Goal: Task Accomplishment & Management: Manage account settings

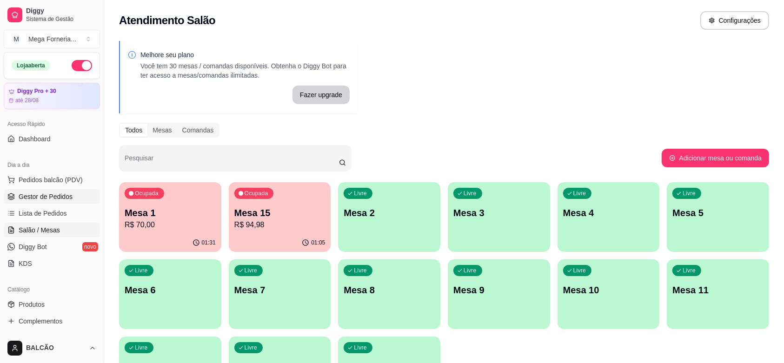
click at [55, 201] on span "Gestor de Pedidos" at bounding box center [46, 196] width 54 height 9
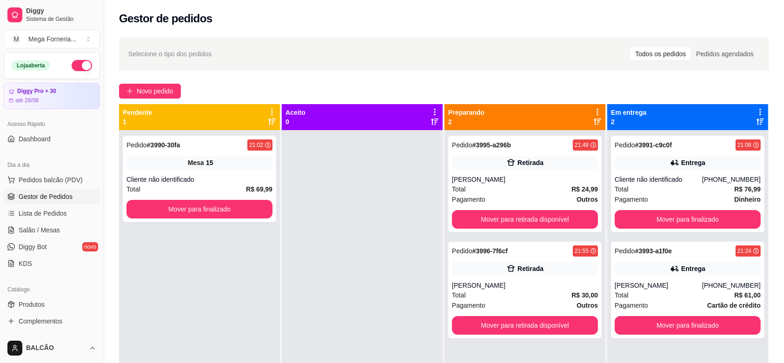
scroll to position [26, 0]
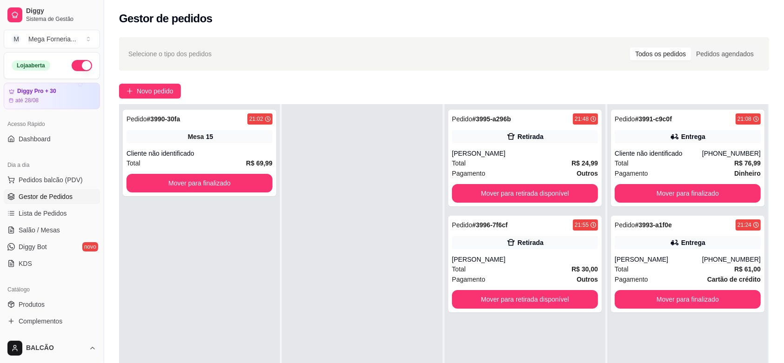
click at [45, 358] on span "Relatórios de vendas" at bounding box center [49, 362] width 61 height 9
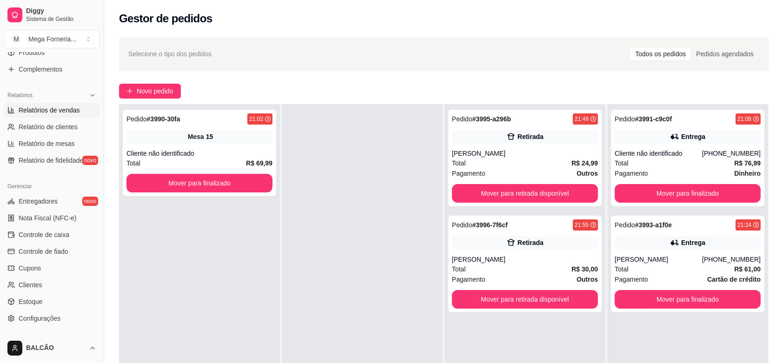
select select "ALL"
select select "0"
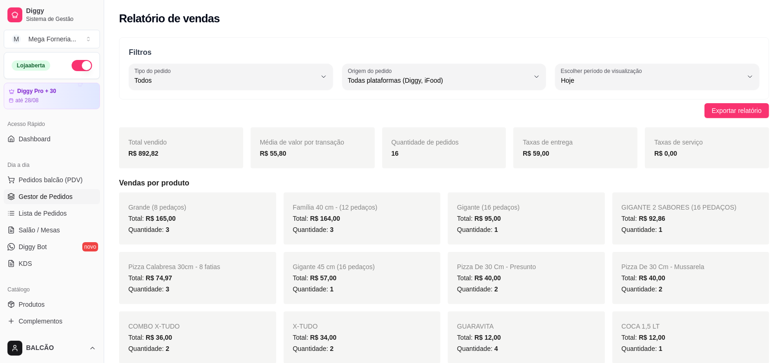
click at [40, 201] on span "Gestor de Pedidos" at bounding box center [46, 196] width 54 height 9
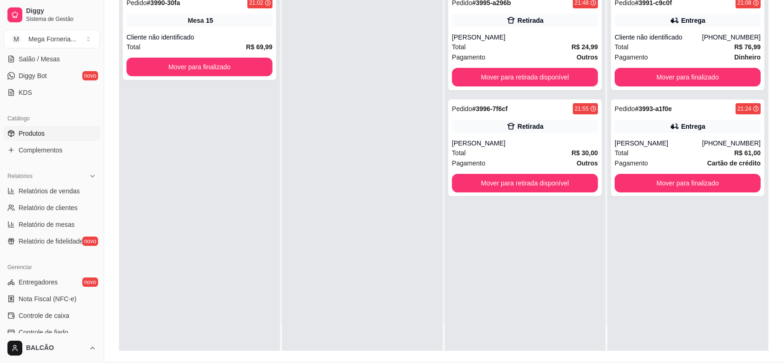
scroll to position [233, 0]
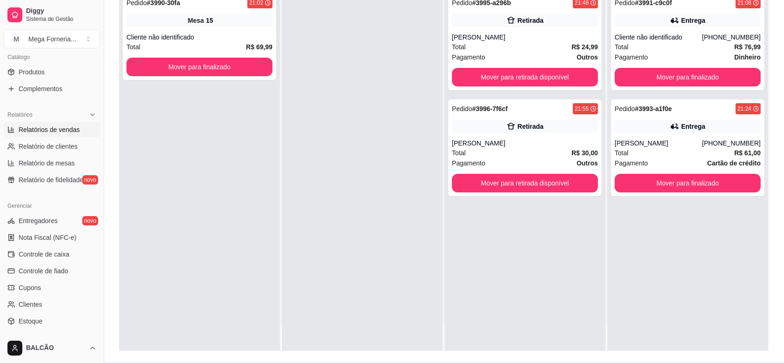
click at [12, 137] on link "Relatórios de vendas" at bounding box center [52, 129] width 96 height 15
select select "ALL"
select select "0"
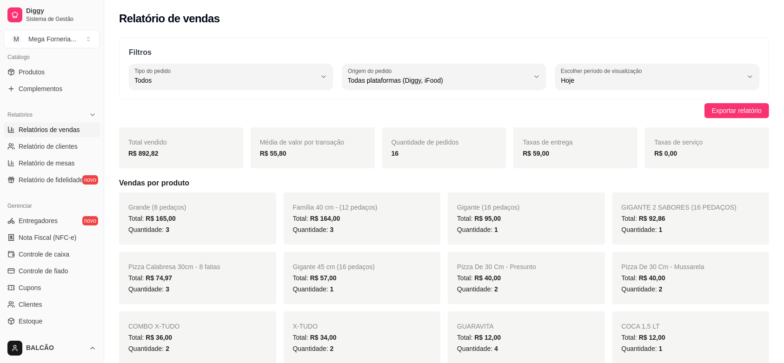
drag, startPoint x: 100, startPoint y: 207, endPoint x: 94, endPoint y: 174, distance: 34.0
click at [94, 174] on div "Diggy Sistema de Gestão M Mega Forneria ... Loja aberta Diggy Pro + 30 até 28/0…" at bounding box center [52, 181] width 104 height 363
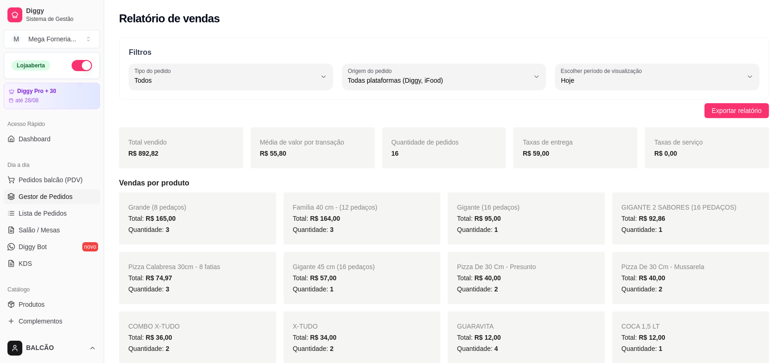
click at [46, 201] on span "Gestor de Pedidos" at bounding box center [46, 196] width 54 height 9
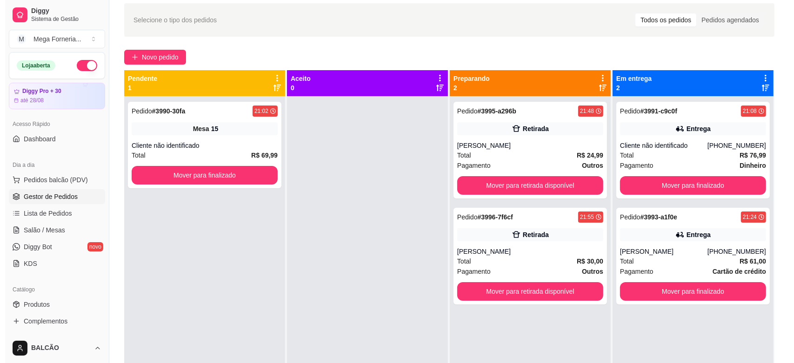
scroll to position [36, 0]
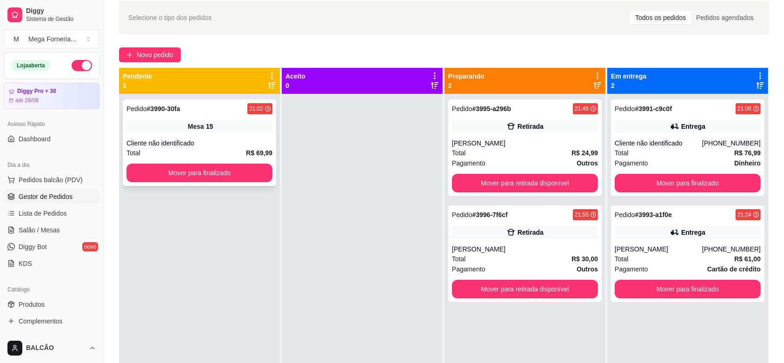
click at [233, 109] on div "Pedido # 3990-30fa 21:02" at bounding box center [200, 108] width 146 height 11
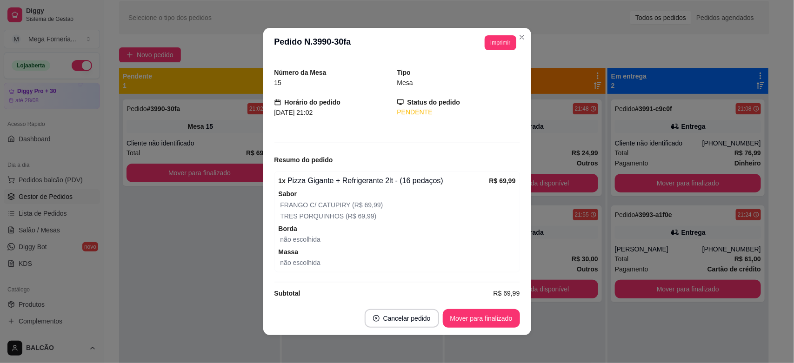
scroll to position [38, 0]
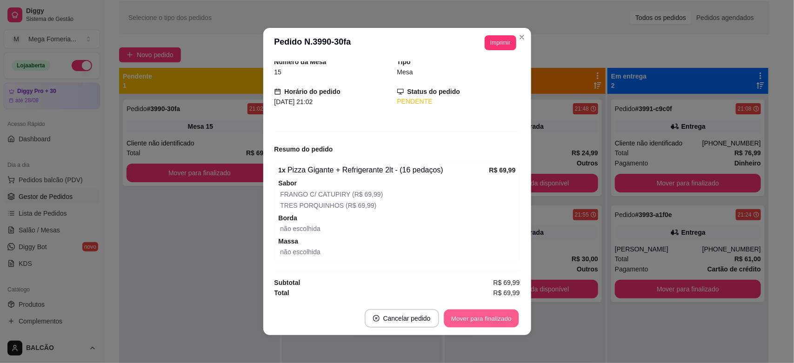
click at [488, 317] on button "Mover para finalizado" at bounding box center [481, 319] width 75 height 18
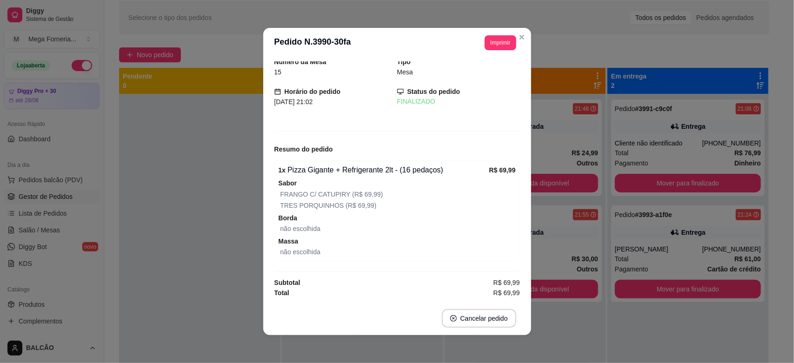
scroll to position [7, 0]
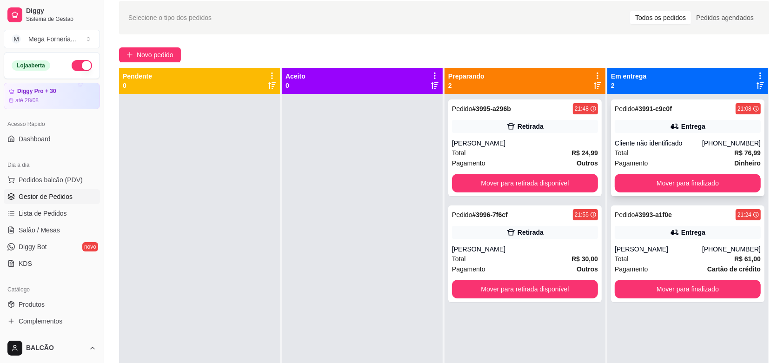
click at [685, 138] on div "Pedido # 3991-c9c0f 21:08 Entrega Cliente não identificado [PHONE_NUMBER] Total…" at bounding box center [688, 148] width 154 height 97
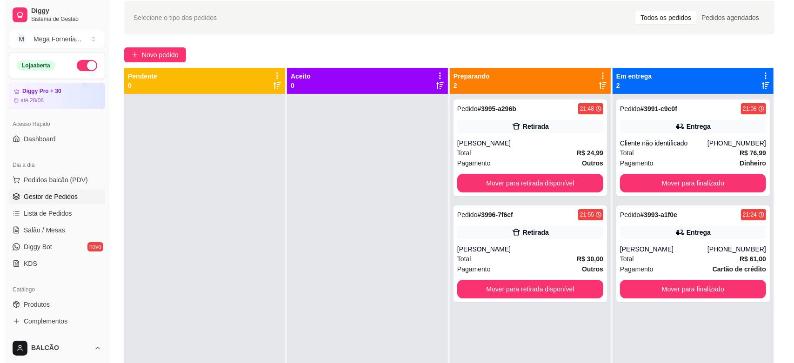
scroll to position [26, 0]
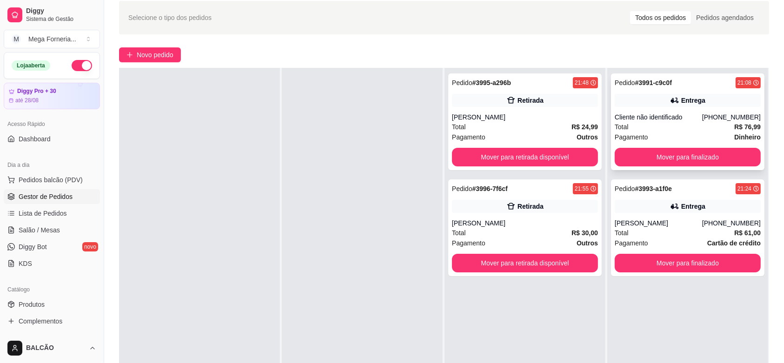
click at [645, 100] on div "Entrega" at bounding box center [688, 100] width 146 height 13
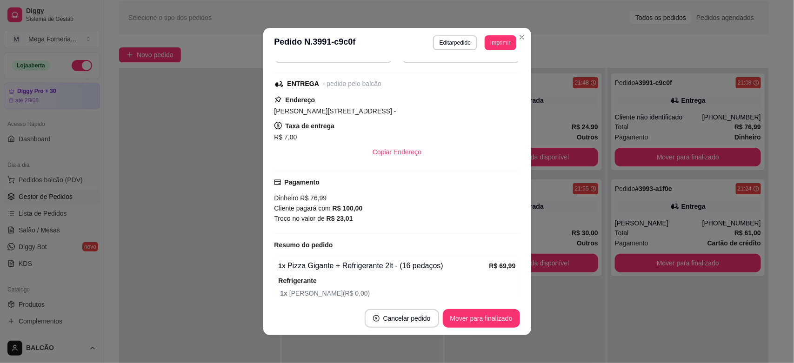
scroll to position [116, 0]
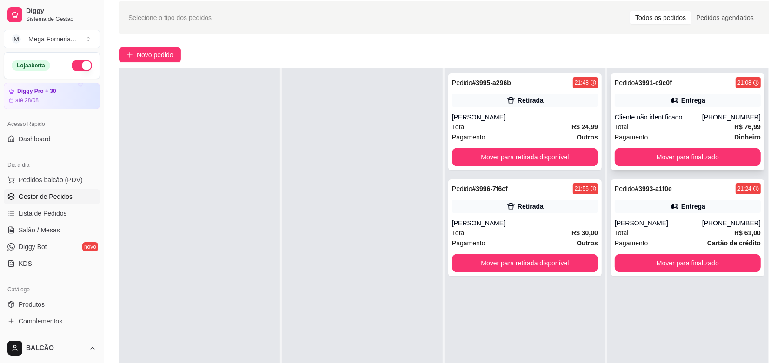
drag, startPoint x: 631, startPoint y: 106, endPoint x: 635, endPoint y: 101, distance: 5.6
click at [635, 101] on div "Entrega" at bounding box center [688, 100] width 146 height 13
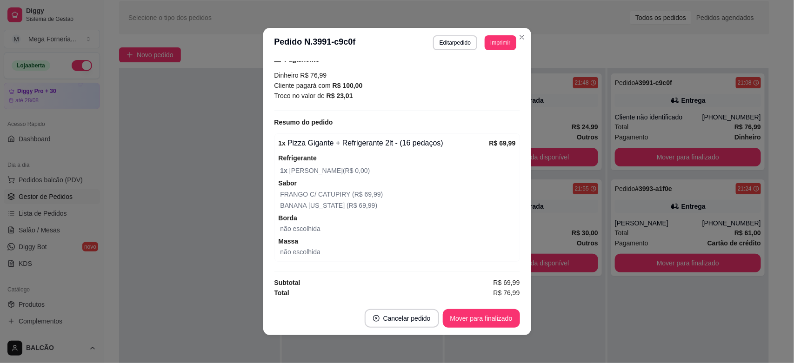
scroll to position [231, 0]
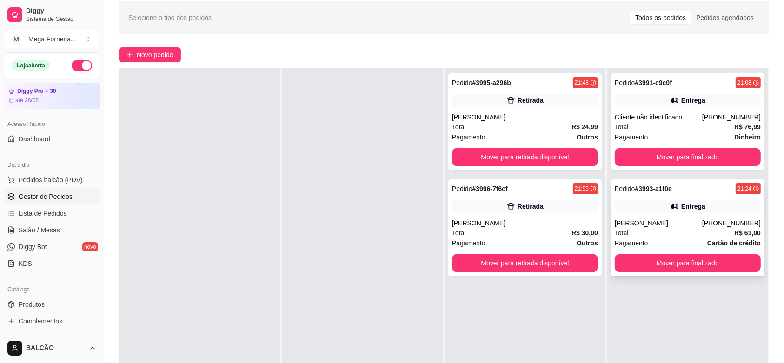
click at [670, 202] on icon at bounding box center [674, 206] width 9 height 9
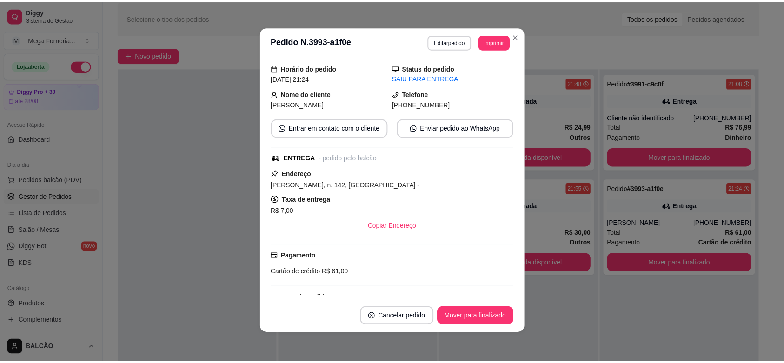
scroll to position [0, 0]
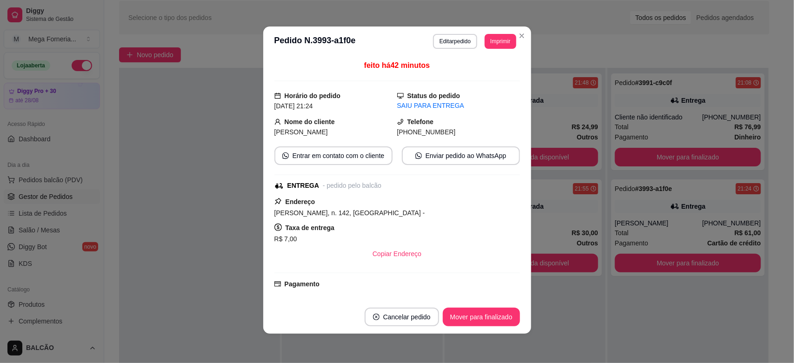
click at [520, 43] on header "**********" at bounding box center [397, 42] width 268 height 30
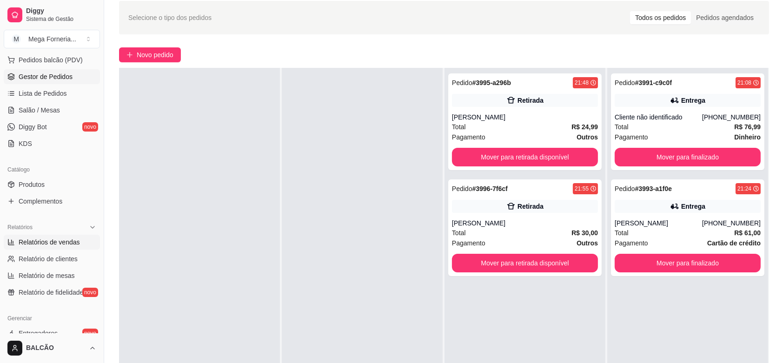
scroll to position [58, 0]
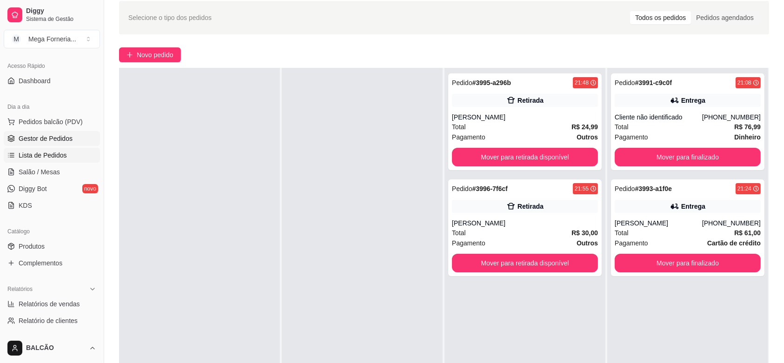
click at [49, 161] on link "Lista de Pedidos" at bounding box center [52, 155] width 96 height 15
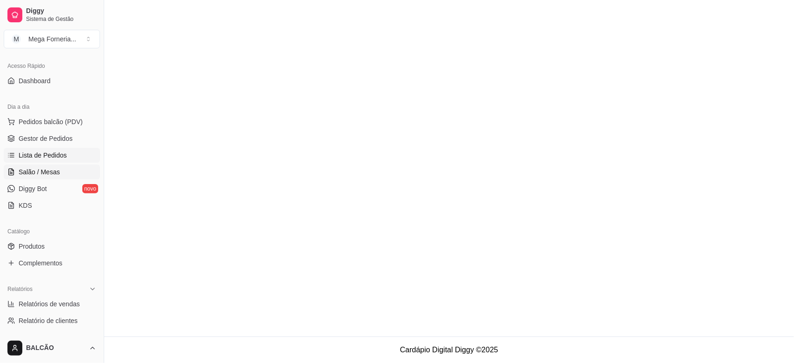
click at [46, 167] on span "Salão / Mesas" at bounding box center [39, 171] width 41 height 9
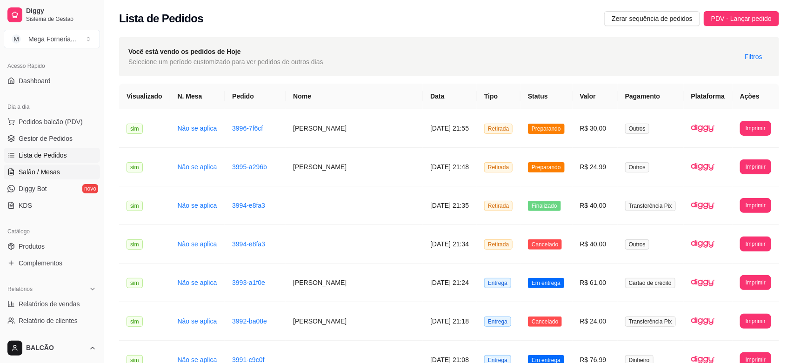
click at [46, 168] on span "Salão / Mesas" at bounding box center [39, 171] width 41 height 9
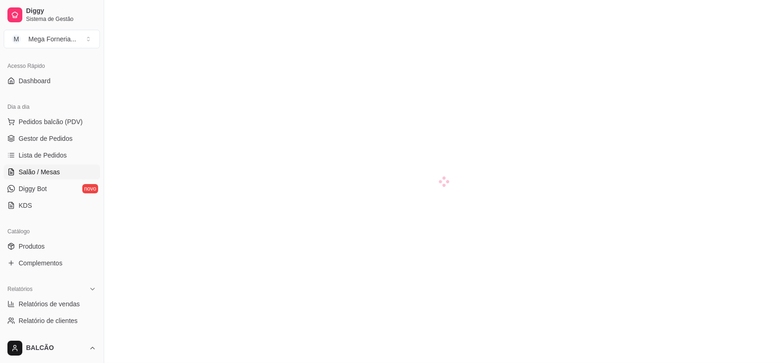
click at [59, 170] on span "Salão / Mesas" at bounding box center [39, 171] width 41 height 9
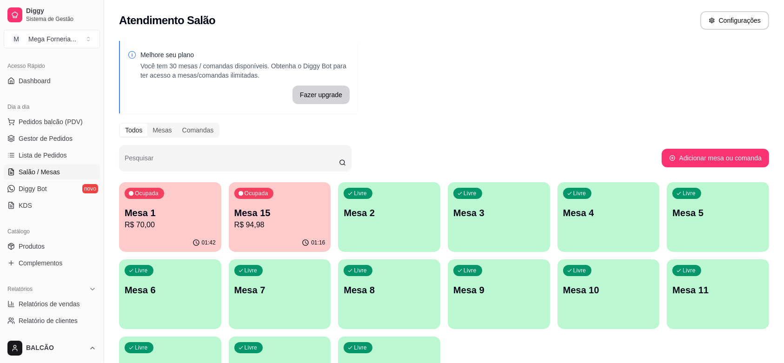
click at [160, 207] on p "Mesa 1" at bounding box center [170, 213] width 91 height 13
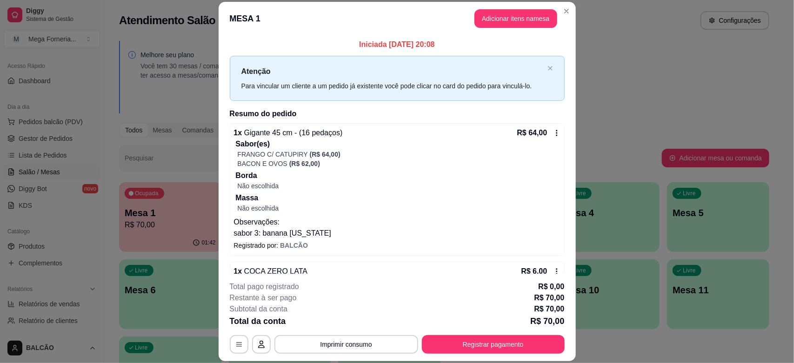
scroll to position [24, 0]
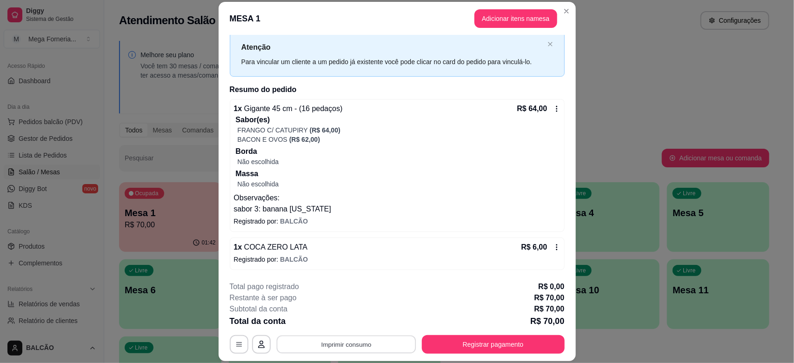
click at [369, 345] on button "Imprimir consumo" at bounding box center [346, 345] width 140 height 18
click at [346, 324] on button "IMPRESSORA" at bounding box center [343, 323] width 65 height 14
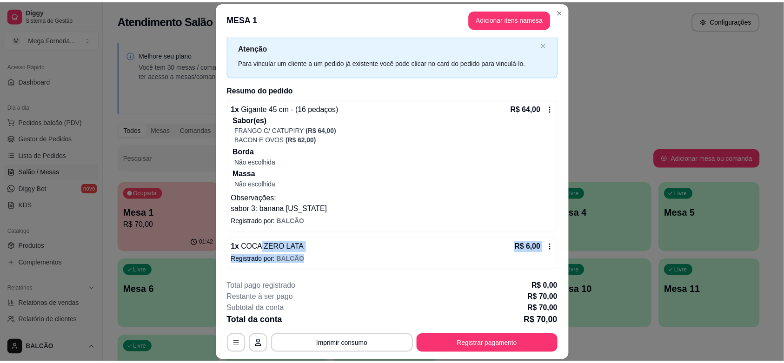
scroll to position [25, 0]
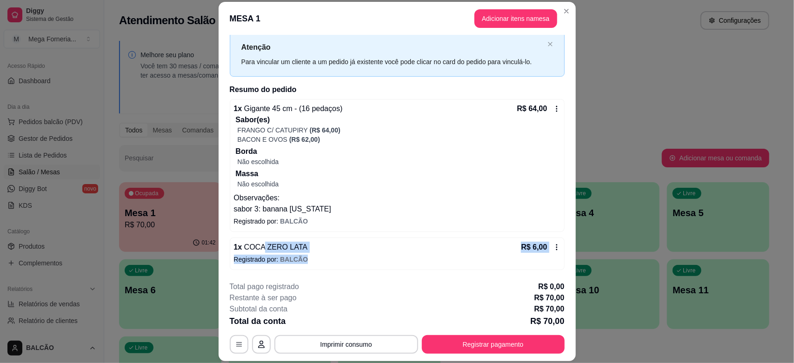
drag, startPoint x: 257, startPoint y: 249, endPoint x: 425, endPoint y: 265, distance: 168.2
click at [425, 265] on div "1 x COCA ZERO LATA R$ 6,00 Registrado por: BALCÃO" at bounding box center [397, 254] width 335 height 33
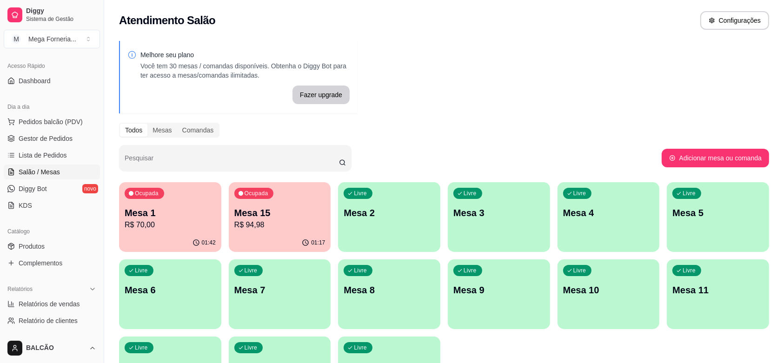
click at [169, 226] on p "R$ 70,00" at bounding box center [170, 225] width 91 height 11
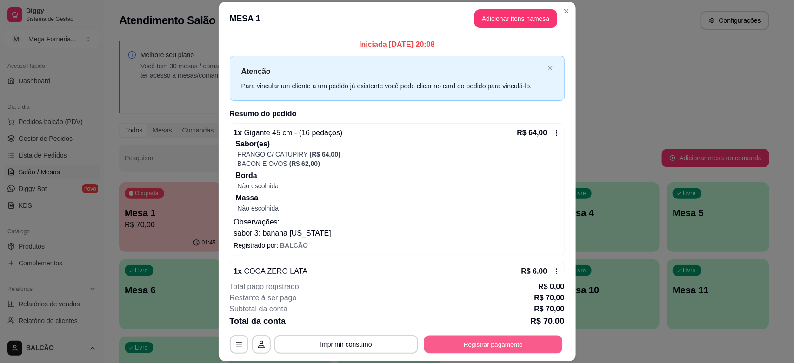
click at [457, 346] on button "Registrar pagamento" at bounding box center [493, 345] width 139 height 18
click at [479, 348] on button "Registrar pagamento" at bounding box center [493, 344] width 143 height 19
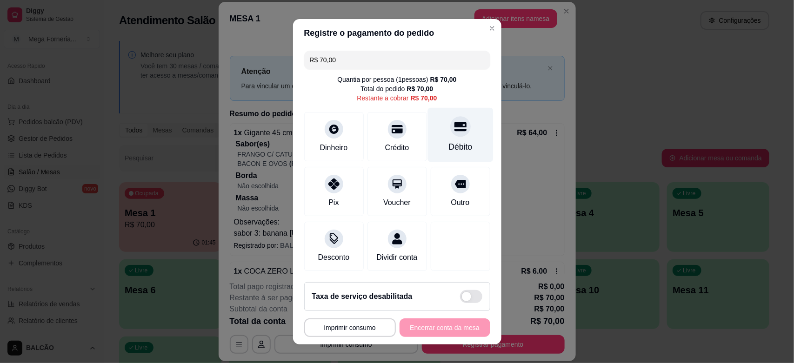
click at [428, 140] on div "Débito" at bounding box center [461, 134] width 66 height 54
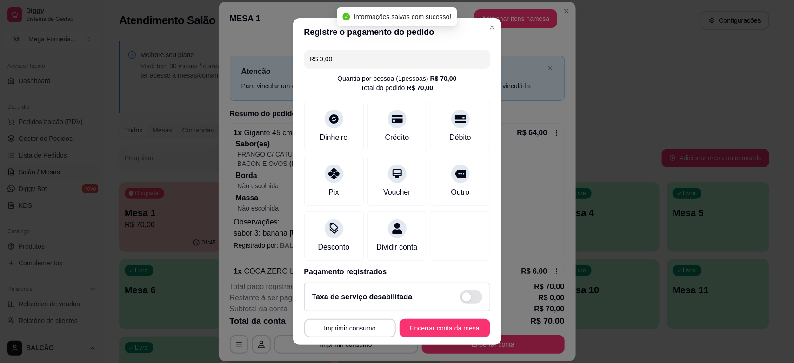
type input "R$ 0,00"
click at [440, 329] on button "Encerrar conta da mesa" at bounding box center [445, 328] width 91 height 19
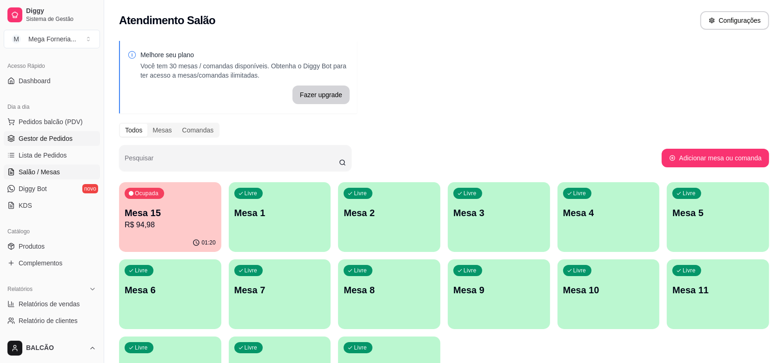
click at [41, 134] on link "Gestor de Pedidos" at bounding box center [52, 138] width 96 height 15
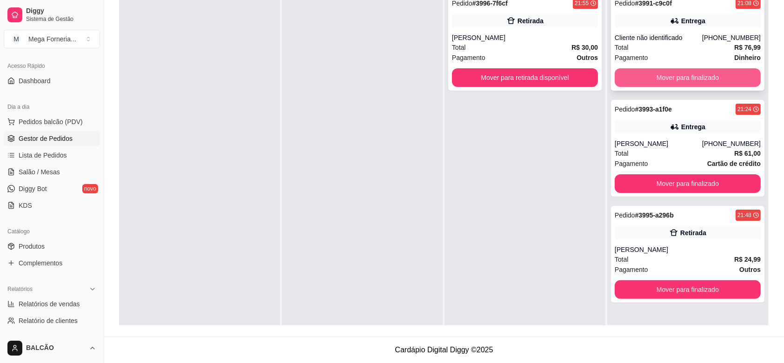
click at [734, 78] on button "Mover para finalizado" at bounding box center [688, 77] width 146 height 19
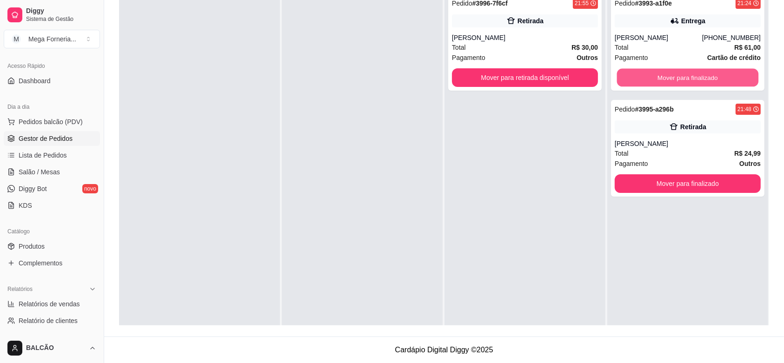
click at [734, 78] on button "Mover para finalizado" at bounding box center [688, 78] width 142 height 18
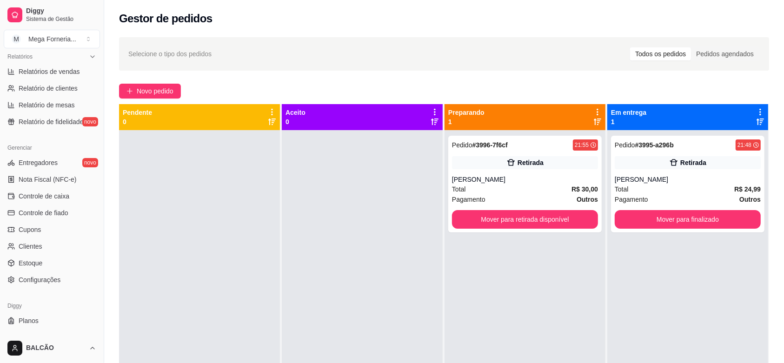
scroll to position [233, 0]
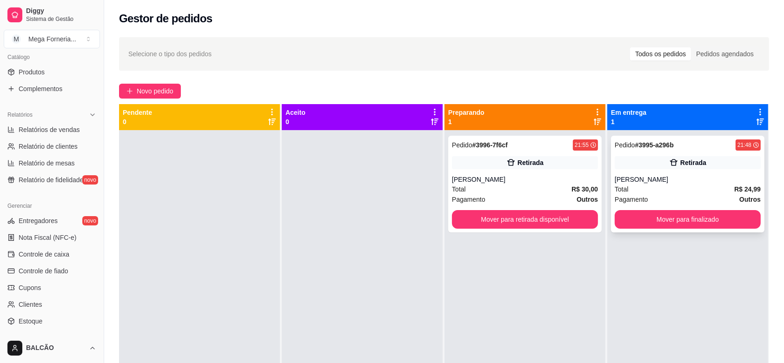
click at [641, 174] on div "Pedido # 3995-a296b 21:48 Retirada [PERSON_NAME] Total R$ 24,99 Pagamento Outro…" at bounding box center [688, 184] width 154 height 97
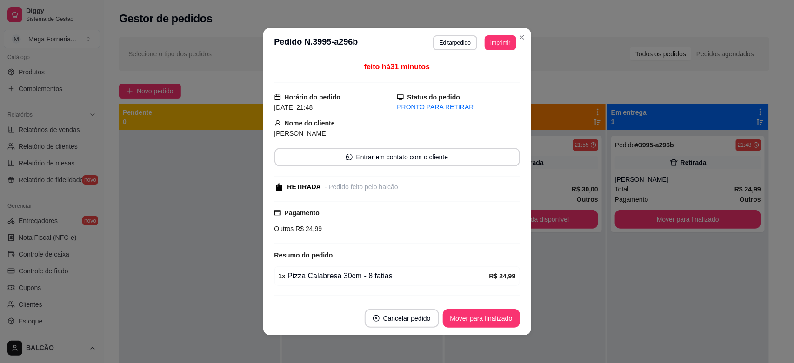
click at [510, 33] on header "**********" at bounding box center [397, 43] width 268 height 30
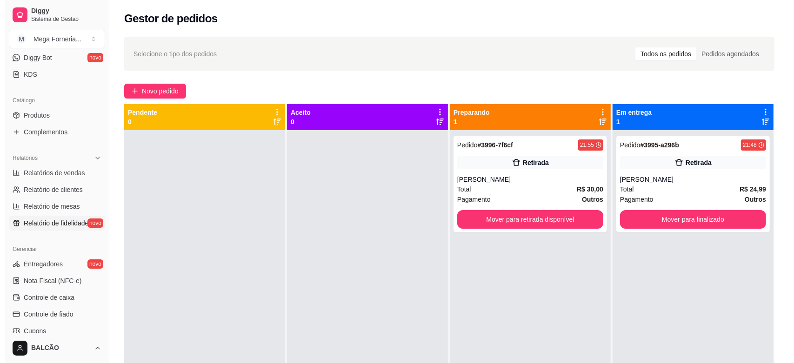
scroll to position [131, 0]
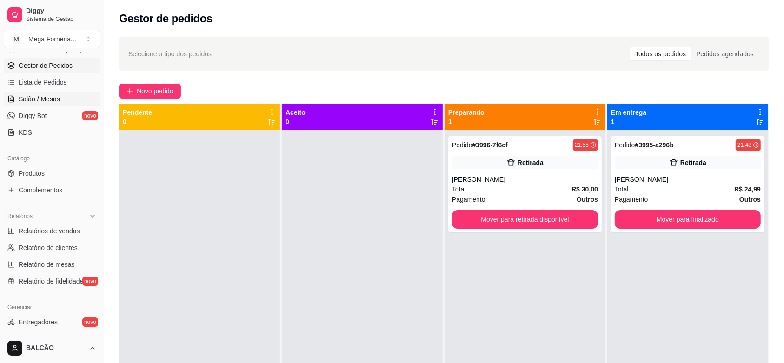
click at [43, 101] on span "Salão / Mesas" at bounding box center [39, 98] width 41 height 9
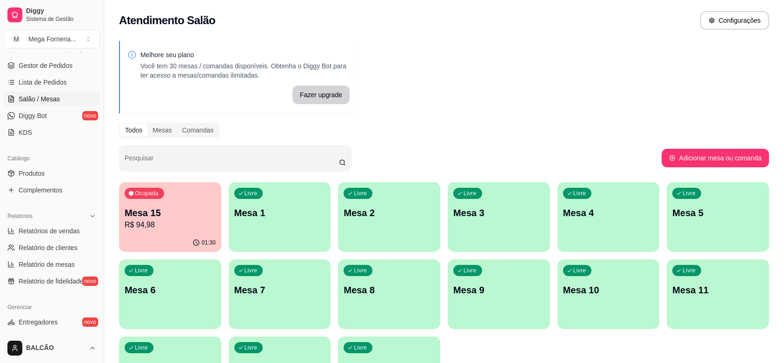
click at [205, 215] on p "Mesa 15" at bounding box center [170, 213] width 91 height 13
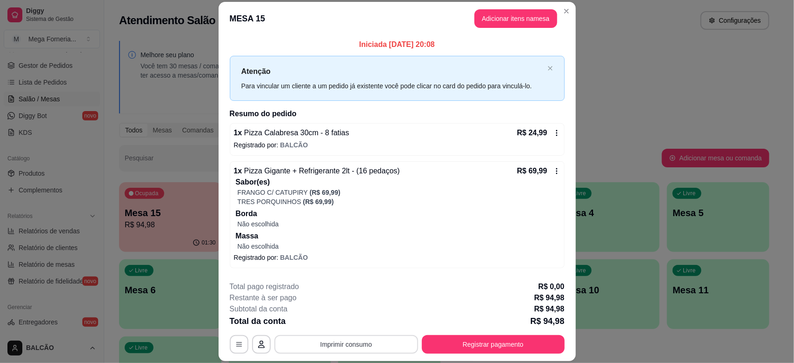
click at [368, 346] on button "Imprimir consumo" at bounding box center [346, 344] width 144 height 19
click at [363, 315] on div "Escolha a impressora IMPRESSORA" at bounding box center [344, 317] width 77 height 32
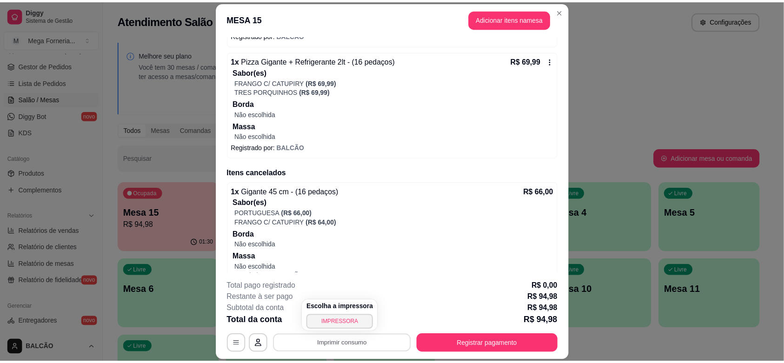
scroll to position [116, 0]
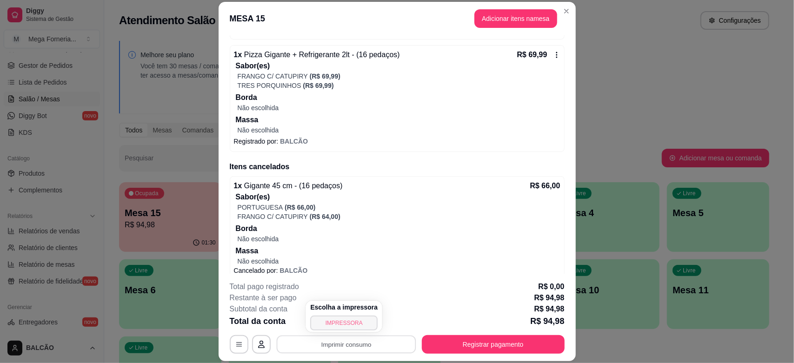
click at [336, 322] on button "IMPRESSORA" at bounding box center [343, 323] width 67 height 15
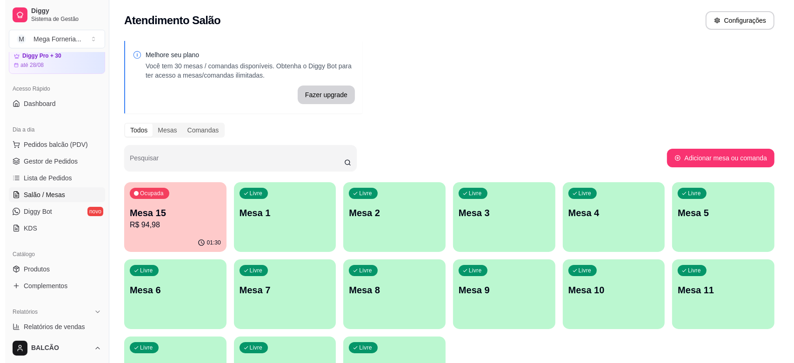
scroll to position [15, 0]
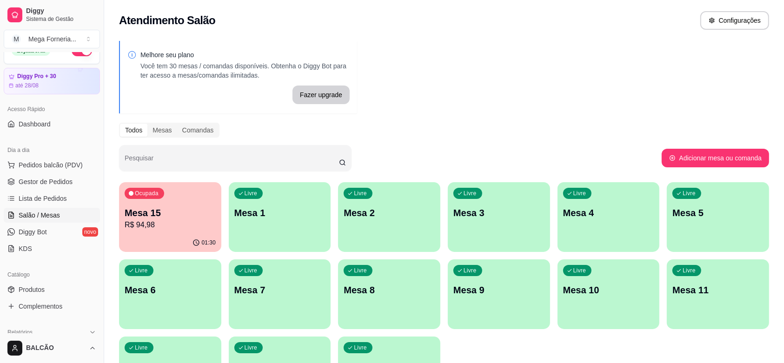
click at [51, 174] on ul "Pedidos balcão (PDV) Gestor de Pedidos Lista de Pedidos Salão / Mesas Diggy Bot…" at bounding box center [52, 207] width 96 height 99
click at [51, 178] on span "Gestor de Pedidos" at bounding box center [46, 181] width 54 height 9
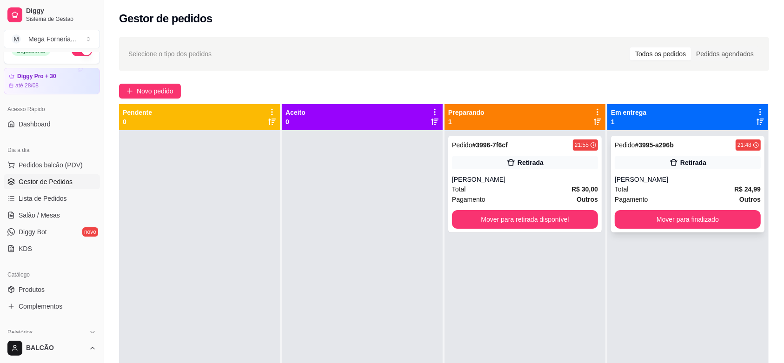
click at [643, 180] on div "[PERSON_NAME]" at bounding box center [688, 179] width 146 height 9
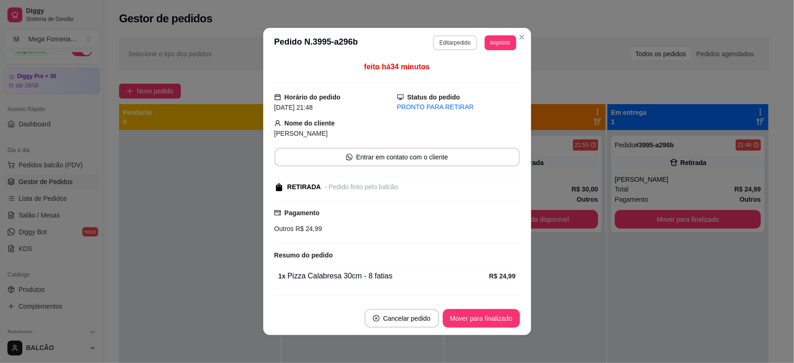
click at [441, 43] on button "Editar pedido" at bounding box center [455, 42] width 44 height 15
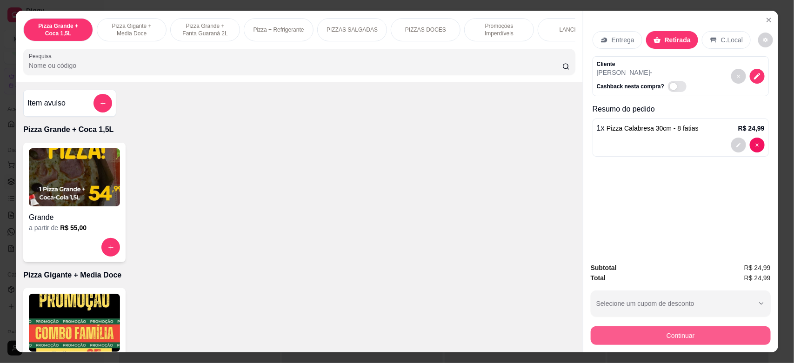
click at [694, 339] on button "Continuar" at bounding box center [681, 336] width 180 height 19
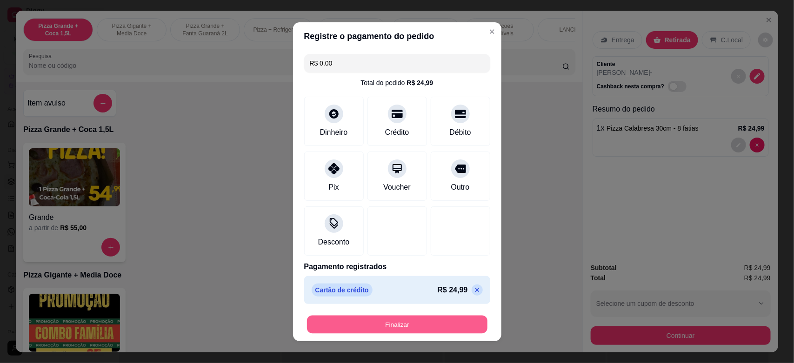
click at [398, 318] on button "Finalizar" at bounding box center [397, 324] width 181 height 18
type input "R$ 0,00"
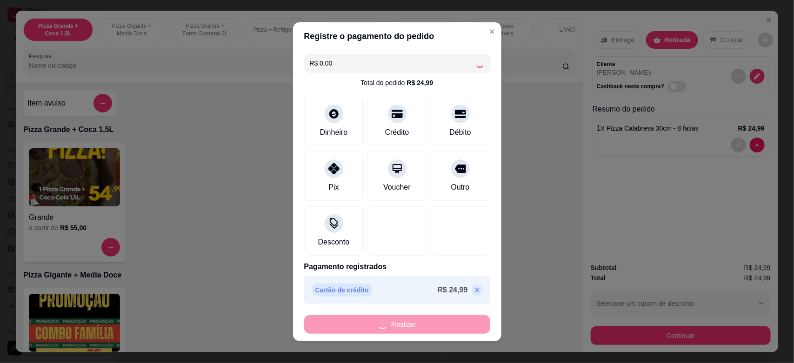
scroll to position [8, 0]
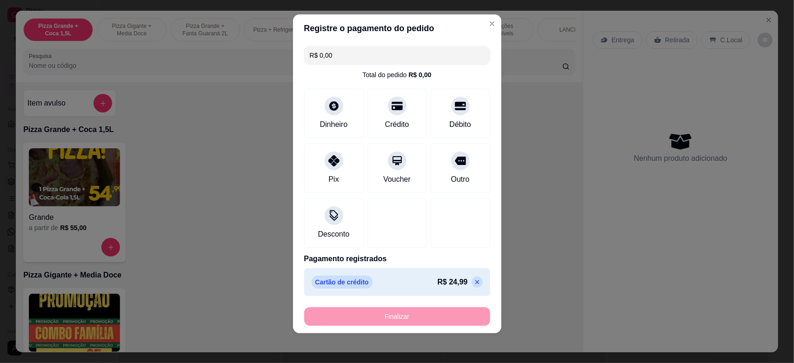
type input "0"
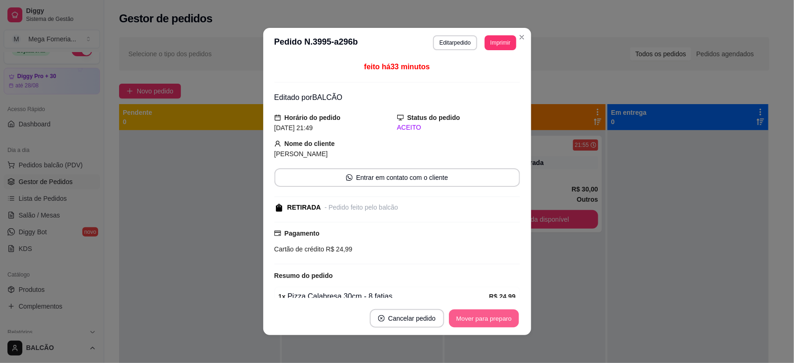
click at [485, 326] on button "Mover para preparo" at bounding box center [484, 319] width 70 height 18
click at [483, 324] on div "Mover para preparo" at bounding box center [477, 318] width 85 height 19
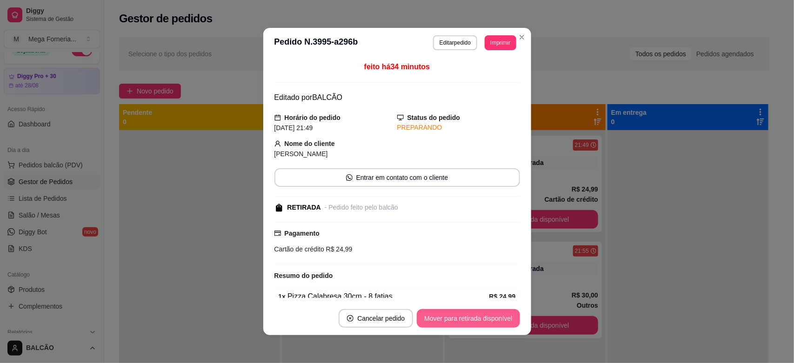
click at [483, 324] on button "Mover para retirada disponível" at bounding box center [468, 318] width 103 height 19
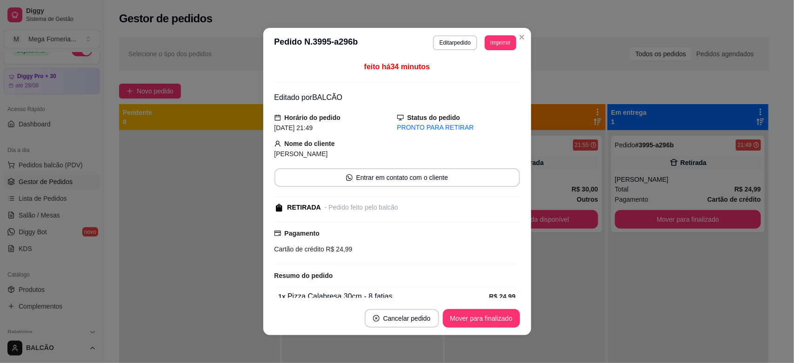
click at [483, 324] on button "Mover para finalizado" at bounding box center [481, 318] width 77 height 19
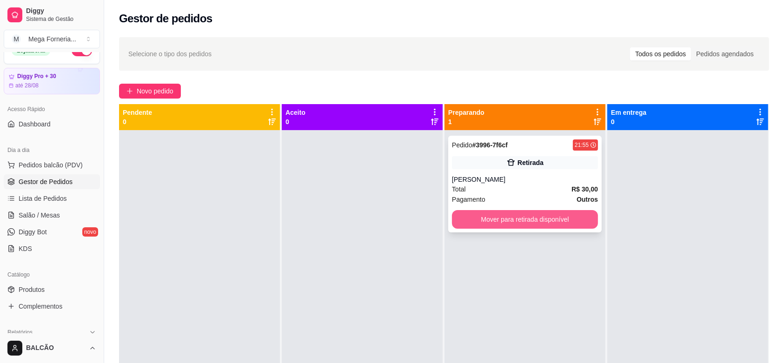
click at [524, 219] on button "Mover para retirada disponível" at bounding box center [525, 219] width 146 height 19
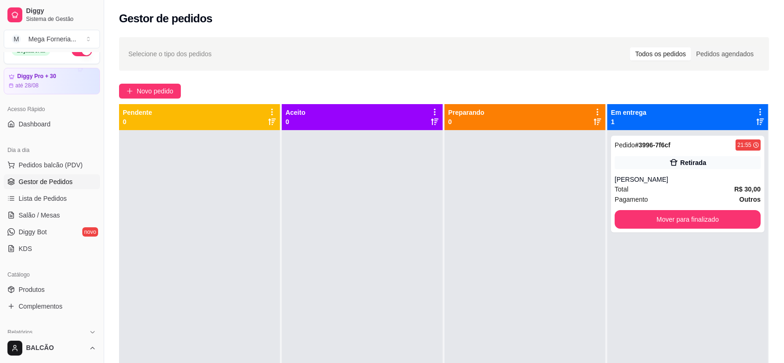
click at [159, 82] on div "Selecione o tipo dos pedidos Todos os pedidos Pedidos agendados Novo pedido Pen…" at bounding box center [444, 255] width 680 height 447
click at [156, 94] on span "Novo pedido" at bounding box center [155, 91] width 37 height 10
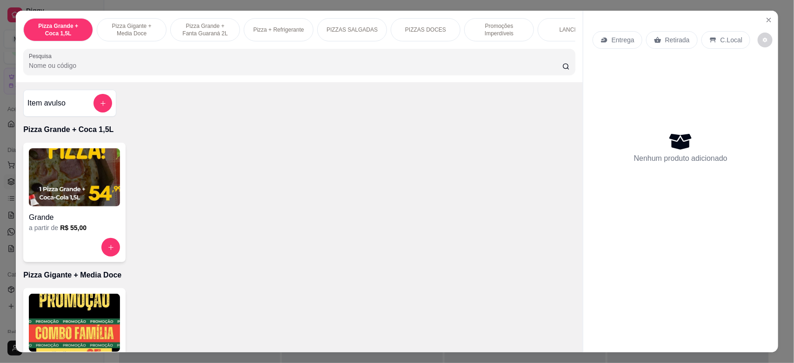
click at [612, 35] on p "Entrega" at bounding box center [623, 39] width 23 height 9
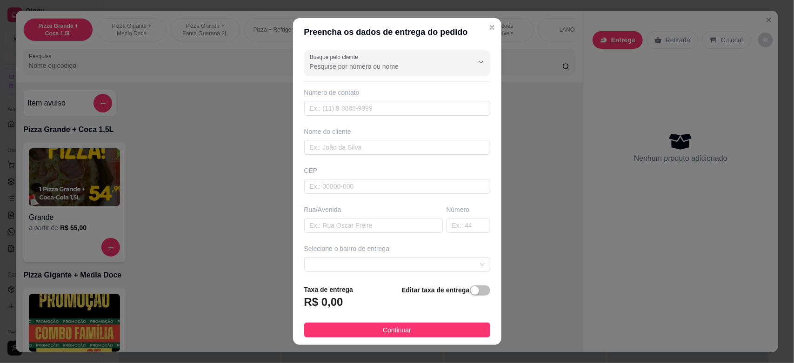
click at [348, 63] on input "Busque pelo cliente" at bounding box center [384, 66] width 149 height 9
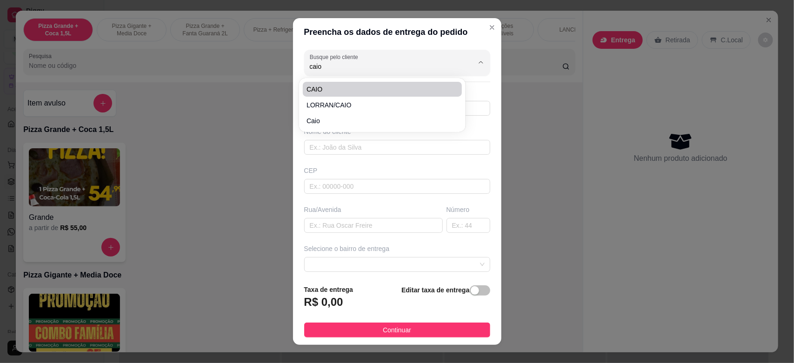
click at [332, 85] on span "CAIO" at bounding box center [378, 89] width 142 height 9
type input "CAIO"
type input "22999934197"
type input "CAIO"
type input "Cabo Frio"
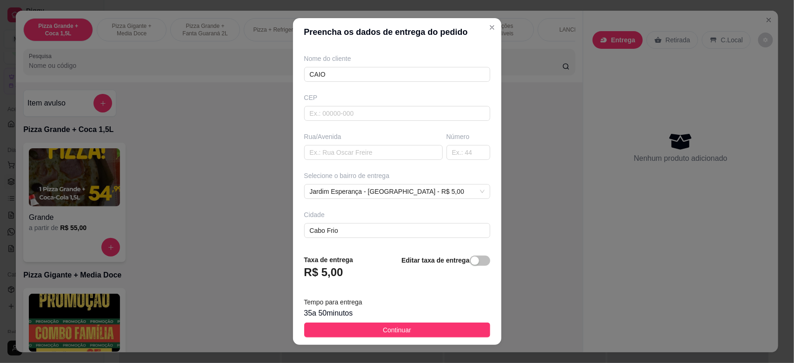
scroll to position [114, 0]
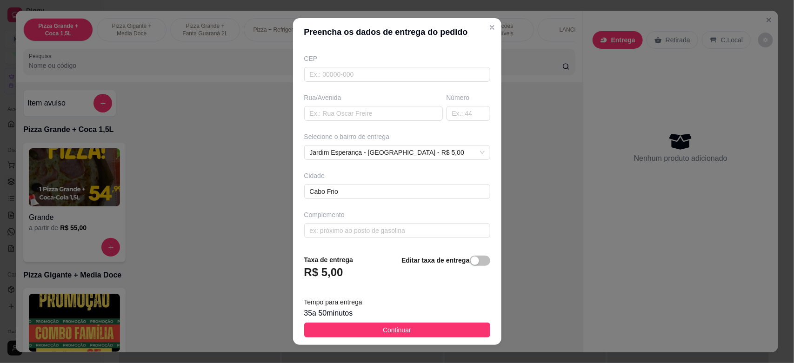
type input "CAIO"
click at [395, 340] on footer "Taxa de entrega R$ 5,00 Editar taxa de entrega Tempo para entrega 35 a 50 minut…" at bounding box center [397, 297] width 208 height 98
click at [398, 330] on span "Continuar" at bounding box center [397, 330] width 28 height 10
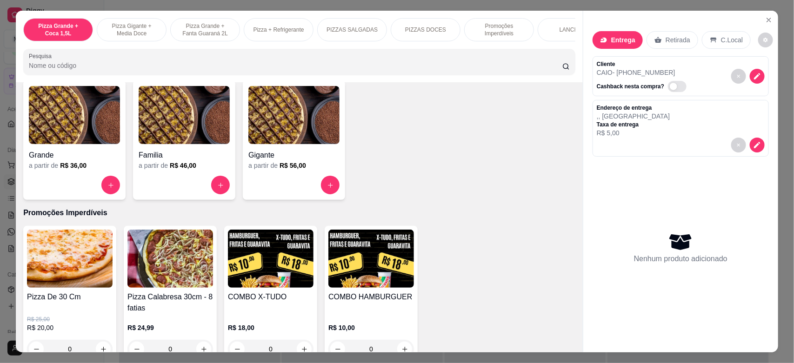
scroll to position [872, 0]
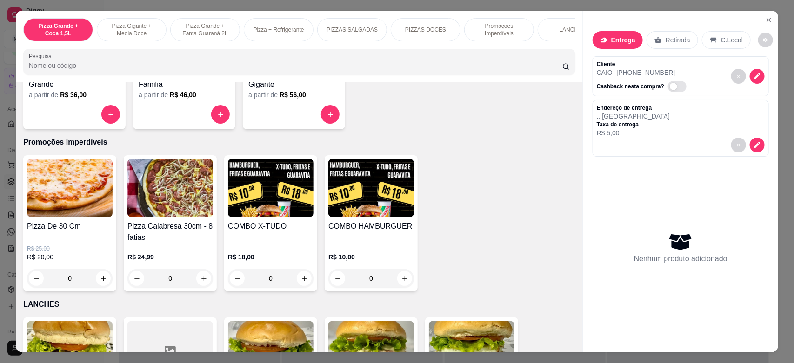
click at [94, 288] on div "0" at bounding box center [70, 278] width 86 height 19
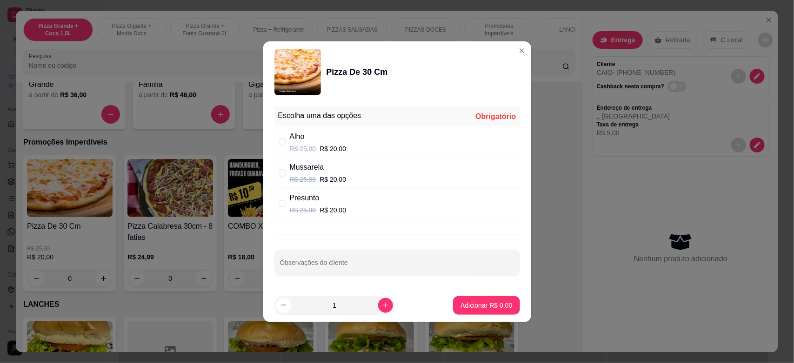
click at [321, 163] on div "Mussarela" at bounding box center [318, 167] width 57 height 11
radio input "true"
click at [469, 313] on button "Adicionar R$ 20,00" at bounding box center [484, 305] width 70 height 19
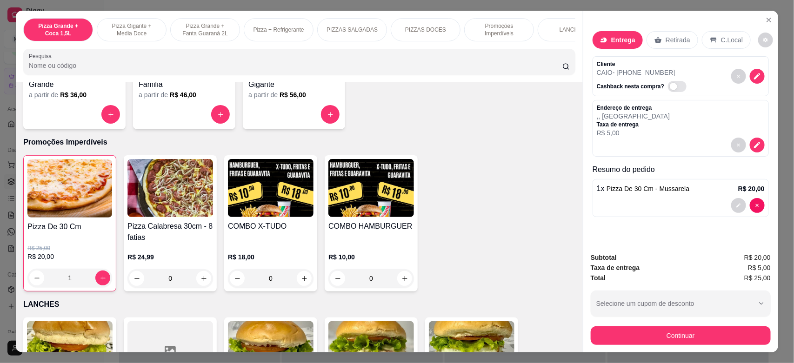
type input "1"
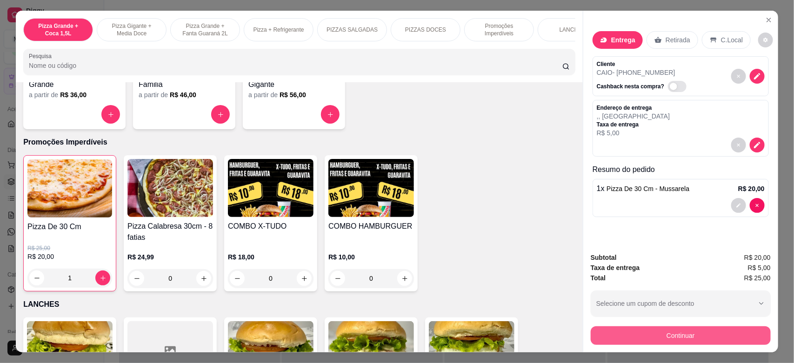
click at [649, 336] on button "Continuar" at bounding box center [681, 336] width 180 height 19
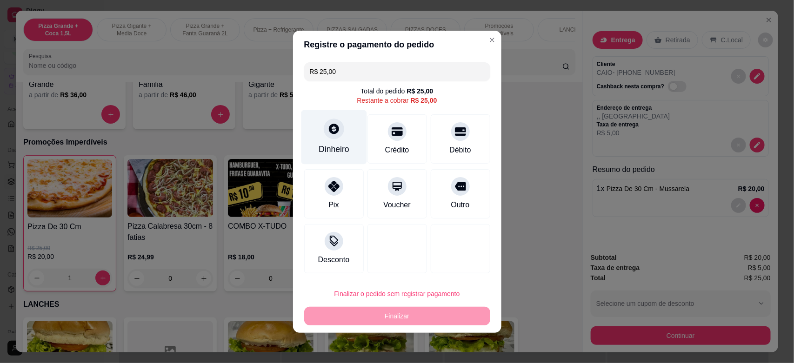
click at [334, 142] on div "Dinheiro" at bounding box center [334, 137] width 66 height 54
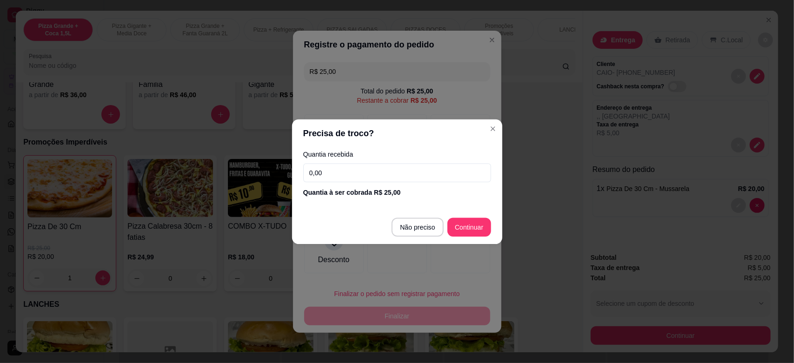
click at [349, 154] on label "Quantia recebida" at bounding box center [397, 154] width 188 height 7
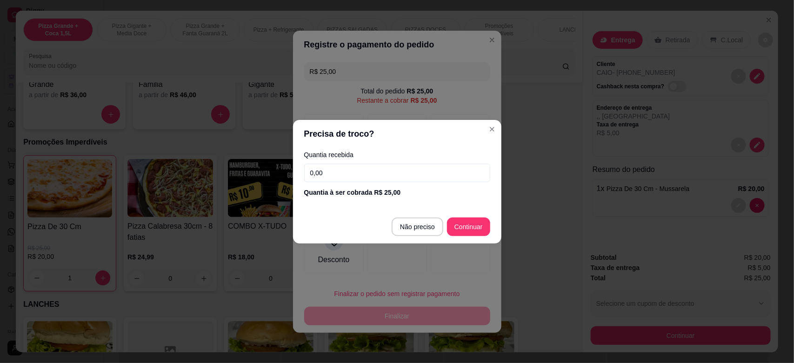
click at [349, 170] on input "0,00" at bounding box center [397, 173] width 186 height 19
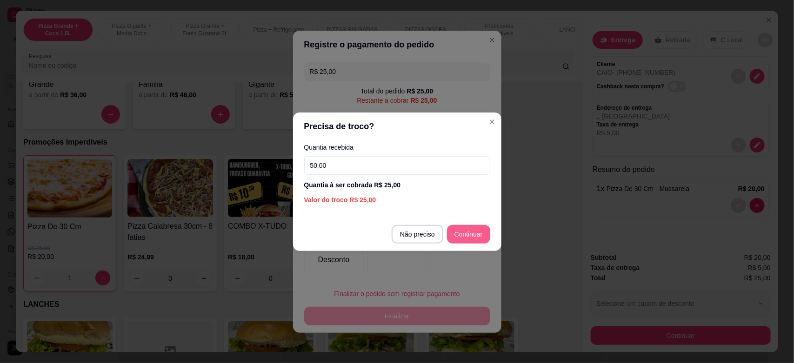
type input "50,00"
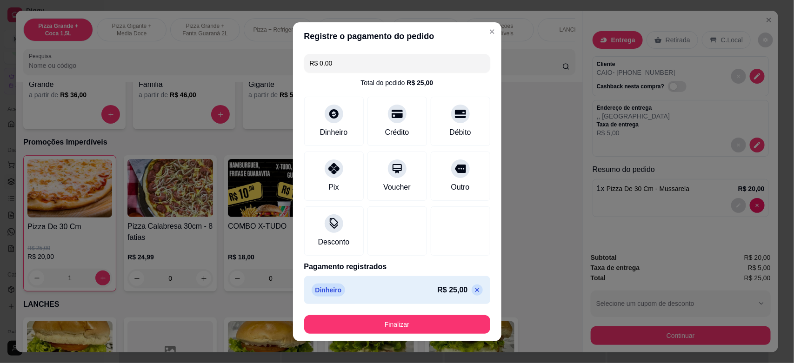
type input "R$ 0,00"
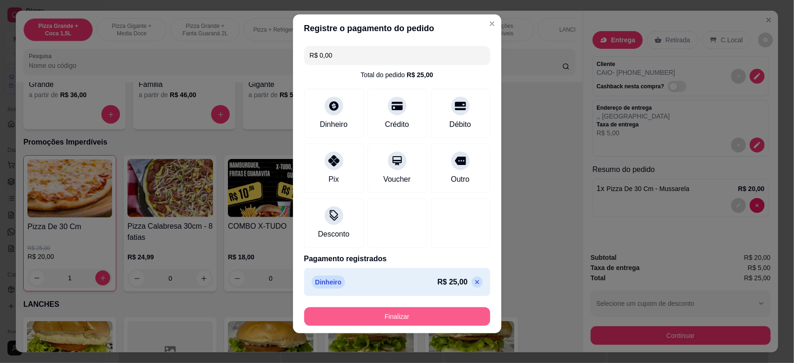
click at [347, 313] on button "Finalizar" at bounding box center [397, 317] width 186 height 19
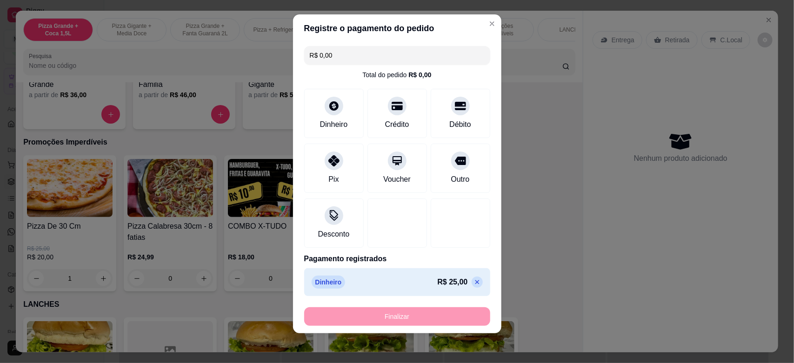
type input "0"
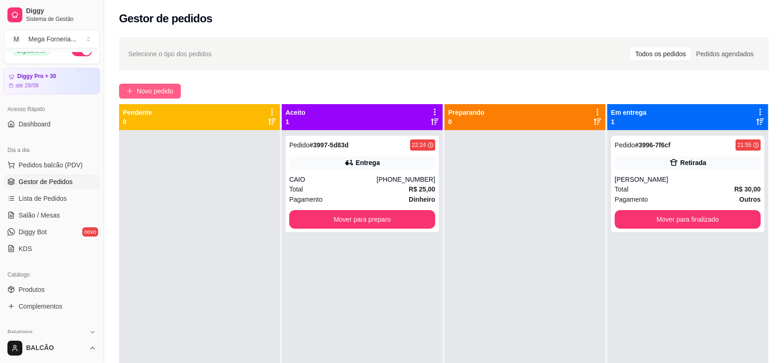
click at [174, 95] on span "Novo pedido" at bounding box center [155, 91] width 37 height 10
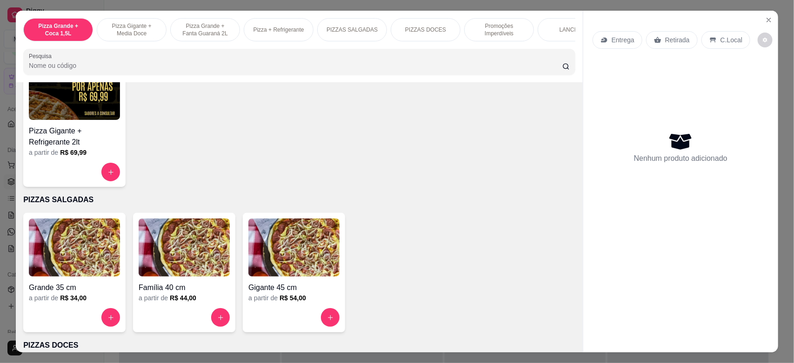
scroll to position [640, 0]
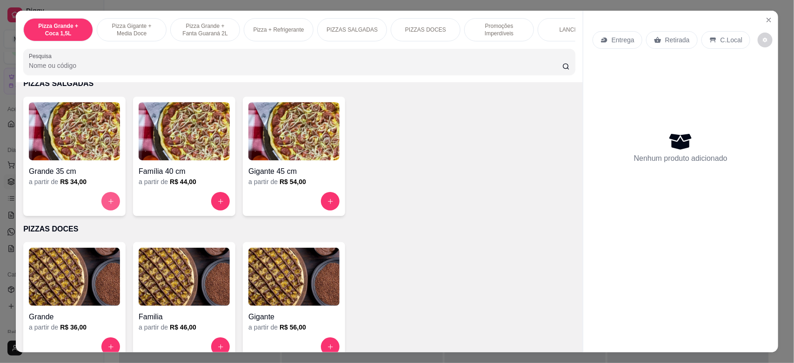
click at [110, 211] on button "increase-product-quantity" at bounding box center [110, 201] width 19 height 19
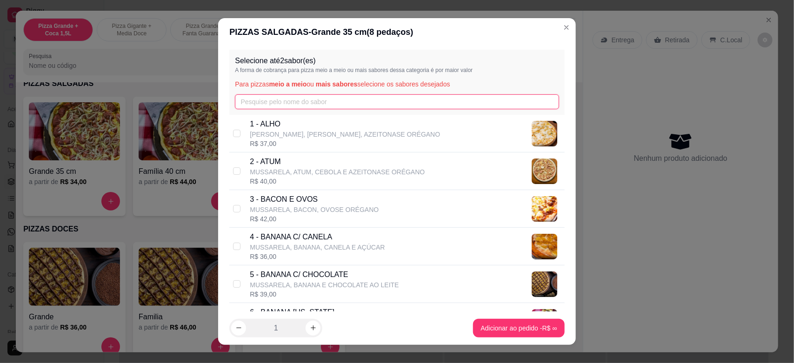
click at [296, 105] on input "text" at bounding box center [397, 101] width 324 height 15
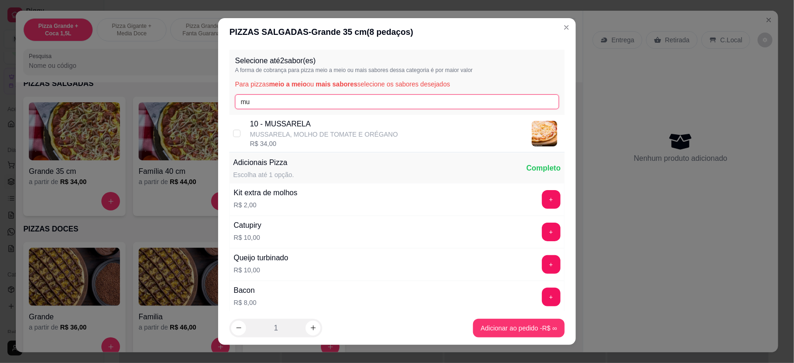
type input "mu"
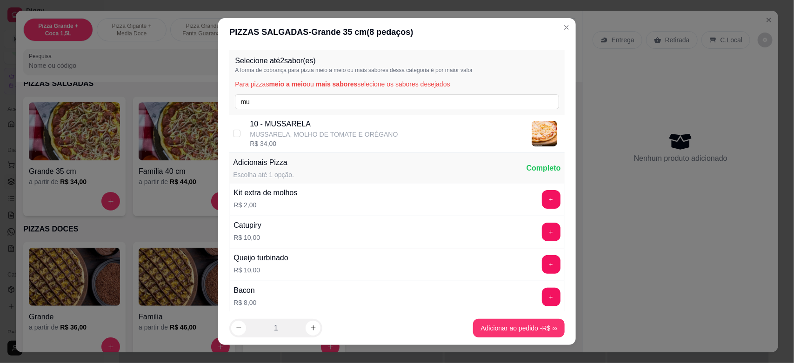
click at [320, 119] on p "10 - MUSSARELA" at bounding box center [324, 124] width 148 height 11
checkbox input "true"
click at [299, 93] on div "Selecione até 2 sabor(es) A forma de cobrança para pizza meio a meio ou mais sa…" at bounding box center [396, 82] width 335 height 65
click at [270, 99] on input "mu" at bounding box center [397, 101] width 324 height 15
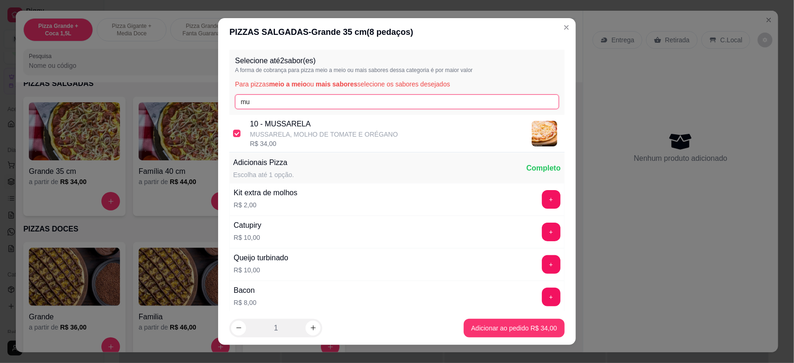
click at [270, 99] on input "mu" at bounding box center [397, 101] width 324 height 15
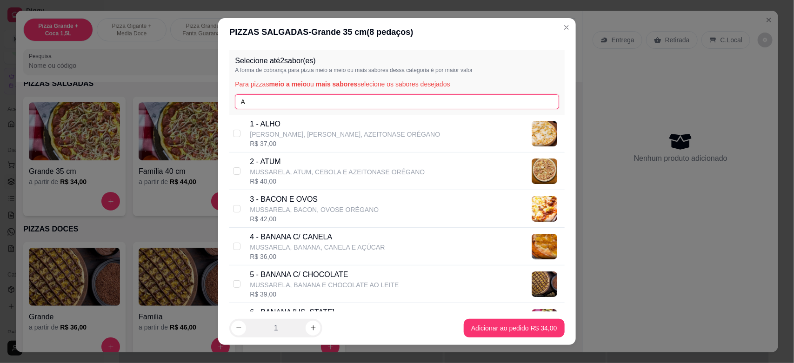
type input "A"
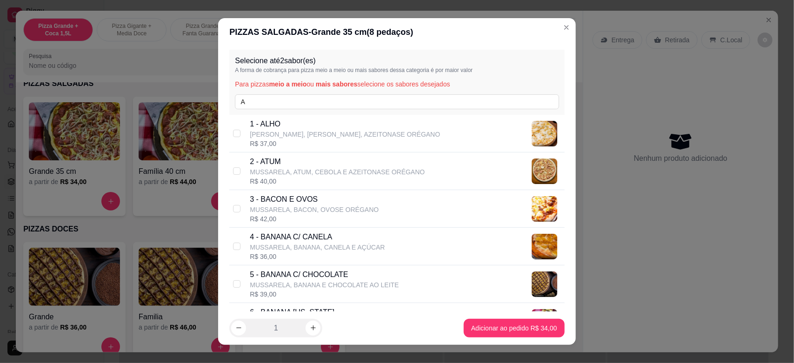
click at [338, 167] on p "MUSSARELA, ATUM, CEBOLA E AZEITONASE ORÉGANO" at bounding box center [337, 171] width 175 height 9
click at [264, 172] on p "MUSSARELA, ATUM, CEBOLA E AZEITONASE ORÉGANO" at bounding box center [337, 171] width 175 height 9
checkbox input "true"
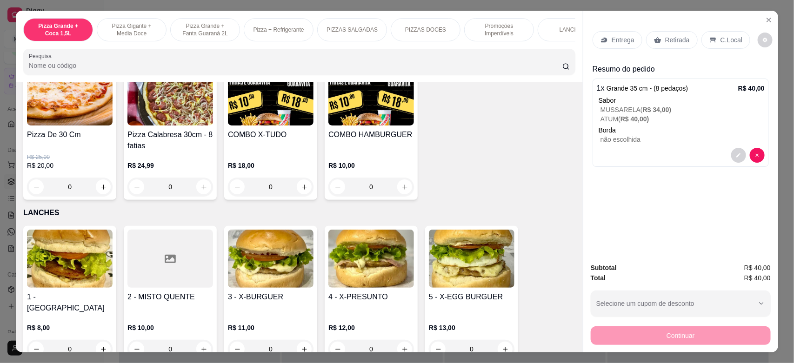
scroll to position [989, 0]
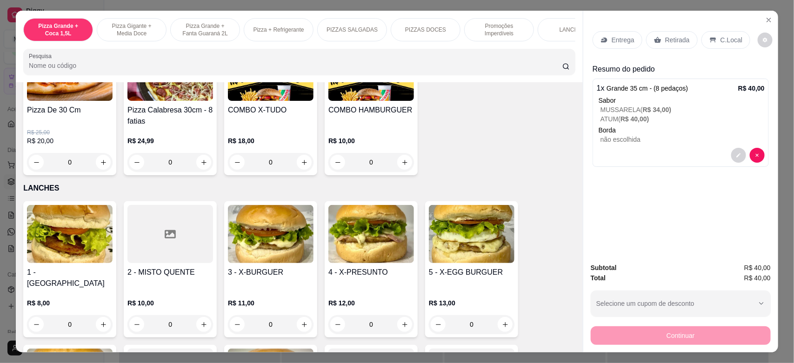
click at [301, 172] on div "0" at bounding box center [271, 162] width 86 height 19
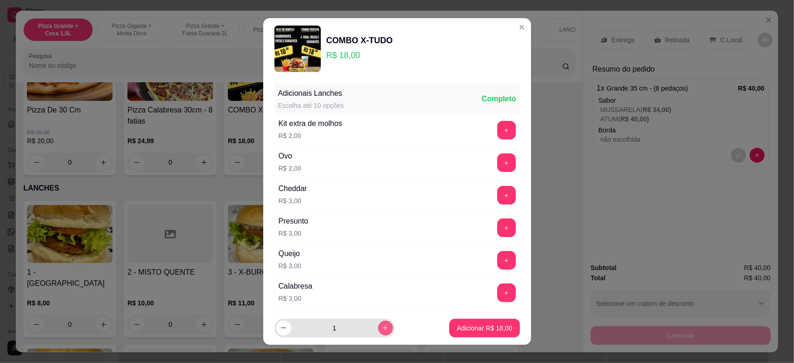
click at [378, 326] on button "increase-product-quantity" at bounding box center [385, 328] width 15 height 15
type input "3"
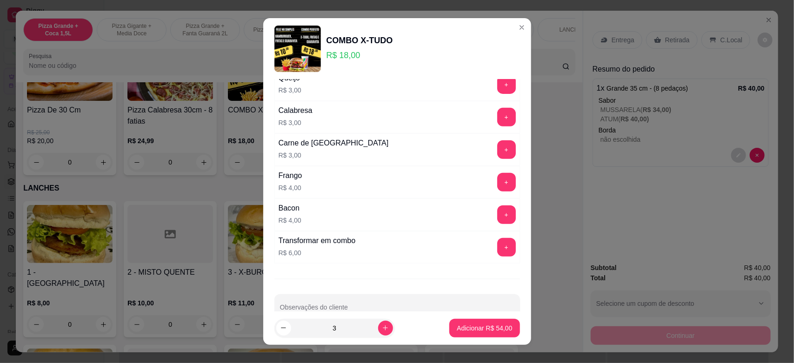
scroll to position [200, 0]
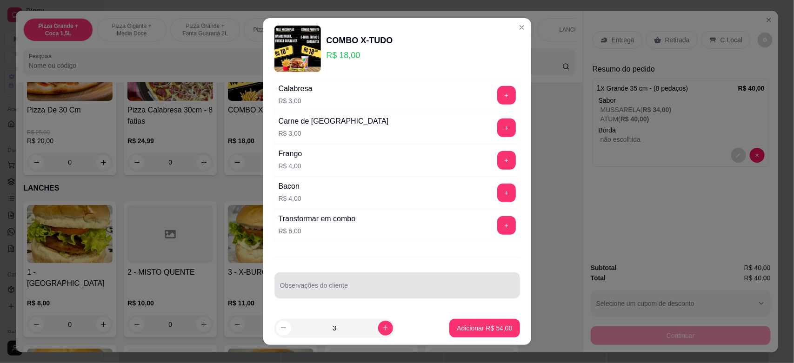
click at [368, 294] on div at bounding box center [397, 285] width 234 height 19
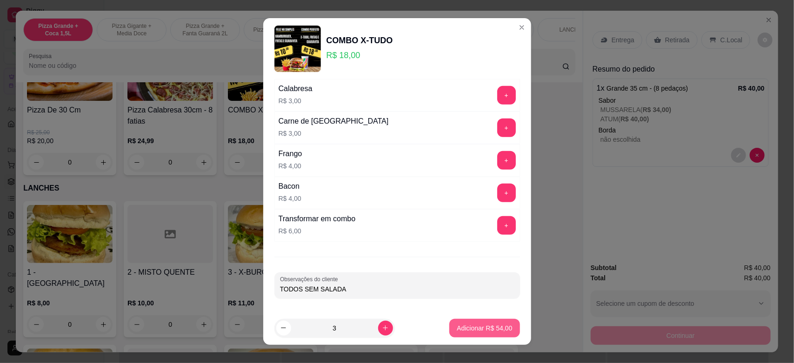
type input "TODOS SEM SALADA"
click at [458, 324] on p "Adicionar R$ 54,00" at bounding box center [484, 328] width 55 height 9
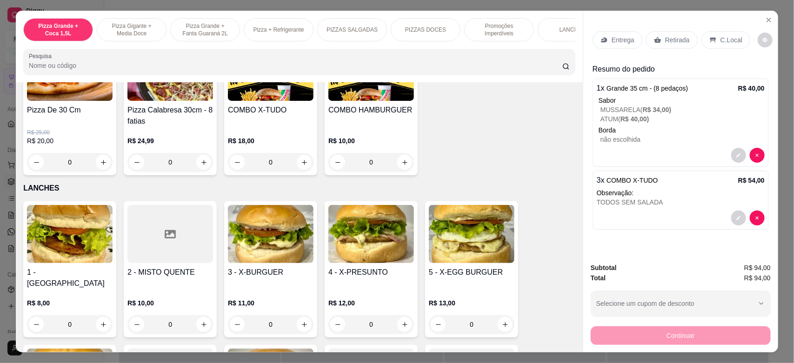
click at [613, 38] on p "Entrega" at bounding box center [623, 39] width 23 height 9
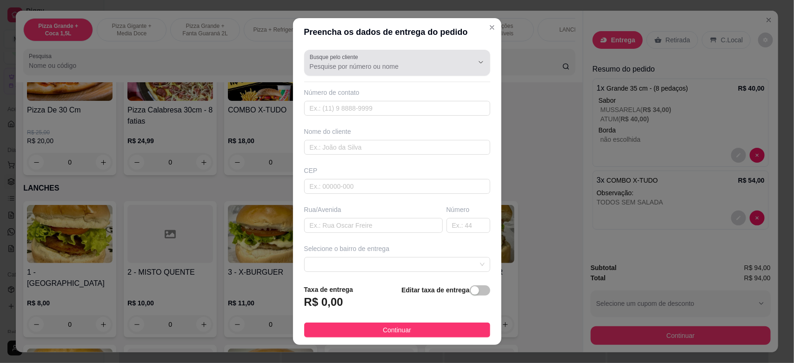
click at [342, 62] on input "Busque pelo cliente" at bounding box center [384, 66] width 149 height 9
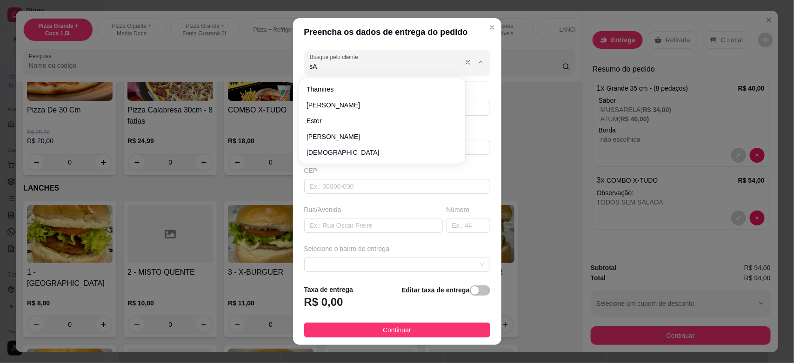
type input "s"
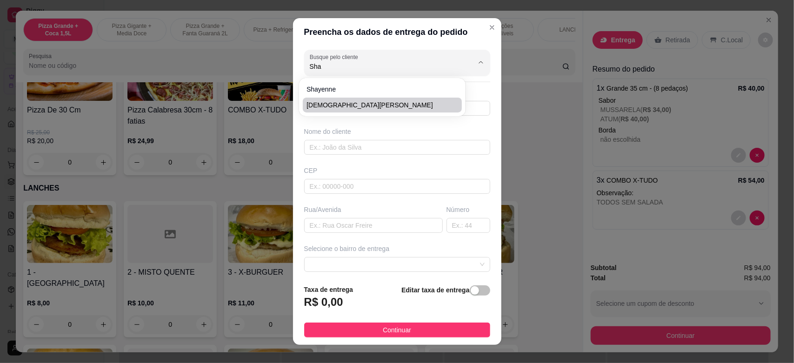
click at [345, 101] on span "[DEMOGRAPHIC_DATA][PERSON_NAME]" at bounding box center [378, 104] width 142 height 9
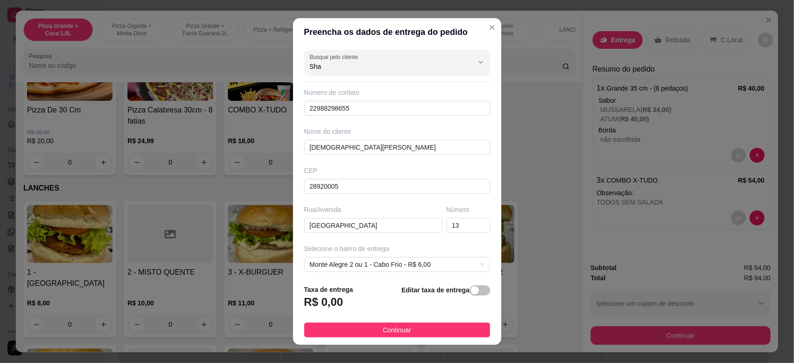
type input "[DEMOGRAPHIC_DATA][PERSON_NAME]"
type input "22988298655"
type input "[DEMOGRAPHIC_DATA][PERSON_NAME]"
type input "28920005"
type input "[GEOGRAPHIC_DATA]"
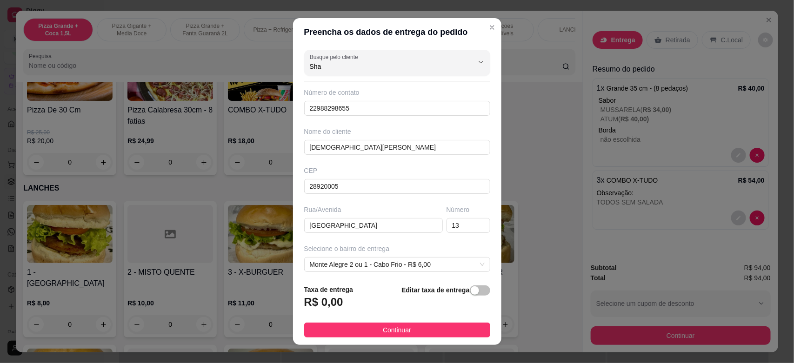
type input "13"
type input "Cabo Frio"
type input "Subindo o campo do piaba a segunda direita, casa verde de dois andares-Cantinho…"
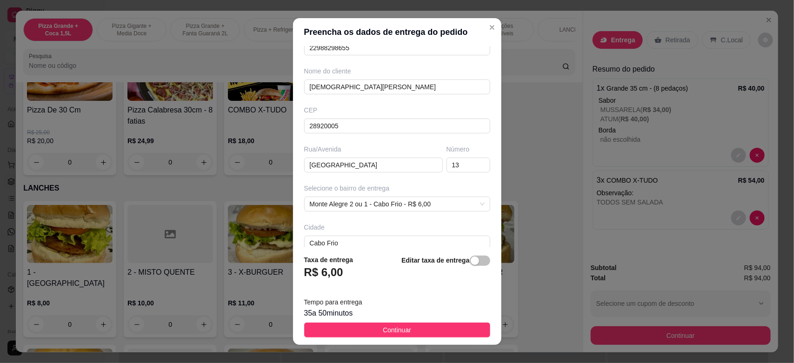
scroll to position [73, 0]
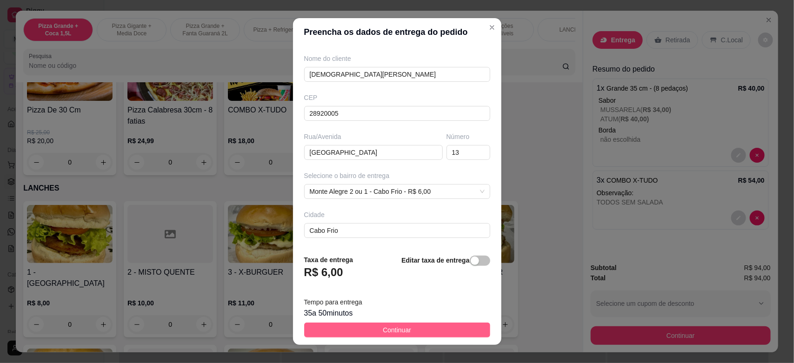
click at [383, 331] on span "Continuar" at bounding box center [397, 330] width 28 height 10
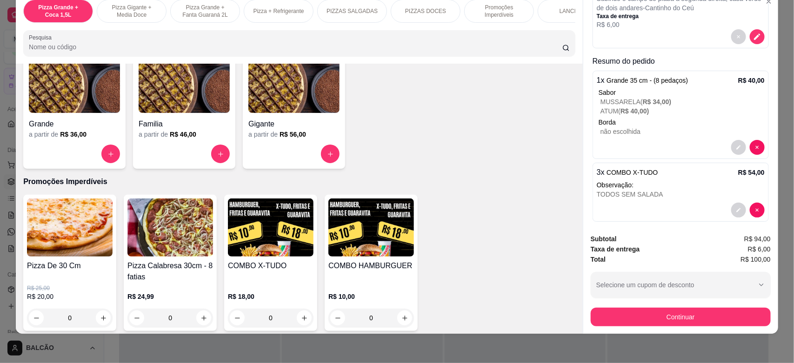
scroll to position [872, 0]
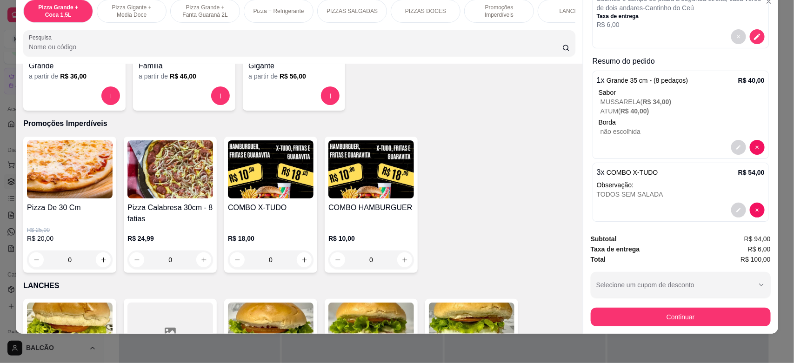
click at [90, 212] on div "Pizza De 30 Cm R$ 25,00 R$ 20,00 0" at bounding box center [69, 205] width 93 height 136
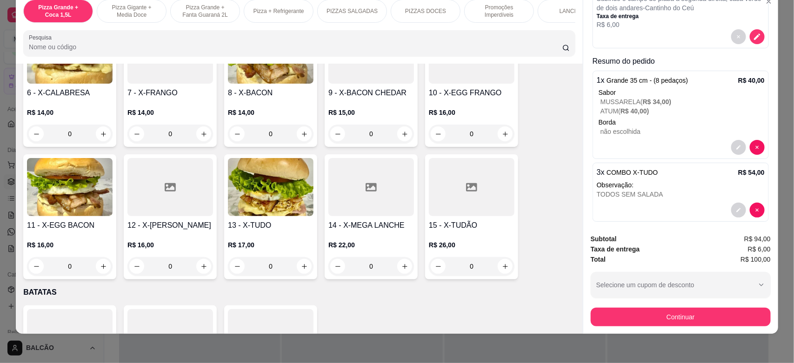
scroll to position [1338, 0]
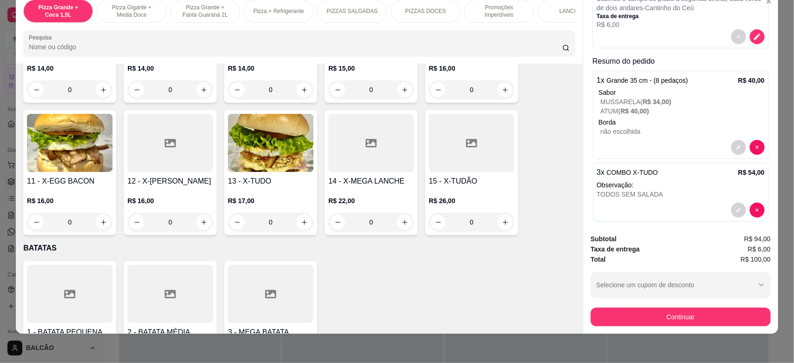
click at [622, 316] on button "Continuar" at bounding box center [681, 317] width 180 height 19
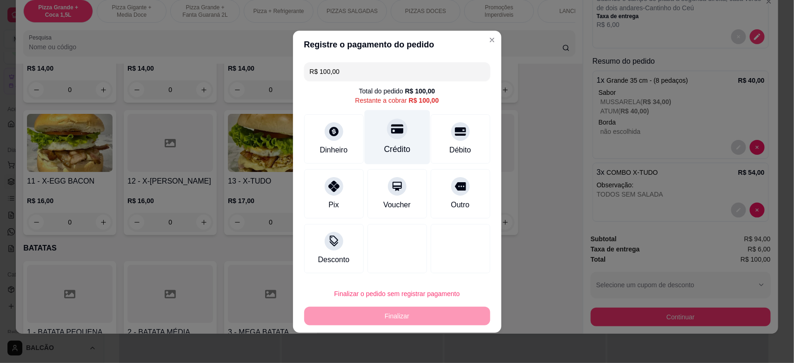
click at [392, 123] on icon at bounding box center [397, 129] width 12 height 12
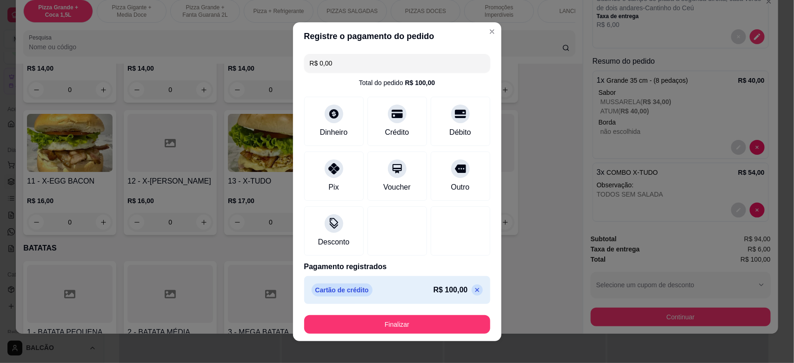
scroll to position [8, 0]
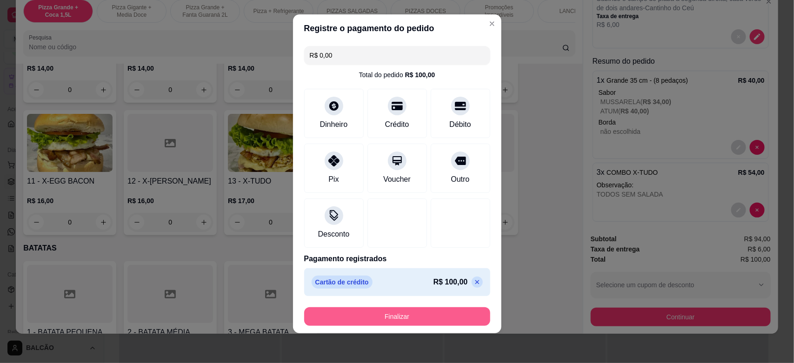
click at [397, 319] on button "Finalizar" at bounding box center [397, 317] width 186 height 19
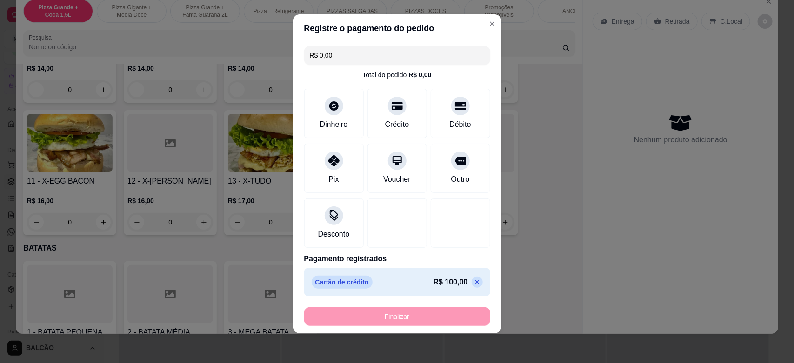
type input "-R$ 100,00"
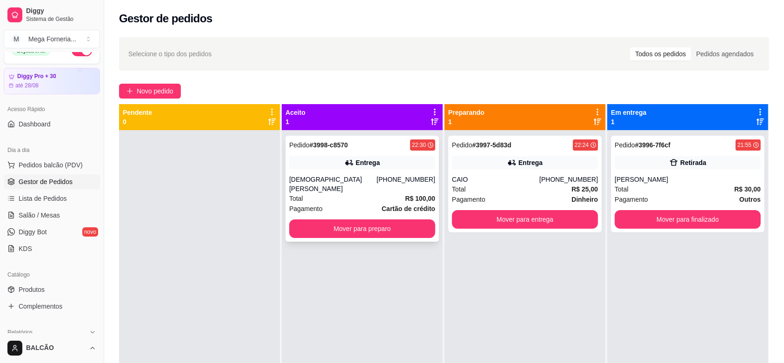
click at [336, 173] on div "Pedido # 3998-c8570 22:30 Entrega [PERSON_NAME] [PHONE_NUMBER] Total R$ 100,00 …" at bounding box center [363, 189] width 154 height 106
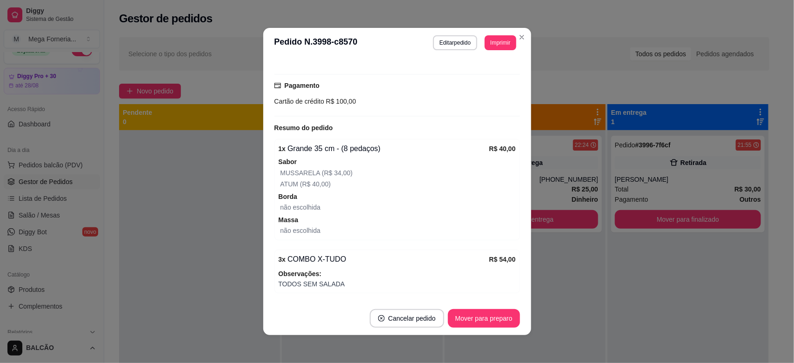
scroll to position [248, 0]
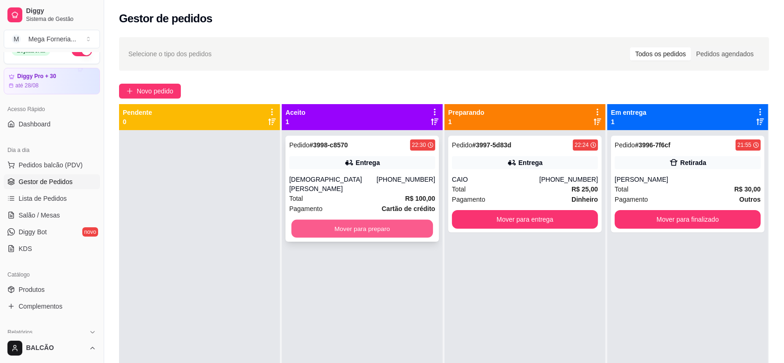
click at [358, 228] on button "Mover para preparo" at bounding box center [363, 229] width 142 height 18
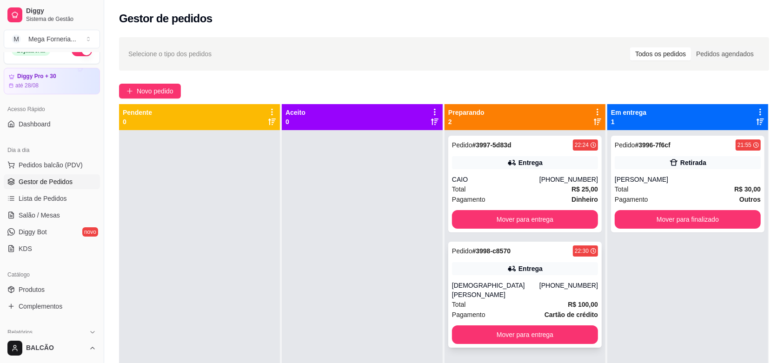
click at [500, 274] on div "Entrega" at bounding box center [525, 268] width 146 height 13
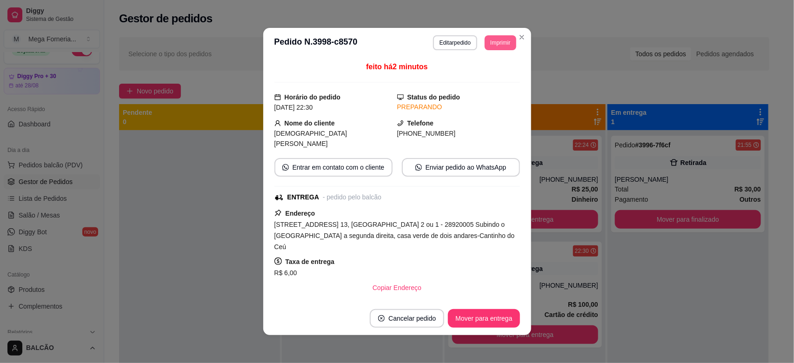
click at [495, 46] on button "Imprimir" at bounding box center [500, 42] width 31 height 15
click at [497, 77] on button "IMPRESSORA" at bounding box center [478, 75] width 67 height 15
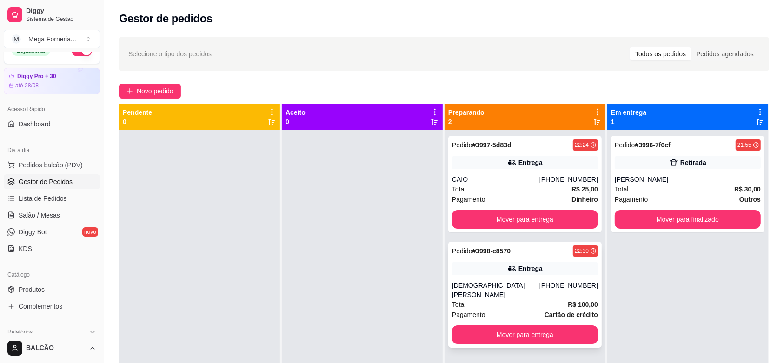
click at [527, 277] on div "Pedido # 3998-c8570 22:30 Entrega [PERSON_NAME] [PHONE_NUMBER] Total R$ 100,00 …" at bounding box center [525, 295] width 154 height 106
click at [666, 147] on div "Pedido # 3996-7f6cf 21:55" at bounding box center [688, 145] width 146 height 11
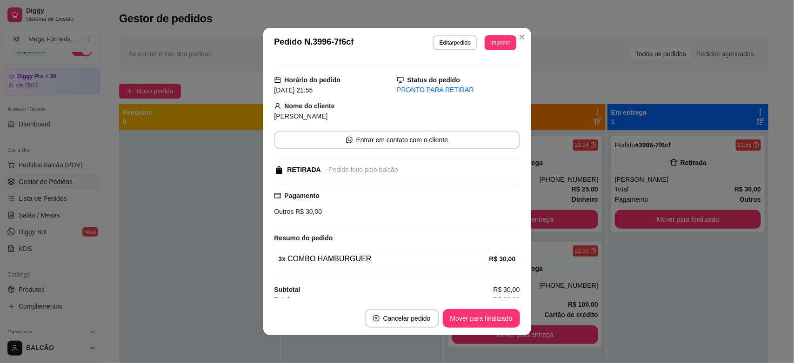
scroll to position [27, 0]
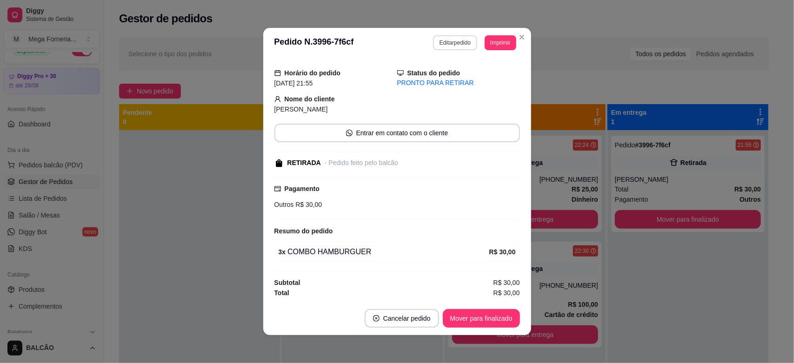
click at [452, 40] on button "Editar pedido" at bounding box center [455, 42] width 44 height 15
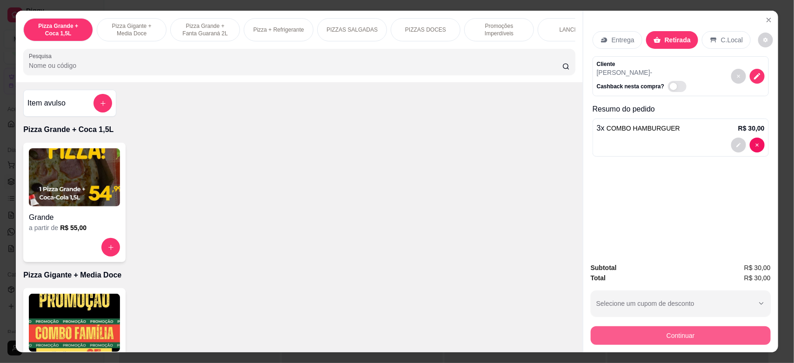
click at [665, 329] on button "Continuar" at bounding box center [681, 336] width 180 height 19
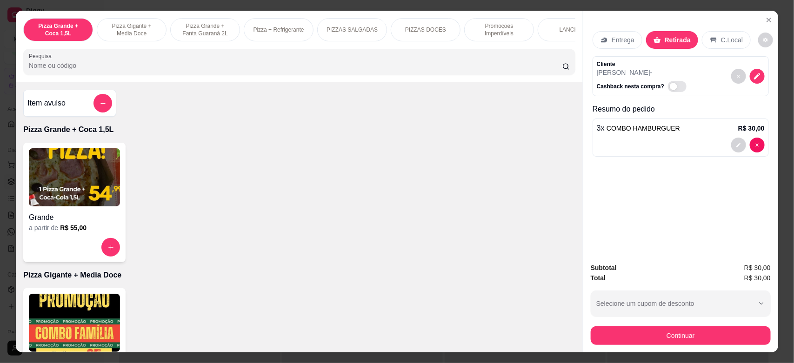
click at [327, 68] on input "R$ 30,00" at bounding box center [397, 71] width 175 height 19
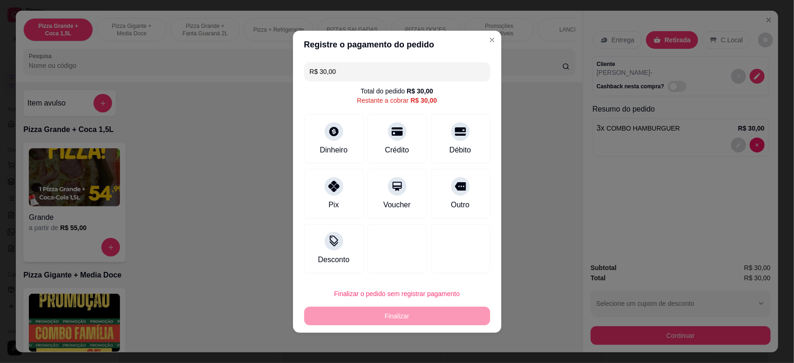
click at [327, 68] on input "R$ 30,00" at bounding box center [397, 71] width 175 height 19
click at [320, 193] on div "Pix" at bounding box center [334, 192] width 66 height 54
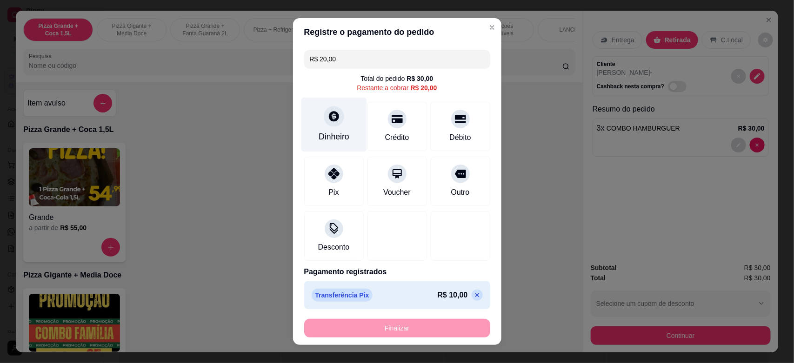
click at [334, 135] on div "Dinheiro" at bounding box center [334, 137] width 31 height 12
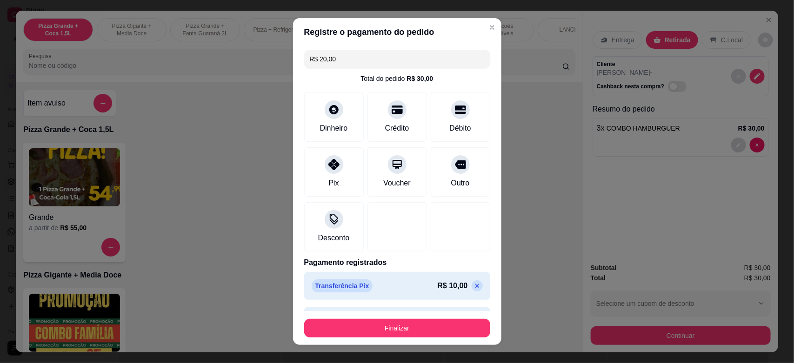
type input "R$ 0,00"
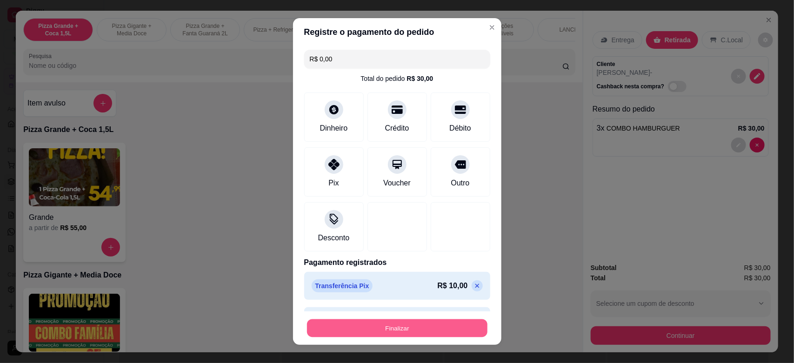
click at [441, 326] on button "Finalizar" at bounding box center [397, 329] width 181 height 18
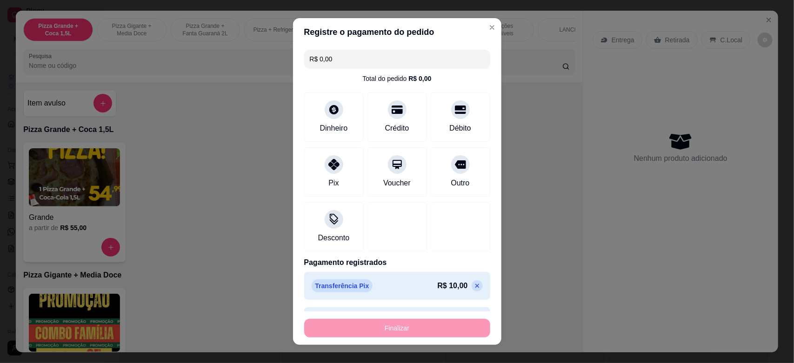
type input "0"
type input "-R$ 30,00"
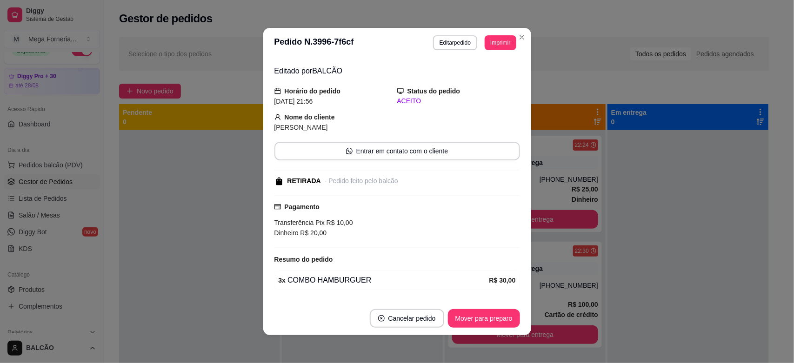
scroll to position [47, 0]
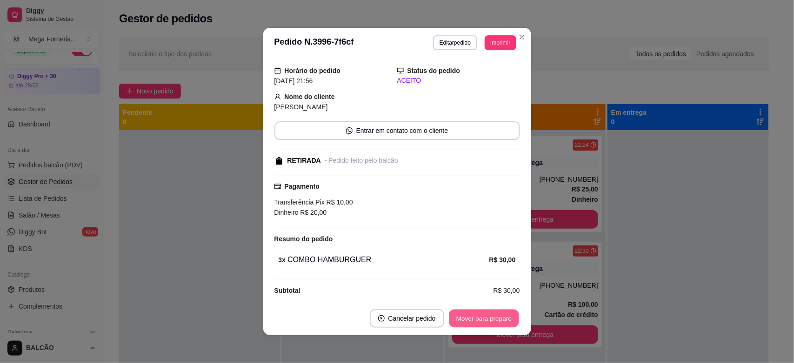
click at [488, 313] on button "Mover para preparo" at bounding box center [484, 319] width 70 height 18
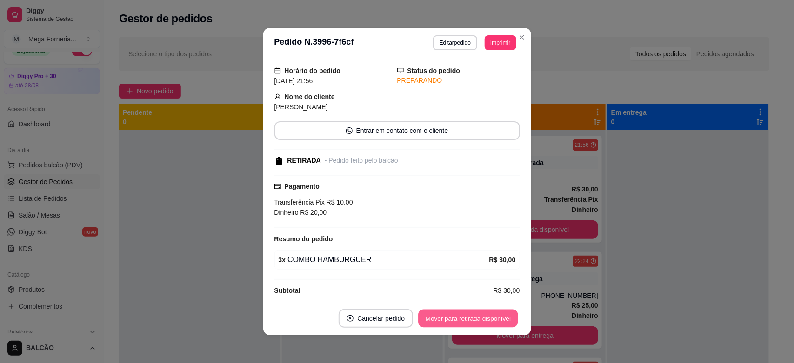
click at [488, 313] on button "Mover para retirada disponível" at bounding box center [469, 319] width 100 height 18
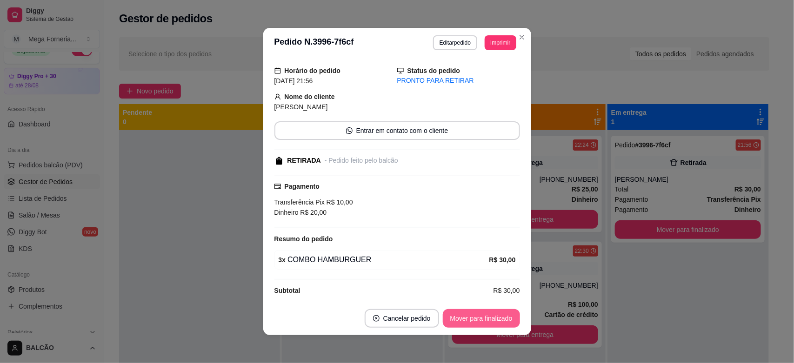
click at [488, 313] on button "Mover para finalizado" at bounding box center [481, 318] width 77 height 19
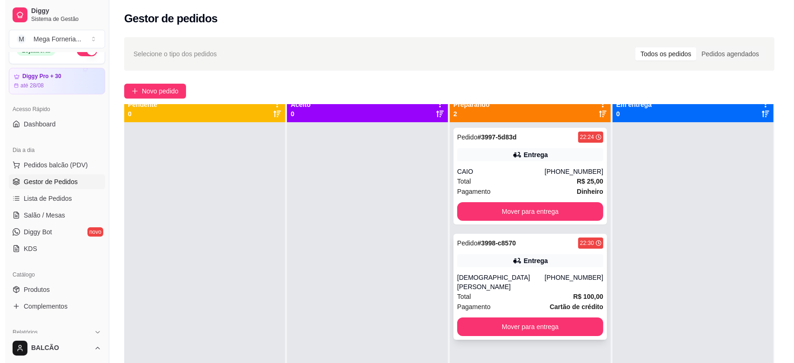
scroll to position [0, 0]
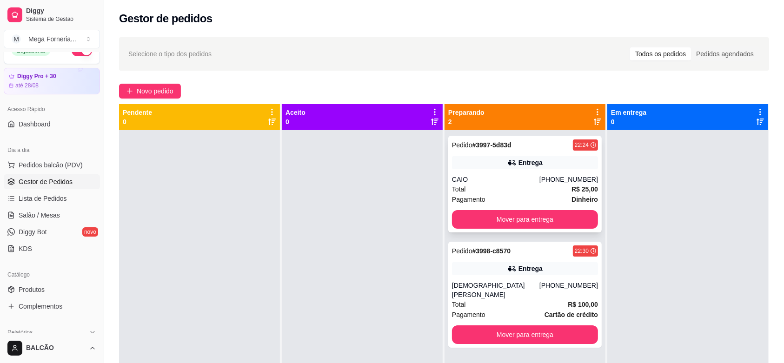
click at [477, 191] on div "Total R$ 25,00" at bounding box center [525, 189] width 146 height 10
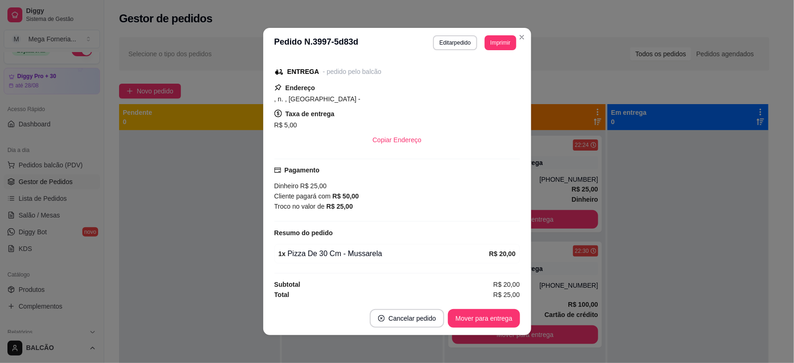
scroll to position [116, 0]
click at [522, 44] on header "**********" at bounding box center [397, 43] width 268 height 30
click at [523, 30] on header "**********" at bounding box center [397, 43] width 268 height 30
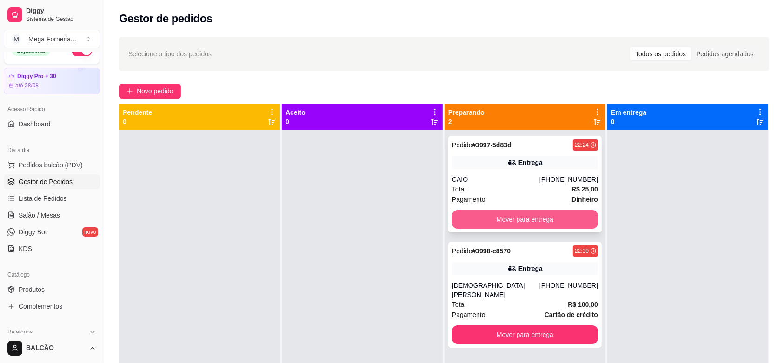
click at [536, 222] on button "Mover para entrega" at bounding box center [525, 219] width 146 height 19
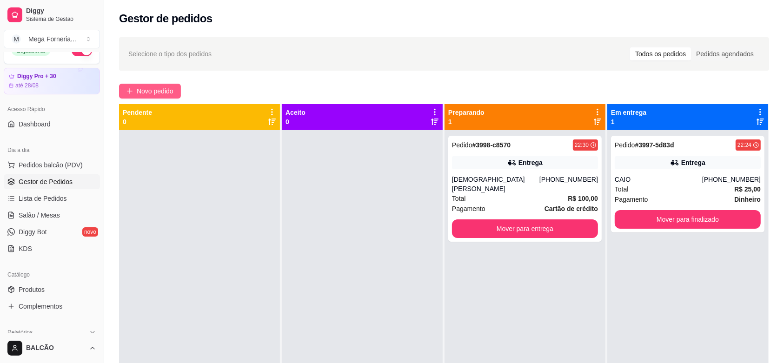
click at [159, 94] on span "Novo pedido" at bounding box center [155, 91] width 37 height 10
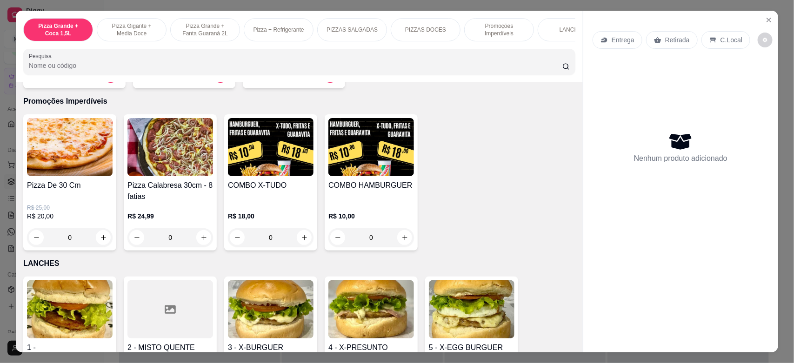
scroll to position [930, 0]
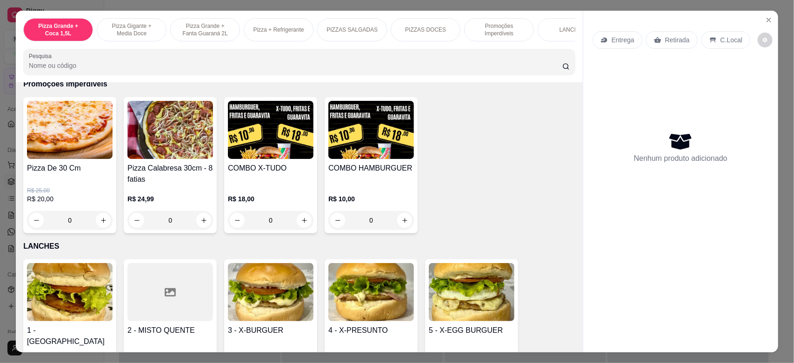
click at [101, 230] on div "0" at bounding box center [70, 220] width 86 height 19
click at [201, 224] on icon "increase-product-quantity" at bounding box center [204, 220] width 7 height 7
type input "1"
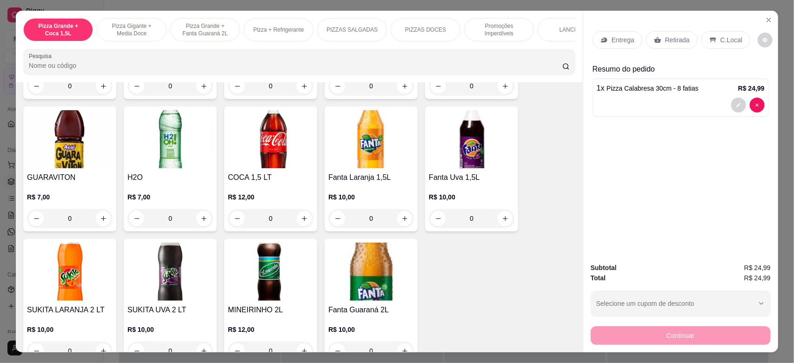
scroll to position [1803, 0]
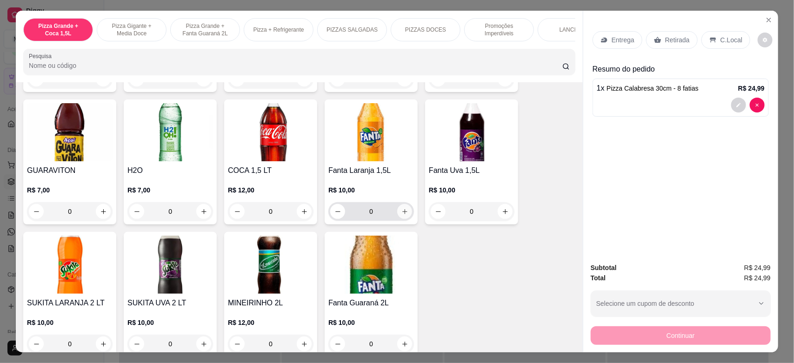
click at [401, 212] on icon "increase-product-quantity" at bounding box center [404, 211] width 7 height 7
type input "1"
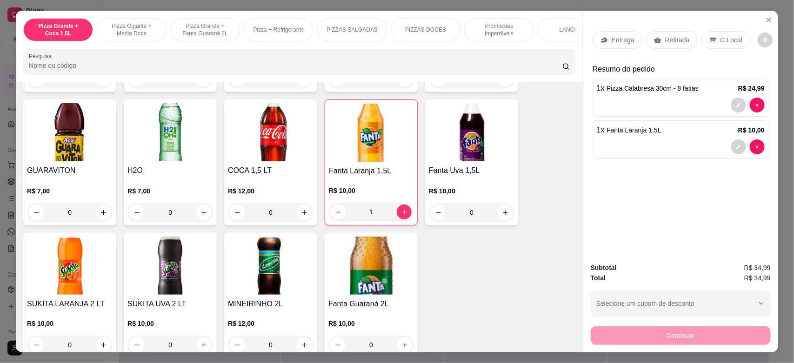
click at [624, 41] on p "Entrega" at bounding box center [623, 39] width 23 height 9
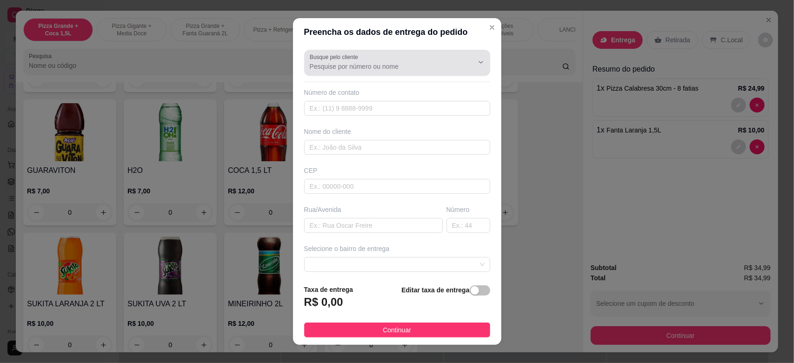
click at [348, 73] on div "Busque pelo cliente" at bounding box center [397, 63] width 186 height 26
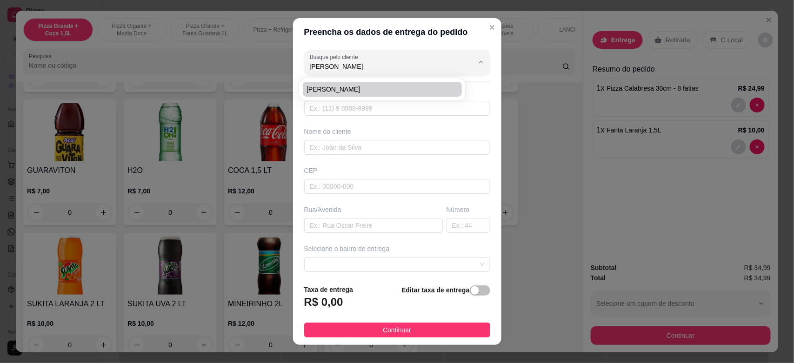
click at [340, 87] on span "[PERSON_NAME]" at bounding box center [378, 89] width 142 height 9
type input "[PERSON_NAME]"
type input "22999499364"
type input "[PERSON_NAME]"
type input "Rua Ype"
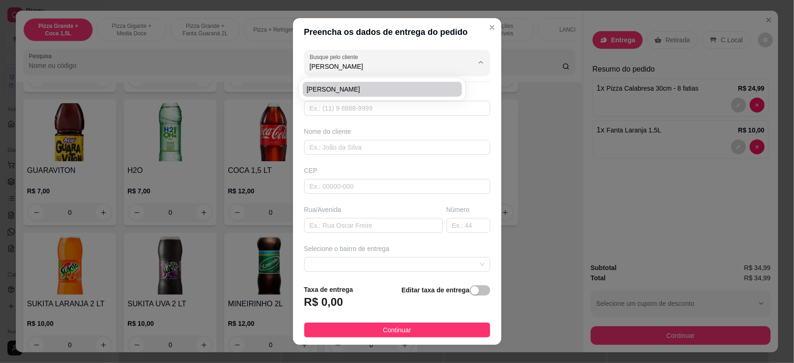
type input "8"
type input "Cabo Frio"
type input "Casa"
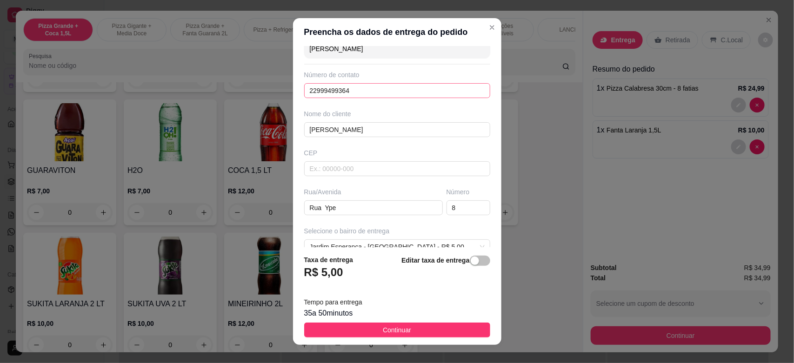
scroll to position [0, 0]
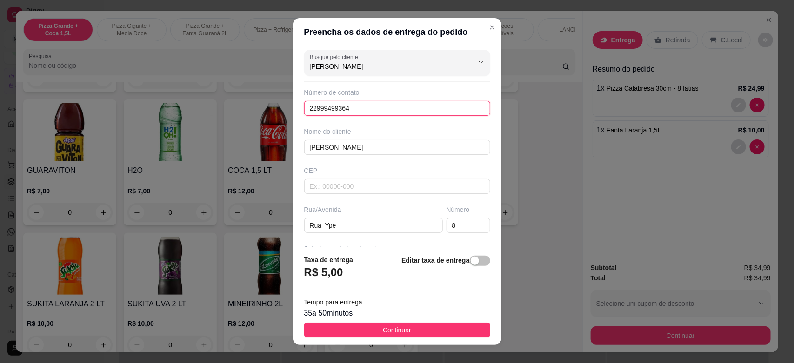
click at [356, 112] on input "22999499364" at bounding box center [397, 108] width 186 height 15
click at [343, 74] on div "Busque pelo cliente [PERSON_NAME]" at bounding box center [397, 63] width 186 height 26
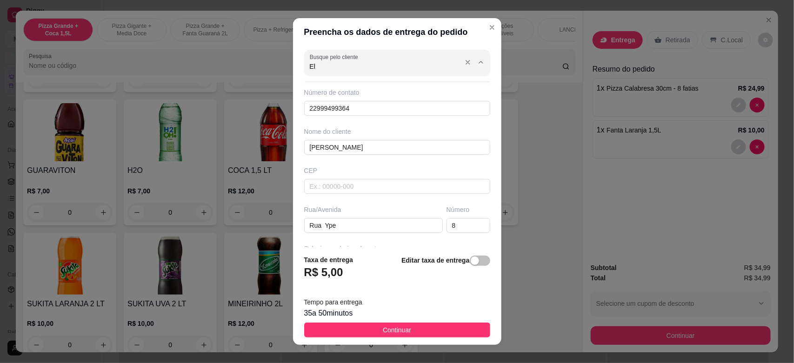
type input "E"
type input "5803"
click at [364, 118] on div "Busque pelo cliente 5803 Número de contato 22999499364 Nome do cliente [PERSON_…" at bounding box center [397, 146] width 208 height 201
click at [367, 110] on input "22999499364" at bounding box center [397, 108] width 186 height 15
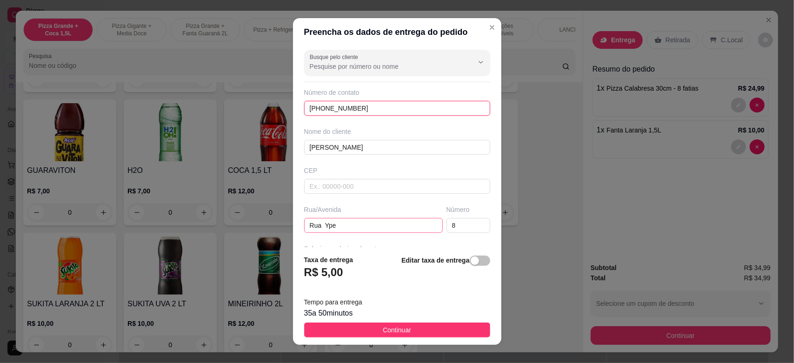
type input "[PHONE_NUMBER]"
click at [339, 231] on input "Rua Ype" at bounding box center [373, 225] width 139 height 15
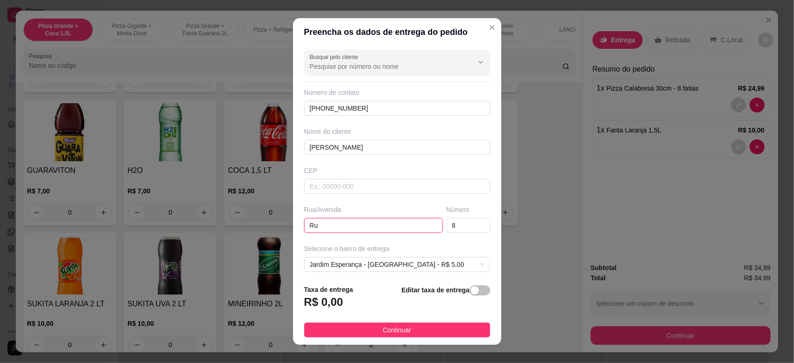
type input "R"
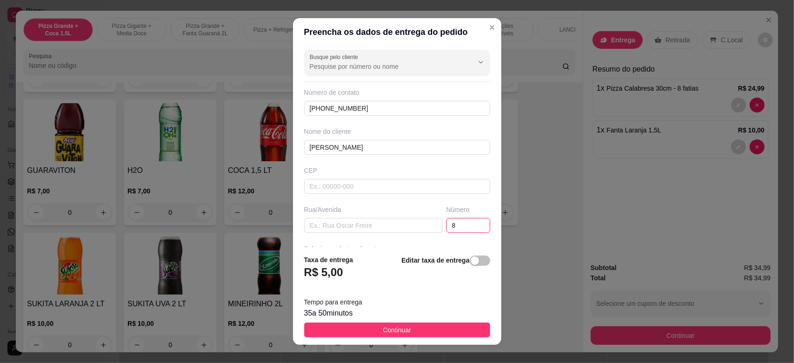
click at [447, 229] on input "8" at bounding box center [469, 225] width 44 height 15
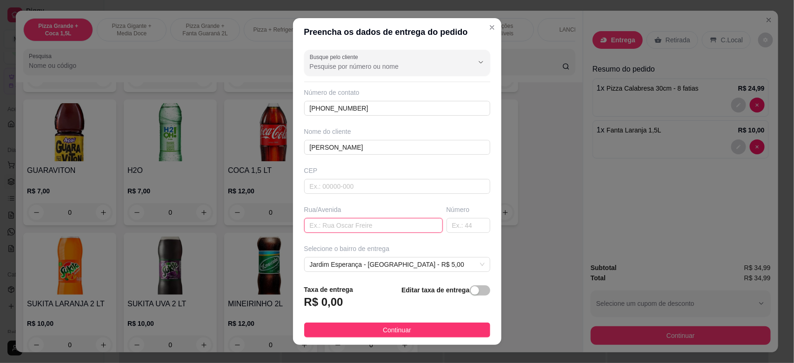
click at [378, 229] on input "text" at bounding box center [373, 225] width 139 height 15
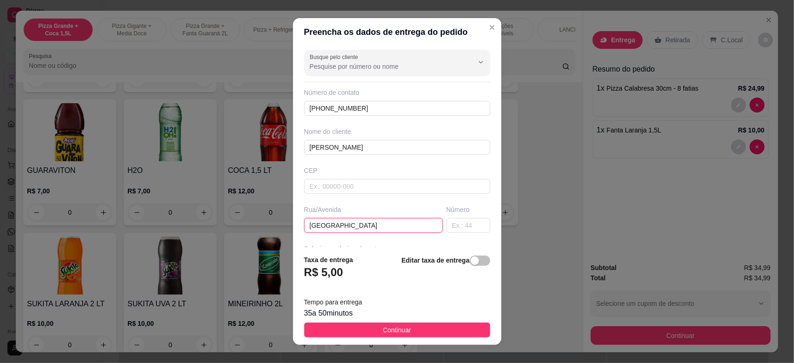
scroll to position [73, 0]
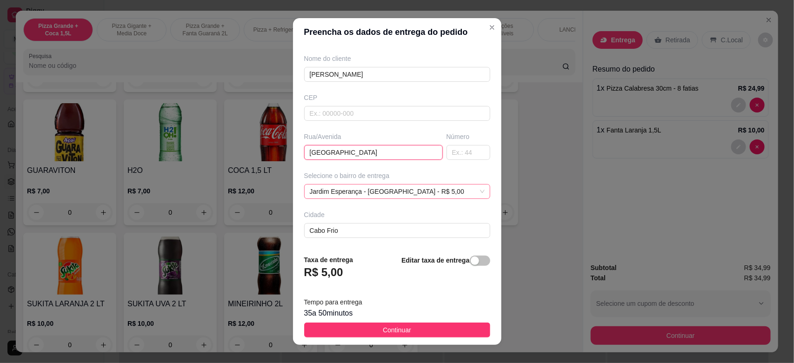
click at [367, 189] on span "Jardim Esperança - [GEOGRAPHIC_DATA] - R$ 5,00" at bounding box center [397, 192] width 175 height 14
type input "[GEOGRAPHIC_DATA]"
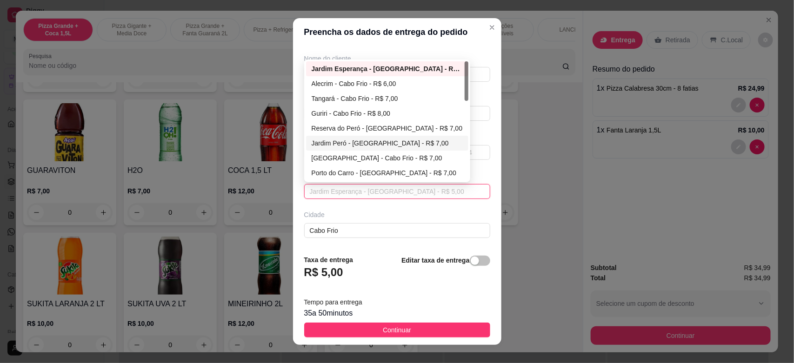
click at [361, 147] on div "Jardim Peró - [GEOGRAPHIC_DATA] - R$ 7,00" at bounding box center [388, 143] width 152 height 10
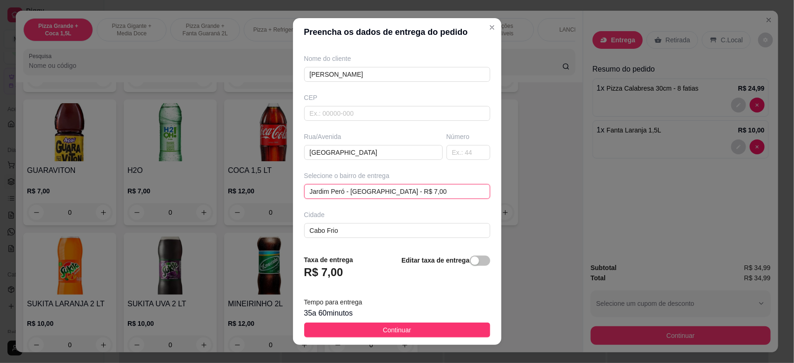
scroll to position [114, 0]
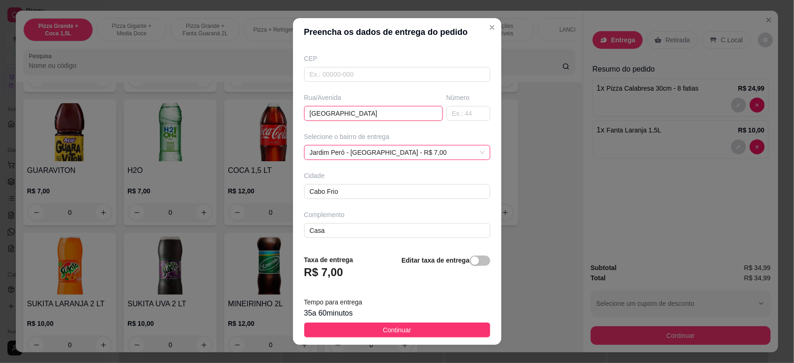
click at [345, 118] on input "[GEOGRAPHIC_DATA]" at bounding box center [373, 113] width 139 height 15
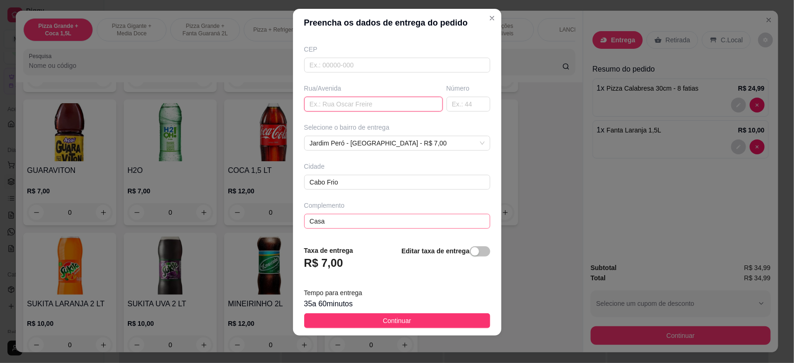
scroll to position [12, 0]
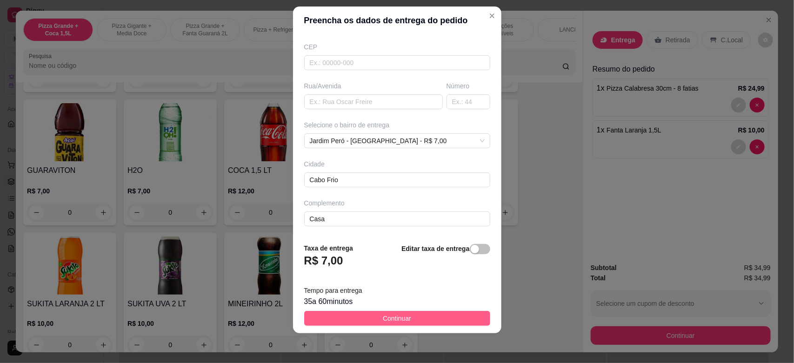
click at [336, 320] on button "Continuar" at bounding box center [397, 318] width 186 height 15
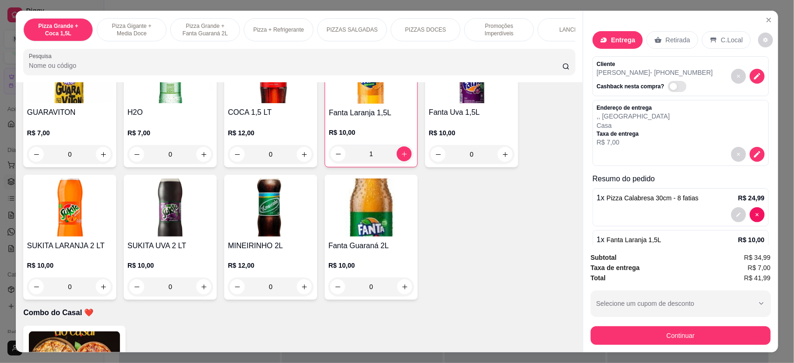
scroll to position [47, 0]
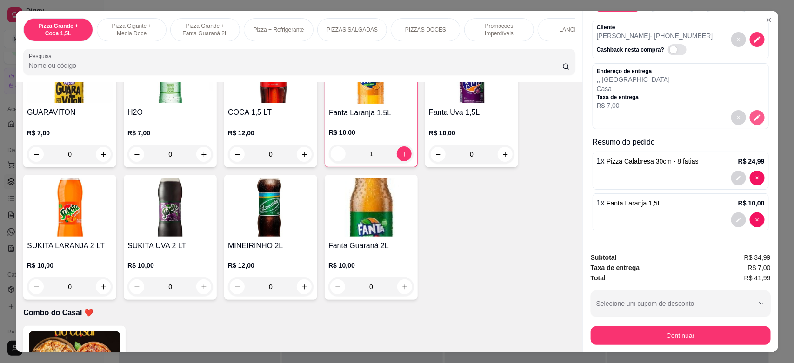
click at [753, 114] on icon "decrease-product-quantity" at bounding box center [757, 118] width 8 height 8
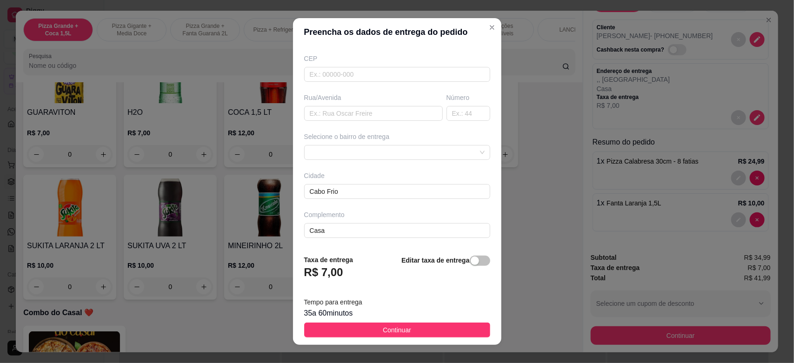
scroll to position [12, 0]
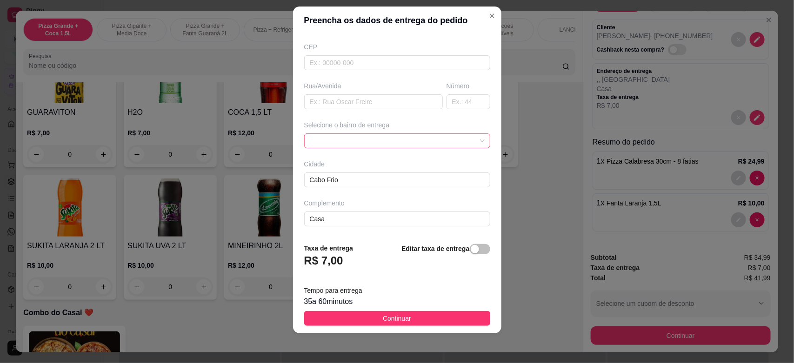
click at [332, 142] on div at bounding box center [397, 141] width 186 height 15
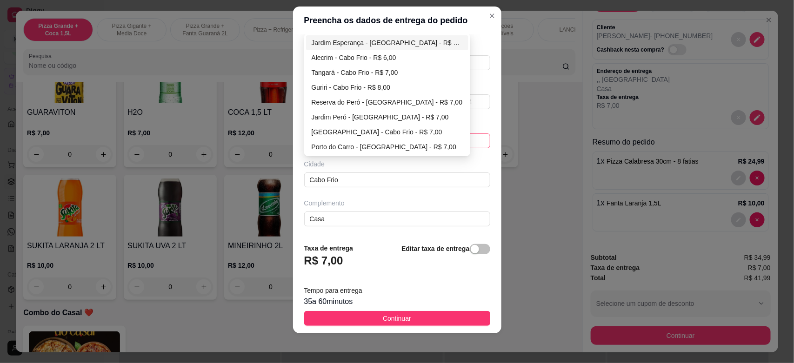
click at [330, 45] on div "Jardim Esperança - [GEOGRAPHIC_DATA] - R$ 5,00" at bounding box center [388, 43] width 152 height 10
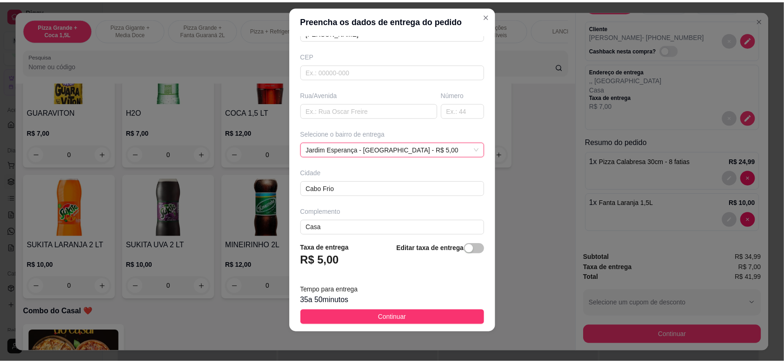
scroll to position [114, 0]
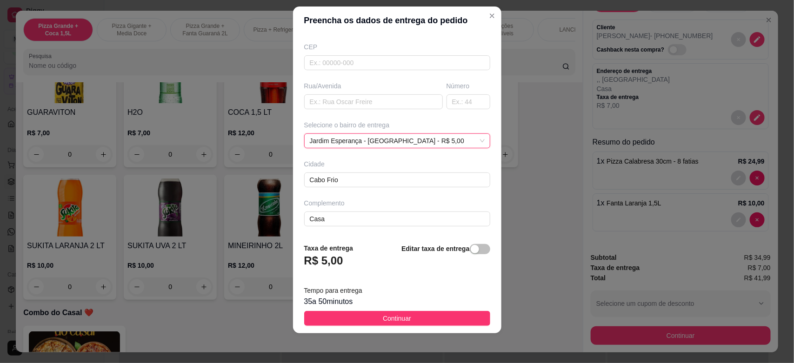
click at [389, 312] on button "Continuar" at bounding box center [397, 318] width 186 height 15
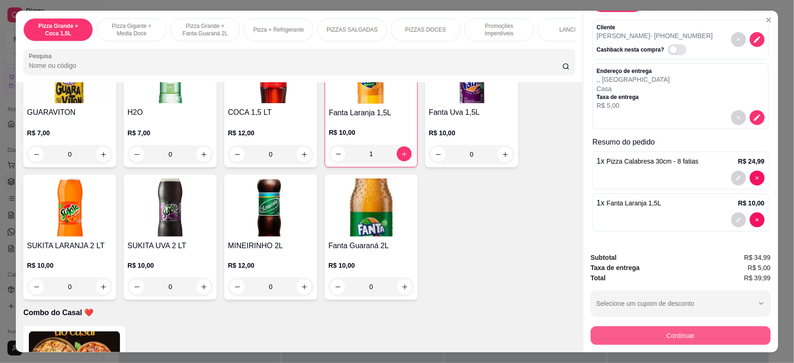
click at [726, 338] on button "Continuar" at bounding box center [681, 336] width 180 height 19
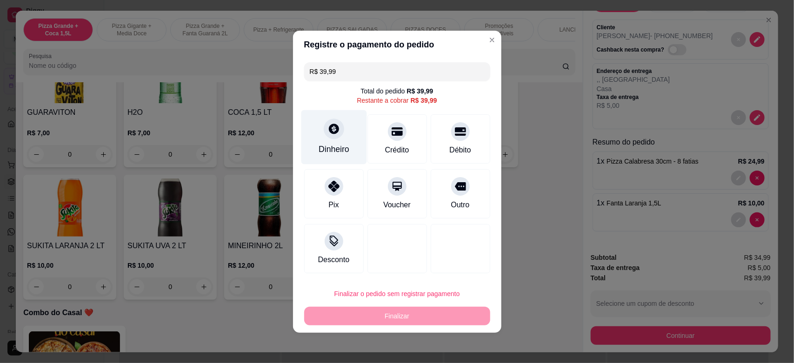
click at [320, 145] on div "Dinheiro" at bounding box center [334, 149] width 31 height 12
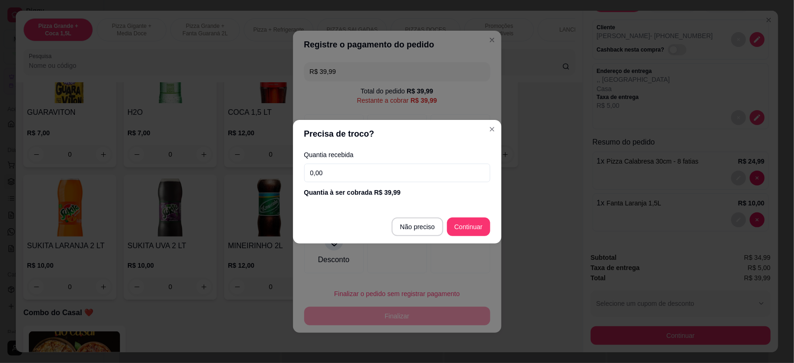
click at [381, 171] on input "0,00" at bounding box center [397, 173] width 186 height 19
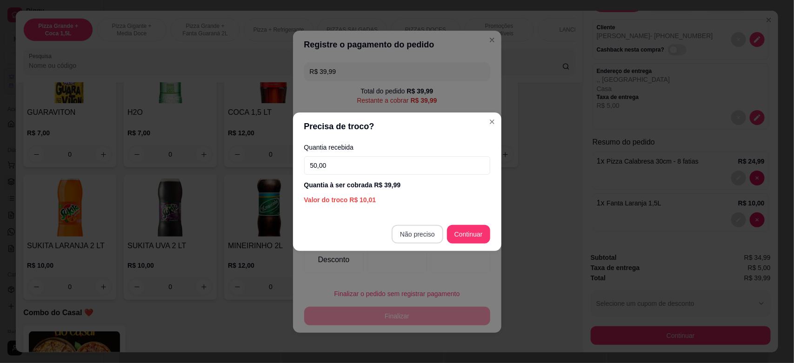
type input "50,00"
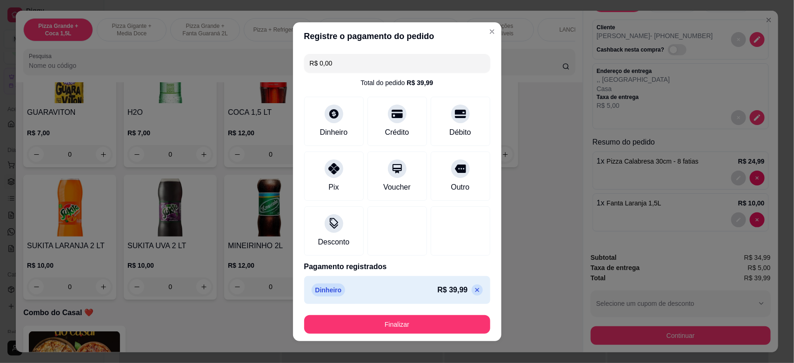
type input "R$ 0,00"
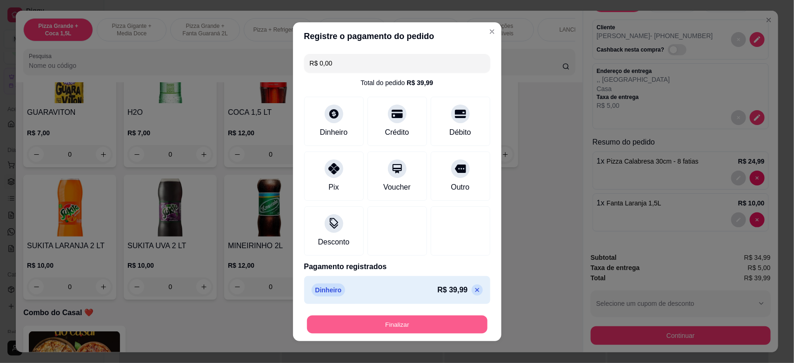
click at [422, 321] on button "Finalizar" at bounding box center [397, 324] width 181 height 18
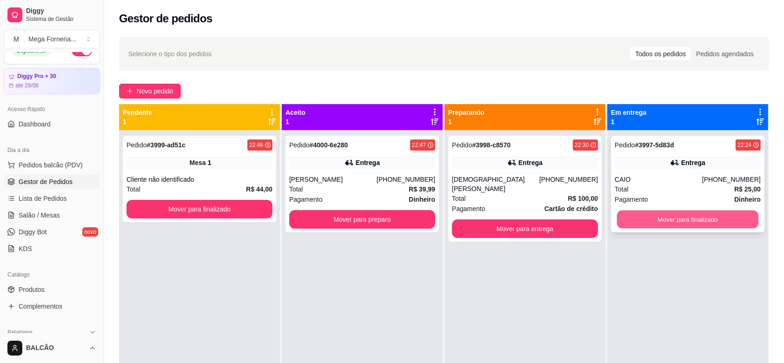
click at [710, 225] on button "Mover para finalizado" at bounding box center [688, 220] width 142 height 18
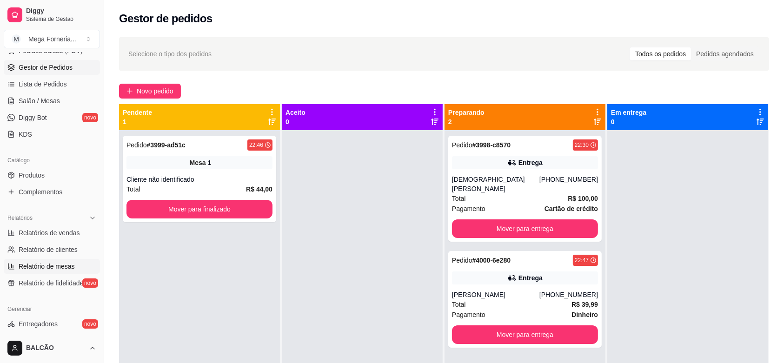
scroll to position [131, 0]
click at [36, 236] on link "Relatórios de vendas" at bounding box center [52, 231] width 96 height 15
select select "ALL"
select select "0"
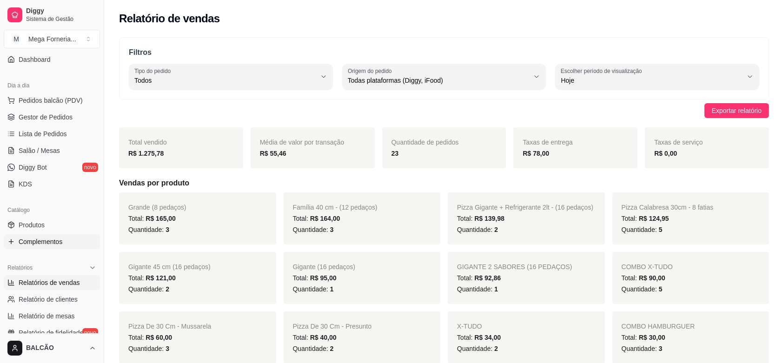
scroll to position [15, 0]
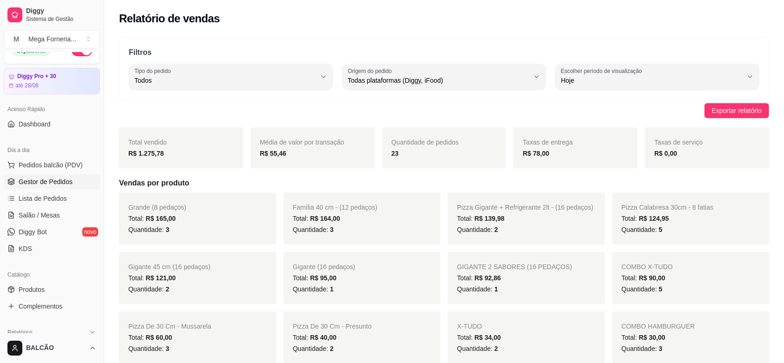
click at [56, 185] on span "Gestor de Pedidos" at bounding box center [46, 181] width 54 height 9
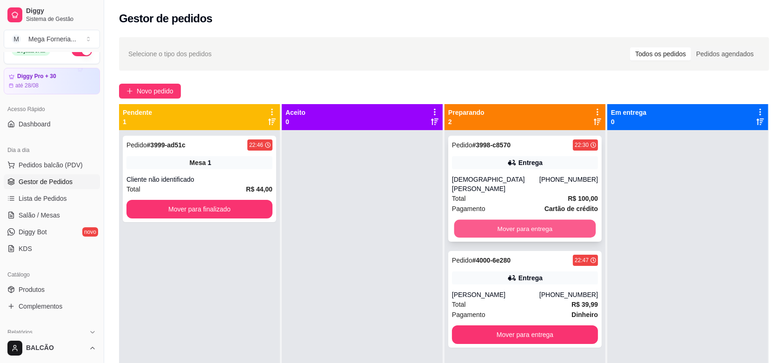
click at [479, 222] on button "Mover para entrega" at bounding box center [526, 229] width 142 height 18
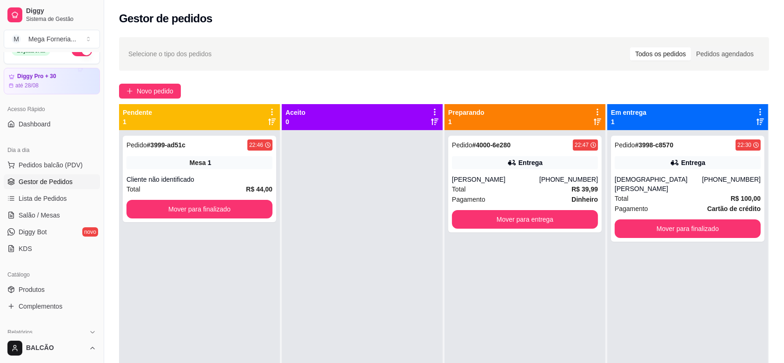
click at [135, 100] on div "Selecione o tipo dos pedidos Todos os pedidos Pedidos agendados Novo pedido Pen…" at bounding box center [444, 255] width 680 height 447
click at [138, 94] on span "Novo pedido" at bounding box center [155, 91] width 37 height 10
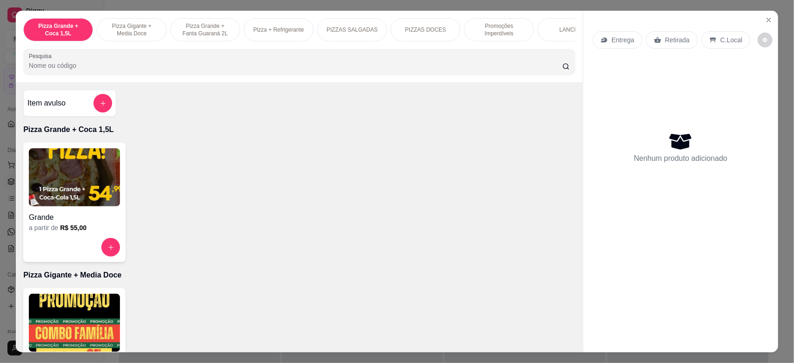
click at [624, 38] on p "Entrega" at bounding box center [623, 39] width 23 height 9
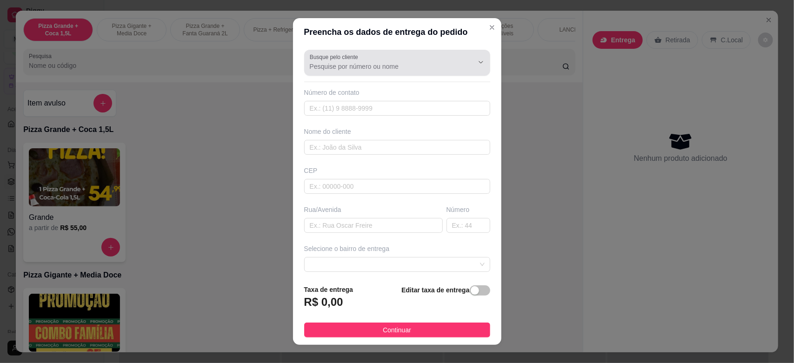
click at [343, 72] on div at bounding box center [397, 63] width 175 height 19
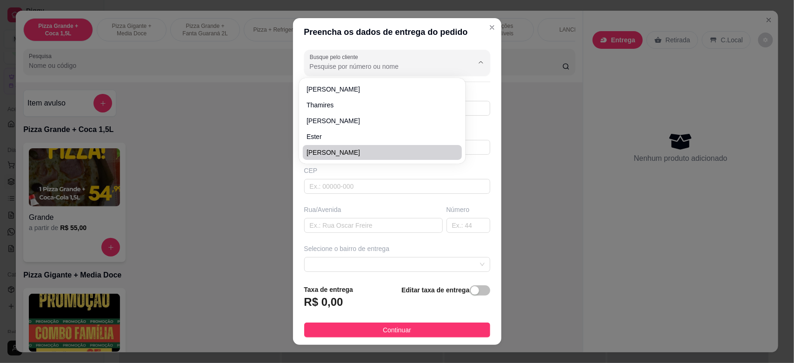
click at [398, 209] on div "Rua/Avenida" at bounding box center [373, 209] width 139 height 9
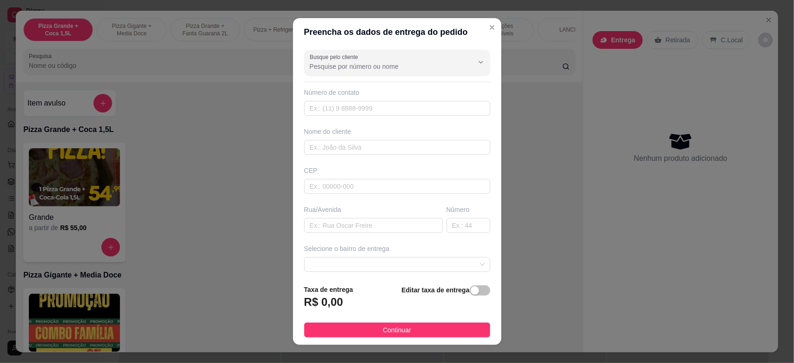
scroll to position [58, 0]
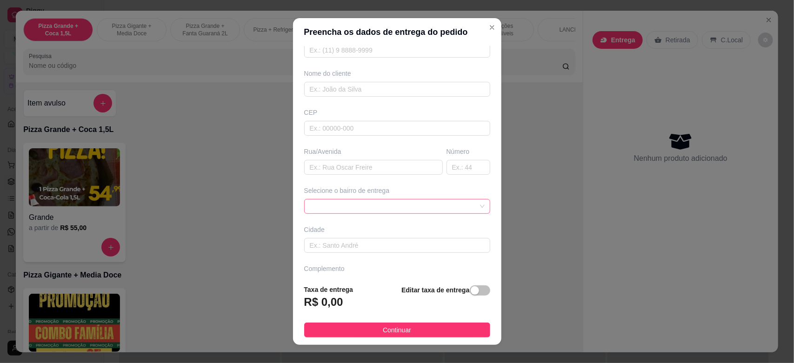
click at [372, 204] on span at bounding box center [397, 207] width 175 height 14
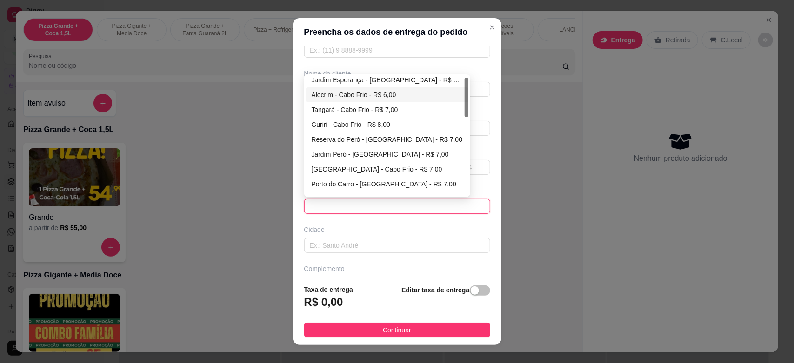
scroll to position [0, 0]
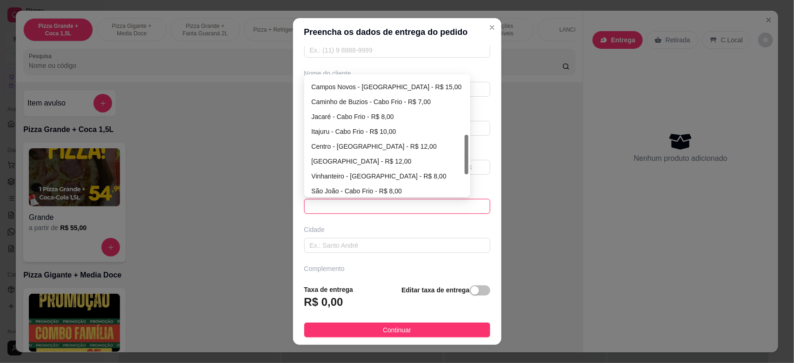
drag, startPoint x: 462, startPoint y: 98, endPoint x: 450, endPoint y: 134, distance: 38.1
click at [449, 147] on div "[GEOGRAPHIC_DATA] 3 - [GEOGRAPHIC_DATA] - R$ 8,00 [GEOGRAPHIC_DATA] - [GEOGRAPH…" at bounding box center [387, 135] width 163 height 119
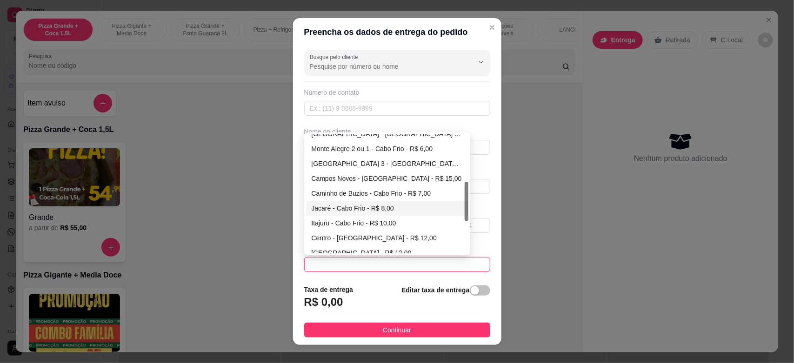
scroll to position [140, 0]
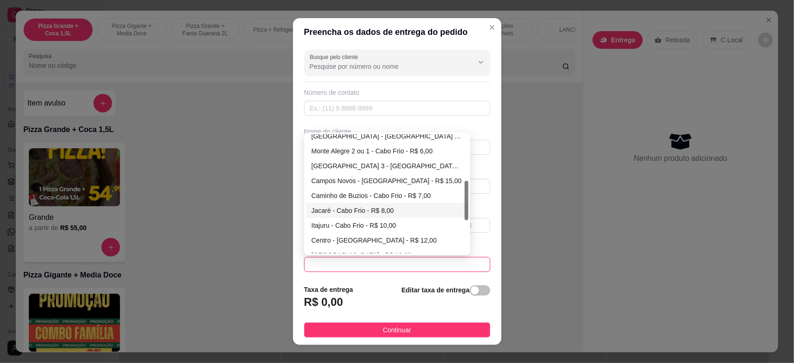
drag, startPoint x: 461, startPoint y: 202, endPoint x: 456, endPoint y: 199, distance: 5.3
click at [456, 199] on div "[GEOGRAPHIC_DATA] - [GEOGRAPHIC_DATA] - R$ 6,00 [GEOGRAPHIC_DATA] 2 ou 1 - [GEO…" at bounding box center [387, 193] width 163 height 119
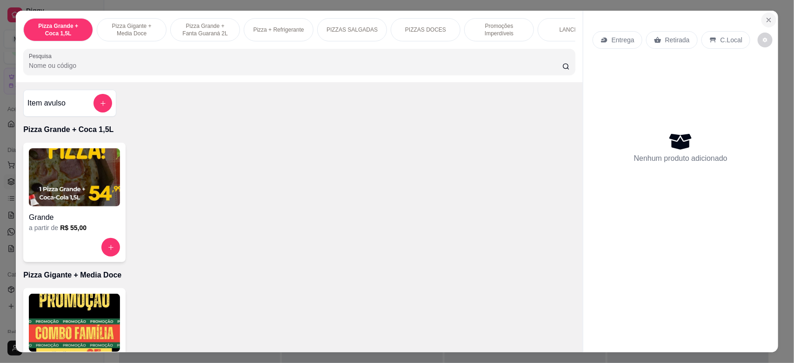
click at [769, 23] on button "Close" at bounding box center [769, 20] width 15 height 15
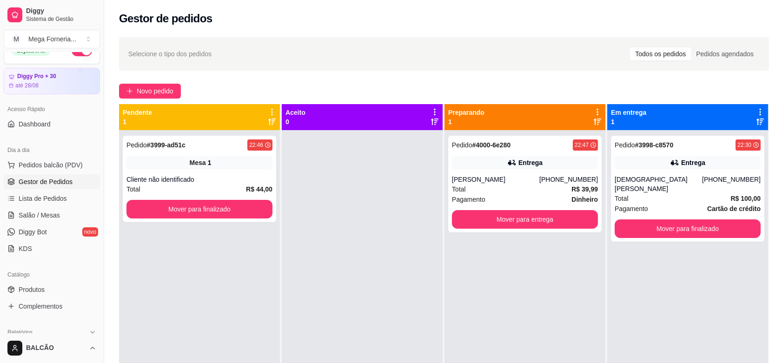
click at [661, 133] on div "Pedido # 3998-c8570 22:30 Entrega [PERSON_NAME] [PHONE_NUMBER] Total R$ 100,00 …" at bounding box center [688, 311] width 161 height 363
click at [658, 153] on div "Pedido # 3998-c8570 22:30 Entrega [PERSON_NAME] [PHONE_NUMBER] Total R$ 100,00 …" at bounding box center [688, 189] width 154 height 106
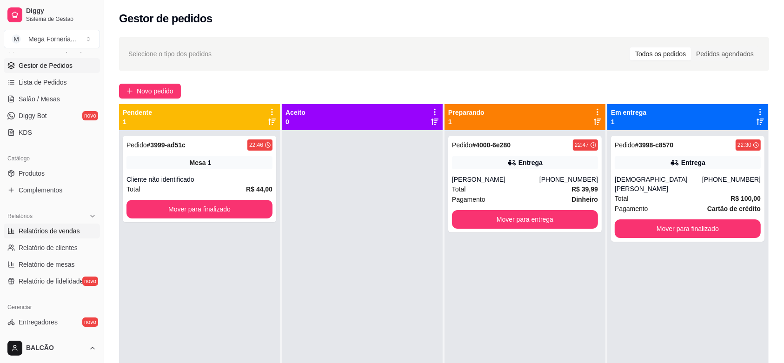
click at [35, 234] on span "Relatórios de vendas" at bounding box center [49, 231] width 61 height 9
select select "ALL"
select select "0"
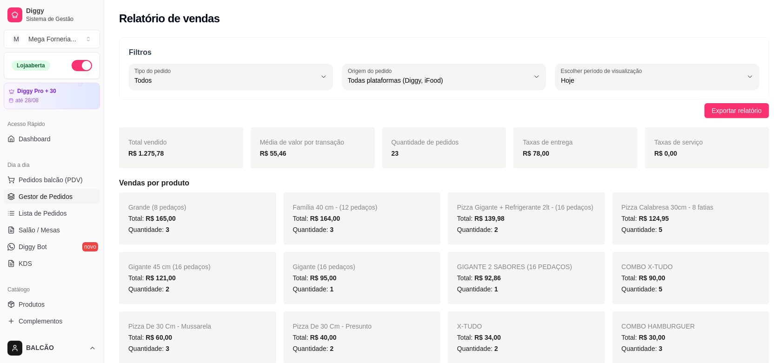
click at [46, 201] on span "Gestor de Pedidos" at bounding box center [46, 196] width 54 height 9
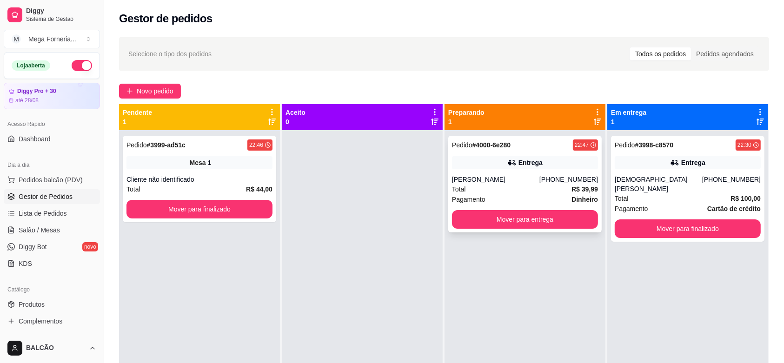
click at [521, 203] on div "Pagamento Dinheiro" at bounding box center [525, 199] width 146 height 10
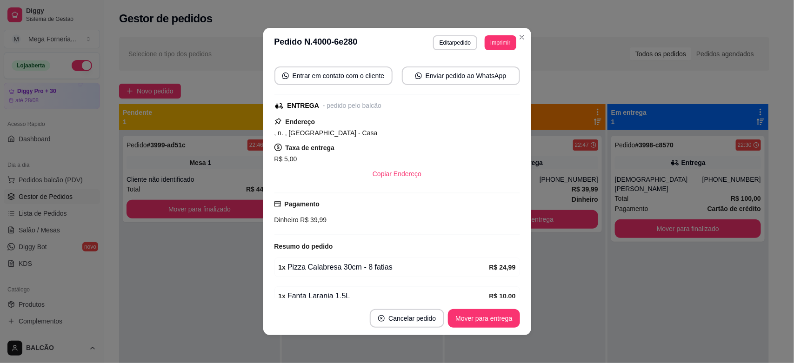
scroll to position [129, 0]
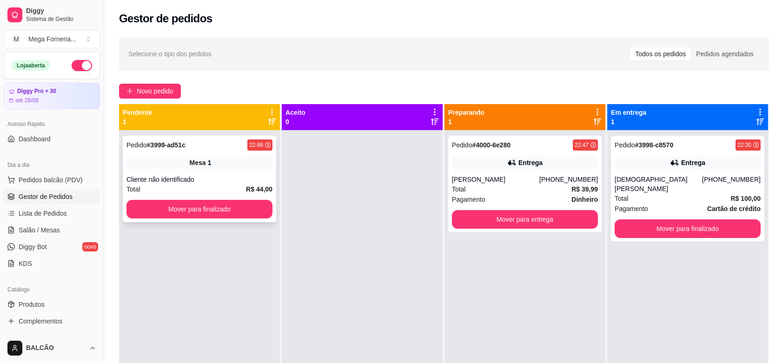
click at [233, 146] on div "Pedido # 3999-ad51c 22:46" at bounding box center [200, 145] width 146 height 11
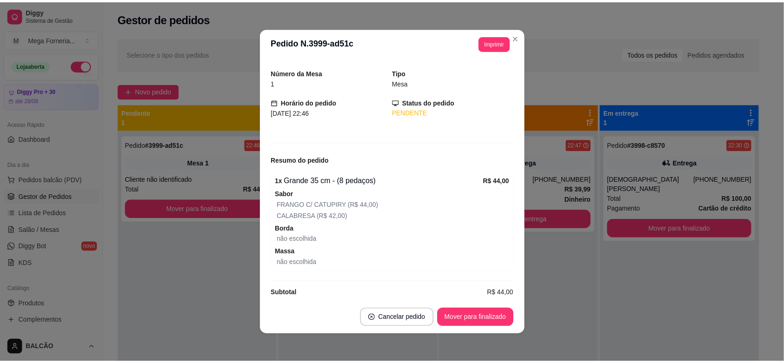
scroll to position [38, 0]
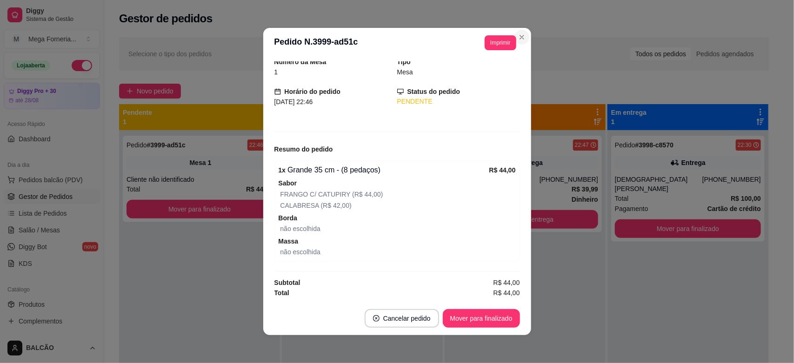
click at [523, 38] on section "**********" at bounding box center [397, 182] width 268 height 308
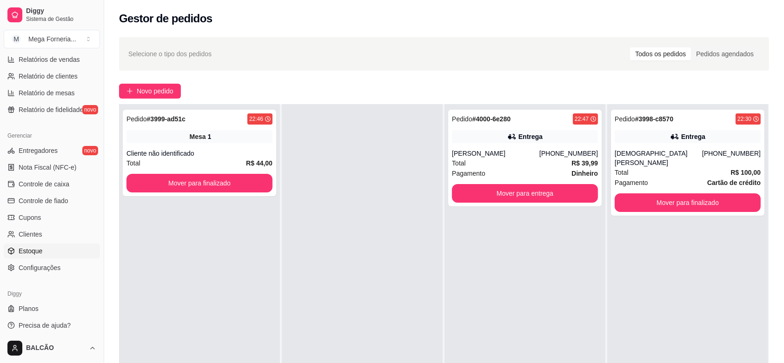
scroll to position [306, 0]
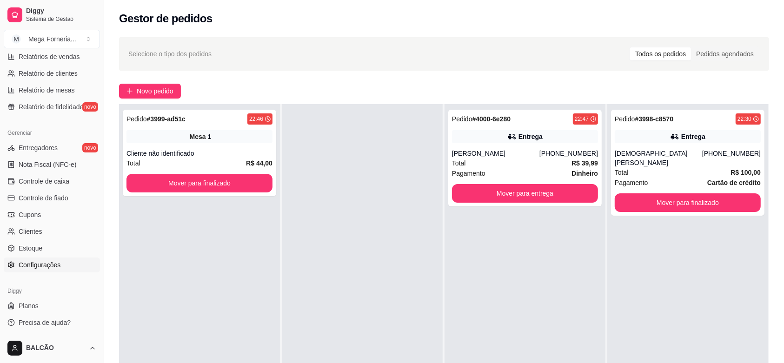
click at [44, 268] on span "Configurações" at bounding box center [40, 265] width 42 height 9
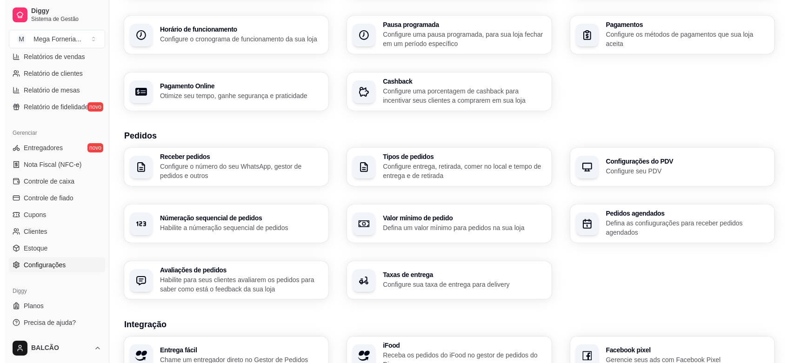
scroll to position [116, 0]
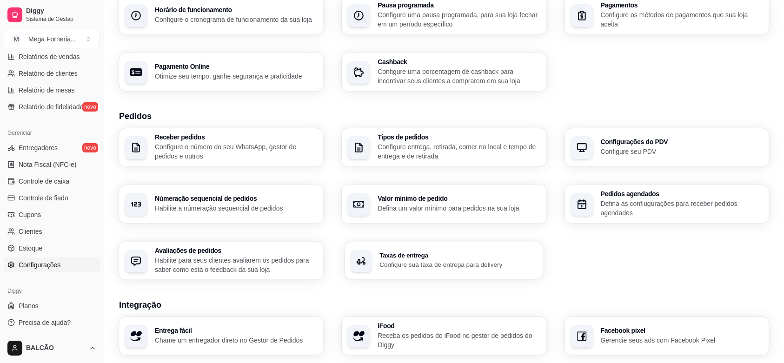
click at [385, 269] on p "Configure sua taxa de entrega para delivery" at bounding box center [459, 265] width 158 height 9
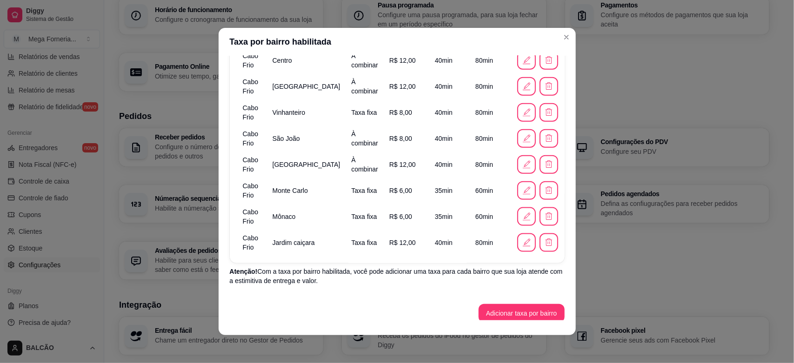
scroll to position [529, 0]
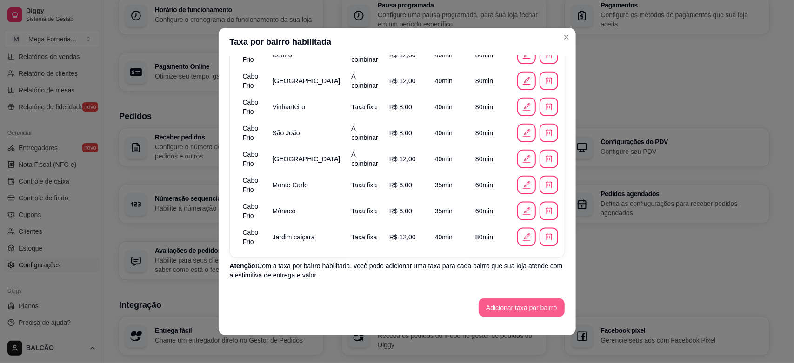
click at [489, 308] on button "Adicionar taxa por bairro" at bounding box center [522, 308] width 86 height 19
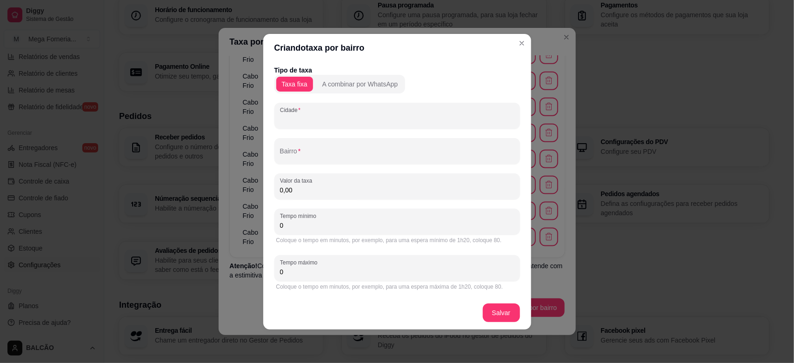
click at [302, 124] on input "Cidade" at bounding box center [397, 119] width 234 height 9
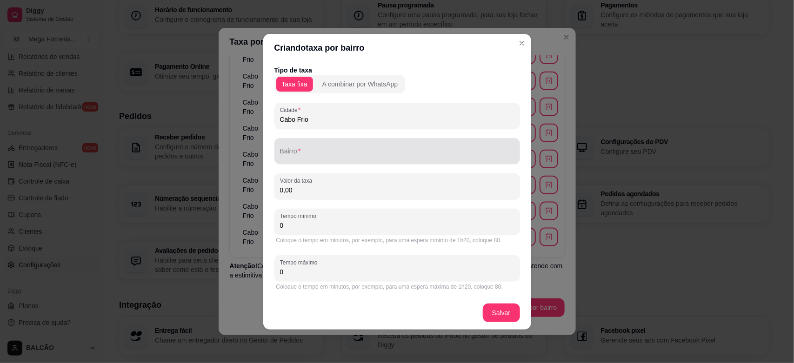
type input "Cabo Frio"
click at [303, 154] on div "Bairro" at bounding box center [397, 151] width 246 height 26
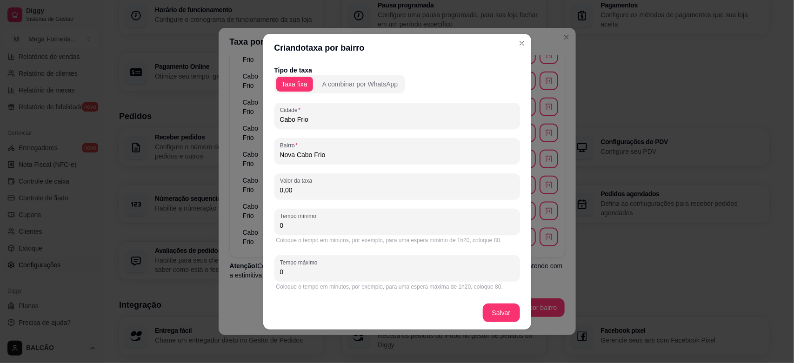
type input "Nova Cabo Frio"
click at [308, 203] on div "Tipo de taxa Taxa fixa A combinar por WhatsApp Cidade Cabo Frio Bairro [GEOGRAP…" at bounding box center [397, 179] width 246 height 227
click at [309, 198] on div "Valor da taxa 0,00" at bounding box center [397, 187] width 246 height 26
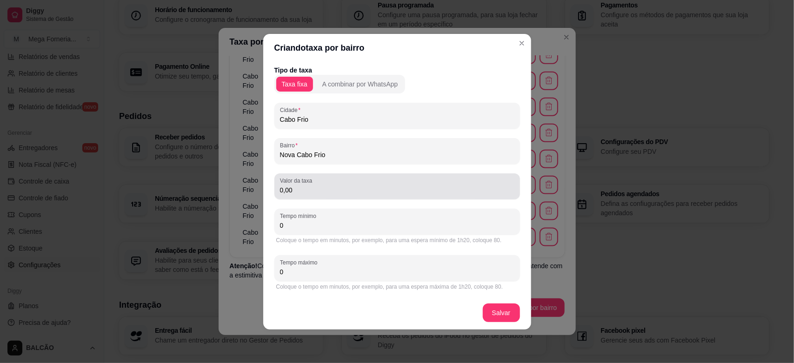
click at [309, 198] on div "Valor da taxa 0,00" at bounding box center [397, 187] width 246 height 26
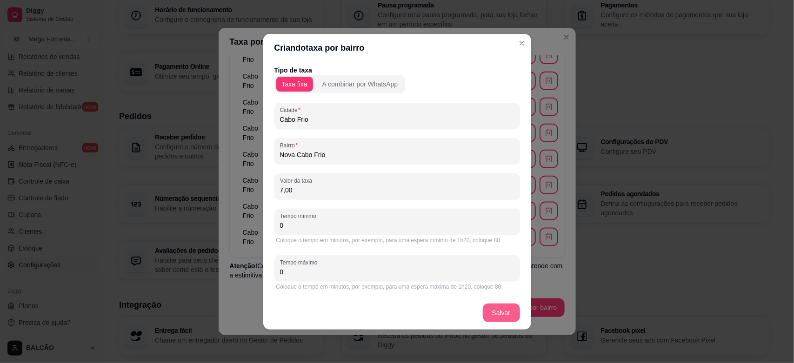
type input "7,00"
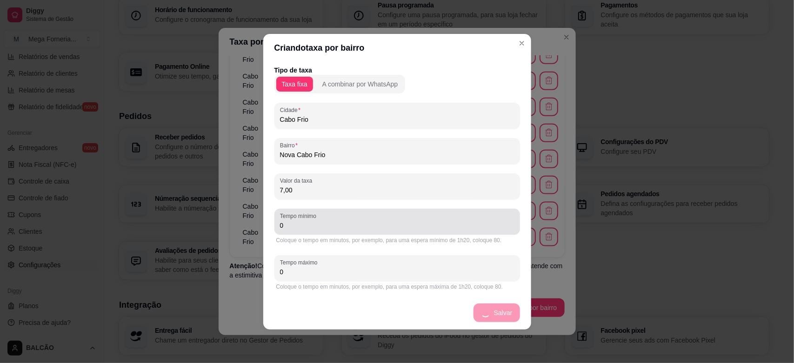
click at [385, 225] on input "0" at bounding box center [397, 225] width 234 height 9
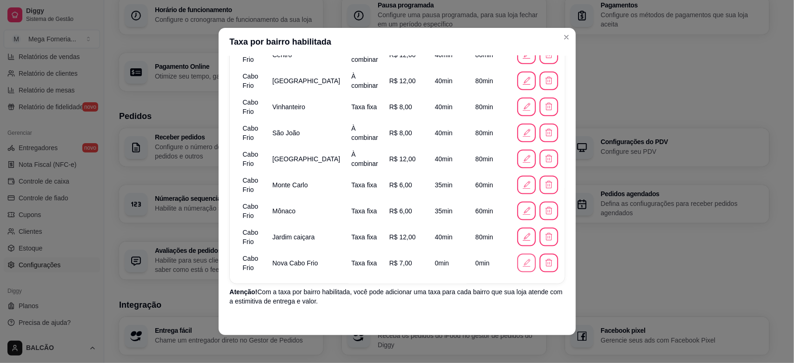
click at [517, 265] on button "button" at bounding box center [526, 263] width 19 height 19
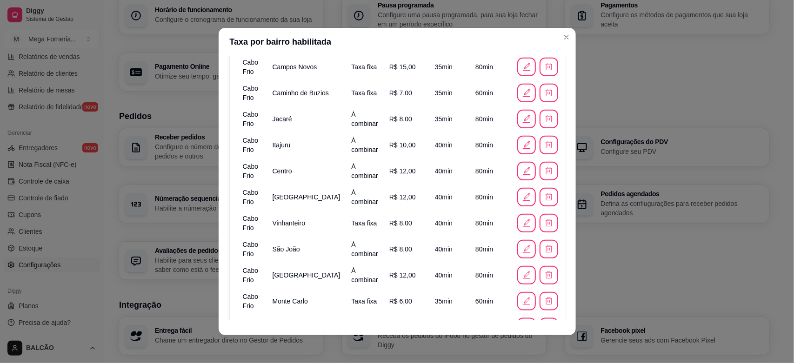
scroll to position [555, 0]
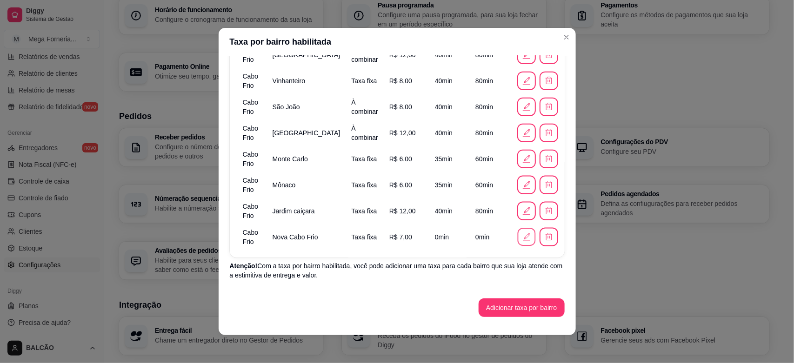
click at [517, 236] on button "button" at bounding box center [526, 237] width 18 height 18
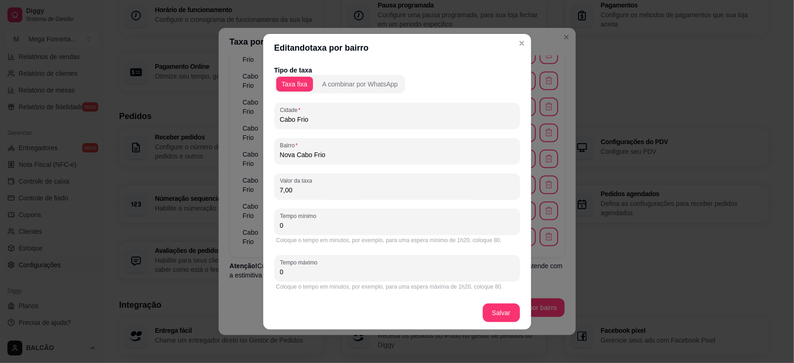
click at [328, 225] on input "0" at bounding box center [397, 225] width 234 height 9
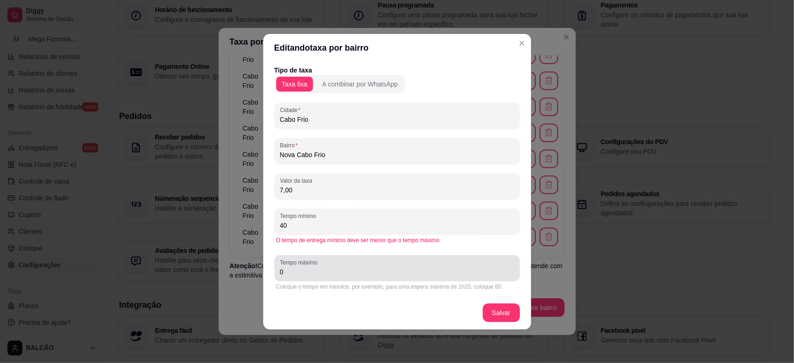
type input "40"
click at [334, 277] on div "0" at bounding box center [397, 268] width 234 height 19
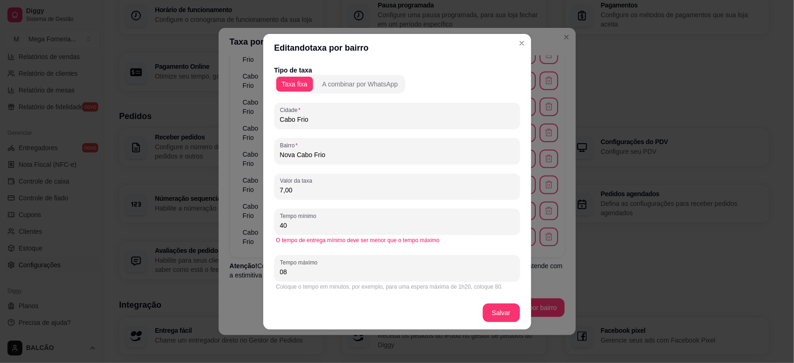
type input "0"
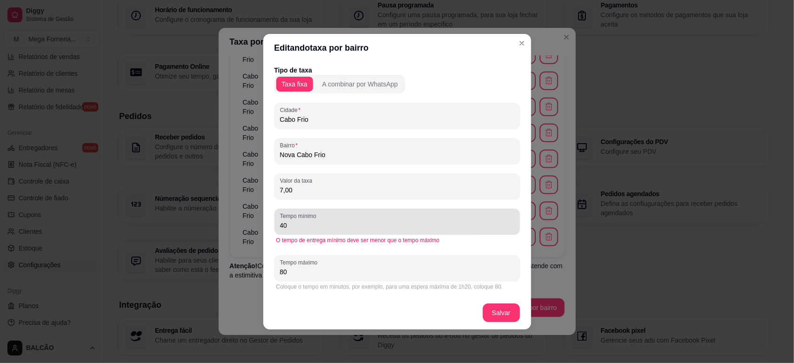
type input "80"
click at [312, 232] on div "Tempo mínimo 40" at bounding box center [397, 222] width 246 height 26
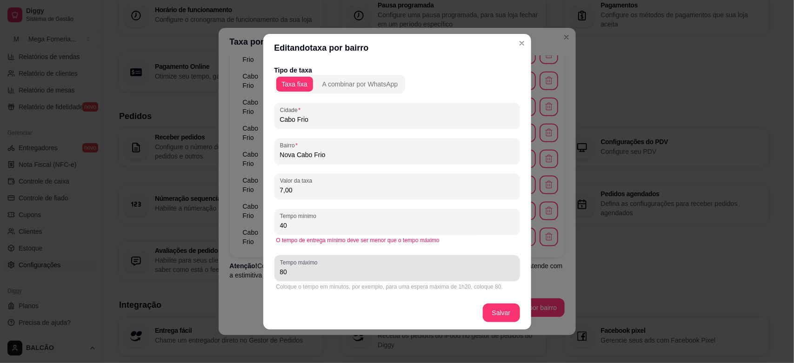
click at [341, 280] on div "Tempo máximo 80" at bounding box center [397, 268] width 246 height 26
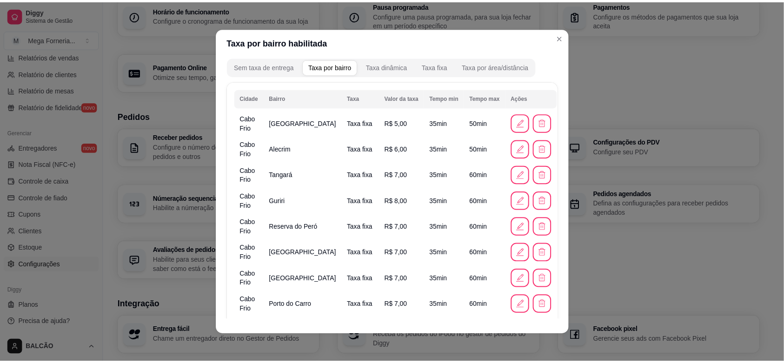
scroll to position [0, 0]
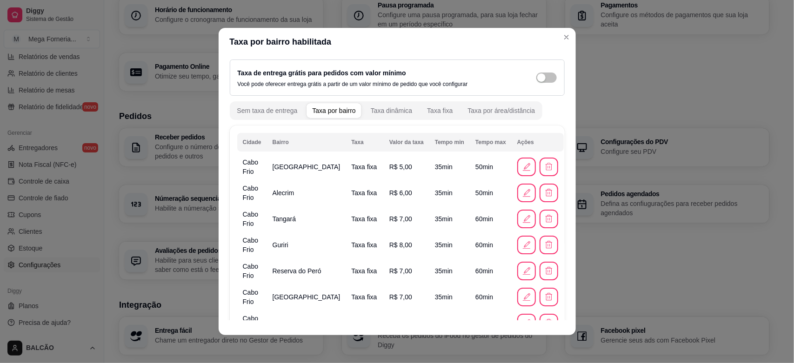
click at [562, 45] on header "Taxa por bairro habilitada" at bounding box center [397, 42] width 357 height 28
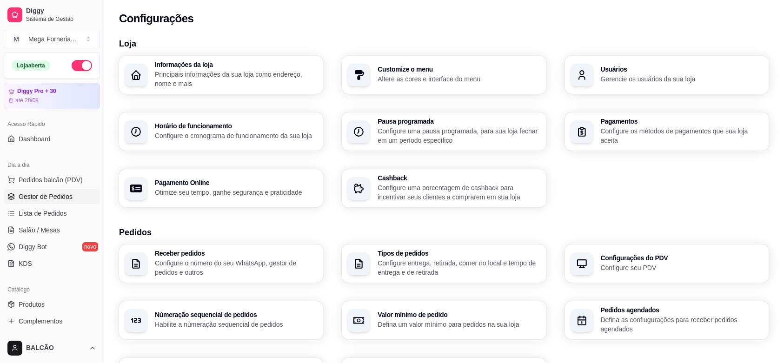
click at [69, 201] on span "Gestor de Pedidos" at bounding box center [46, 196] width 54 height 9
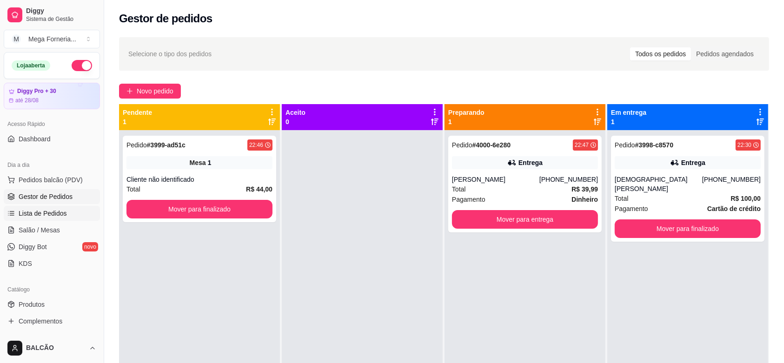
scroll to position [233, 0]
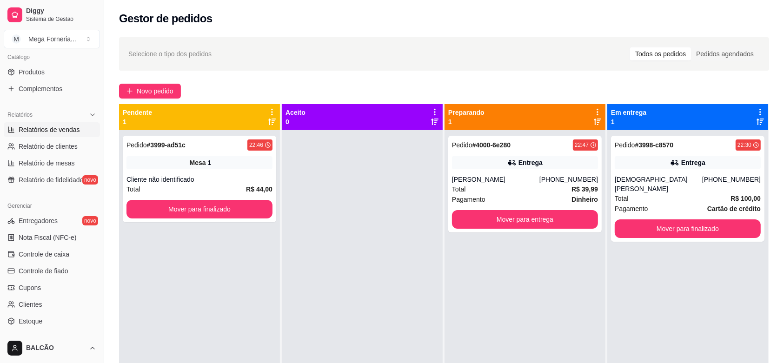
click at [35, 133] on span "Relatórios de vendas" at bounding box center [49, 129] width 61 height 9
select select "ALL"
select select "0"
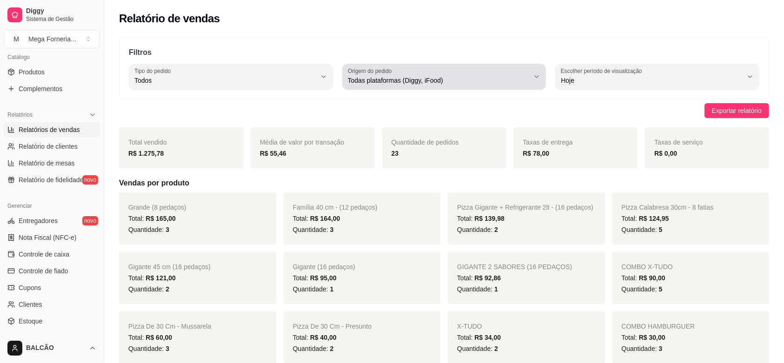
click at [441, 69] on div "Todas plataformas (Diggy, iFood)" at bounding box center [439, 76] width 182 height 19
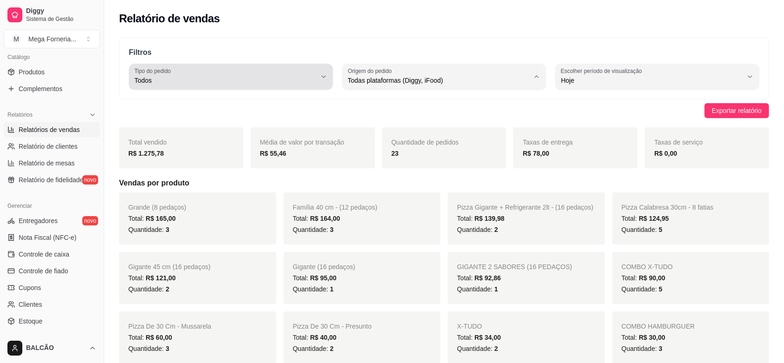
click at [256, 87] on button "Tipo do pedido Todos" at bounding box center [231, 77] width 204 height 26
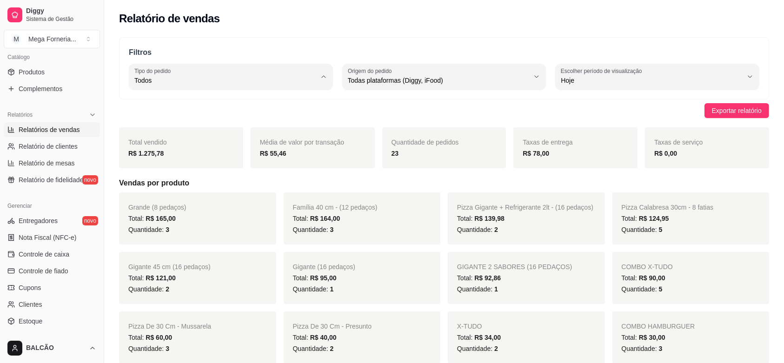
click at [186, 115] on span "Entrega" at bounding box center [226, 118] width 173 height 9
type input "DELIVERY"
select select "DELIVERY"
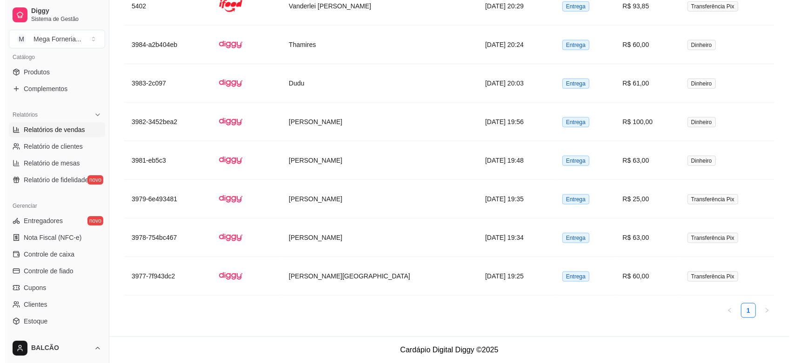
scroll to position [949, 0]
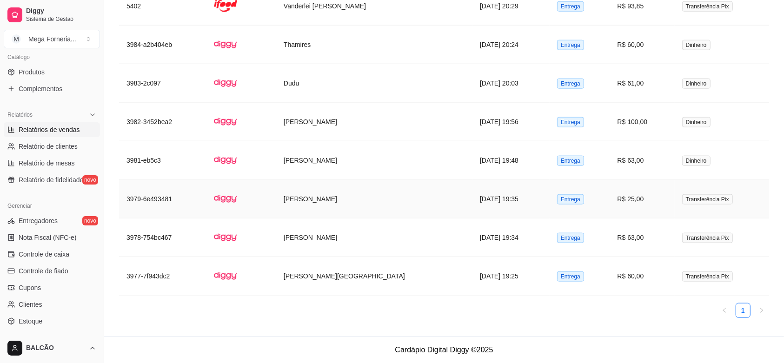
click at [353, 201] on td "[PERSON_NAME]" at bounding box center [374, 199] width 196 height 39
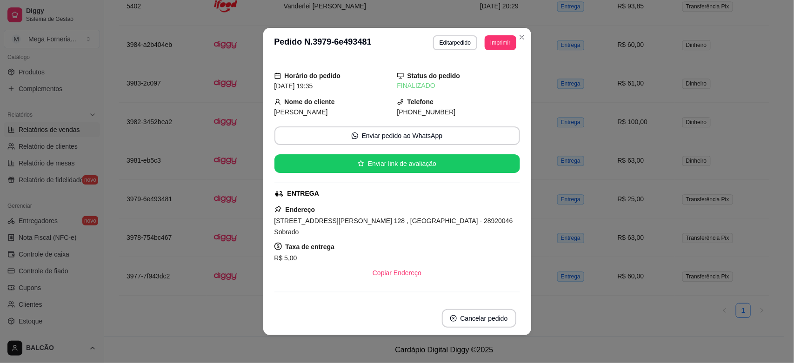
scroll to position [116, 0]
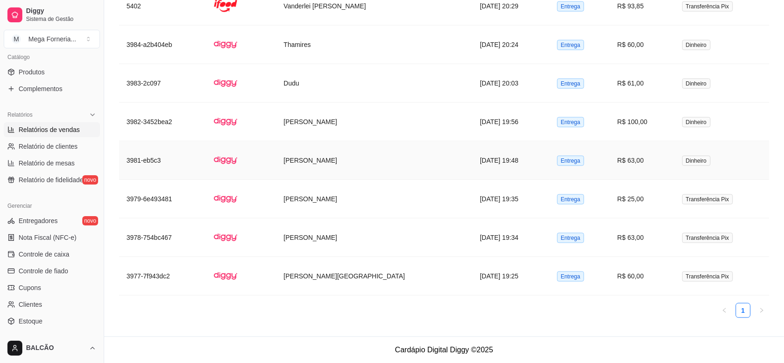
click at [334, 154] on td "[PERSON_NAME]" at bounding box center [374, 160] width 196 height 39
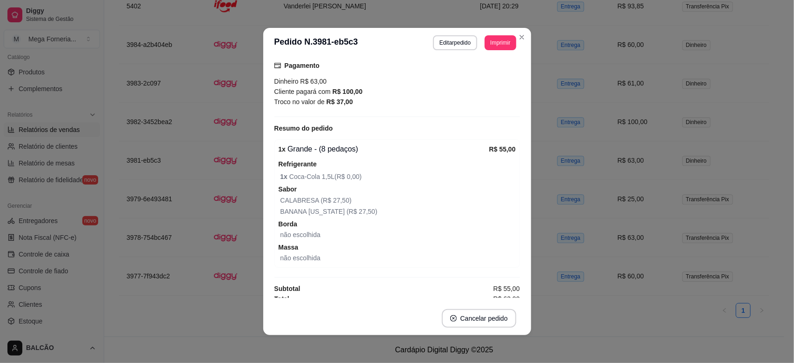
scroll to position [210, 0]
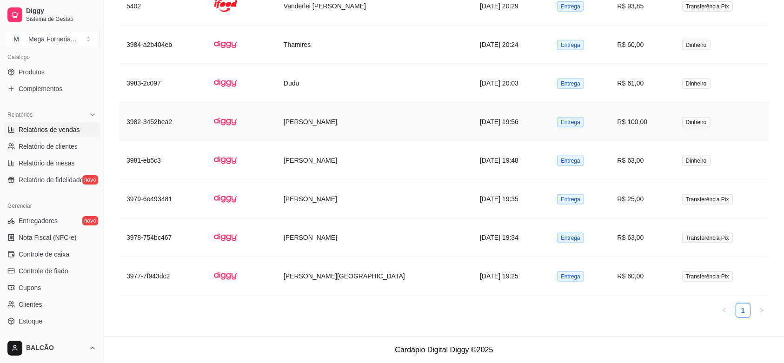
click at [361, 126] on td "[PERSON_NAME]" at bounding box center [374, 122] width 196 height 39
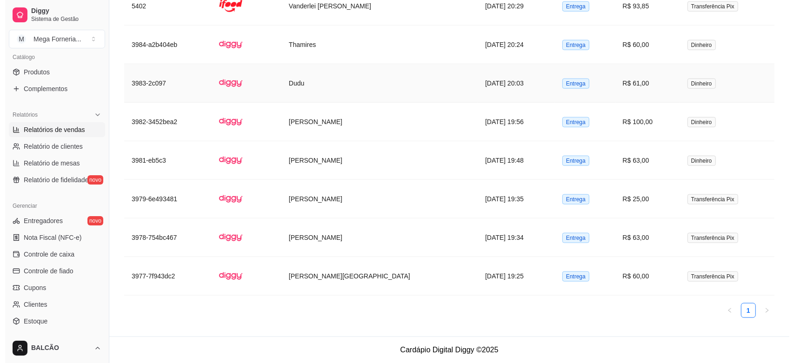
scroll to position [891, 0]
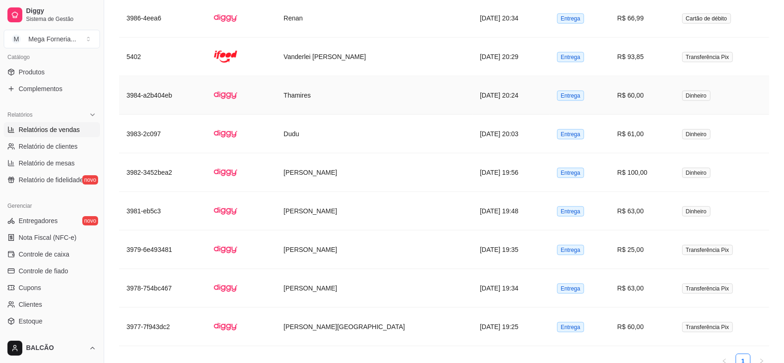
click at [349, 105] on td "Thamires" at bounding box center [374, 95] width 196 height 39
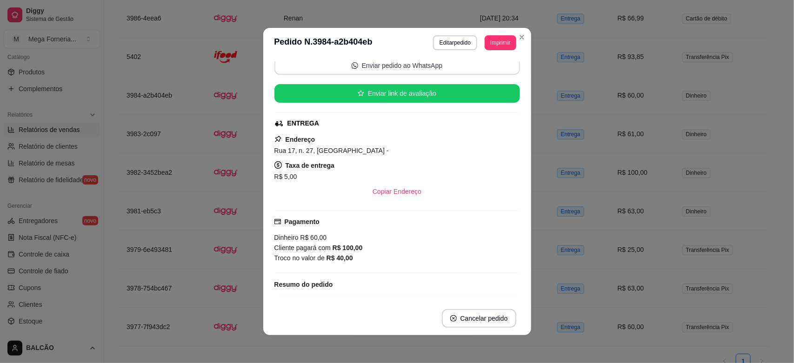
scroll to position [116, 0]
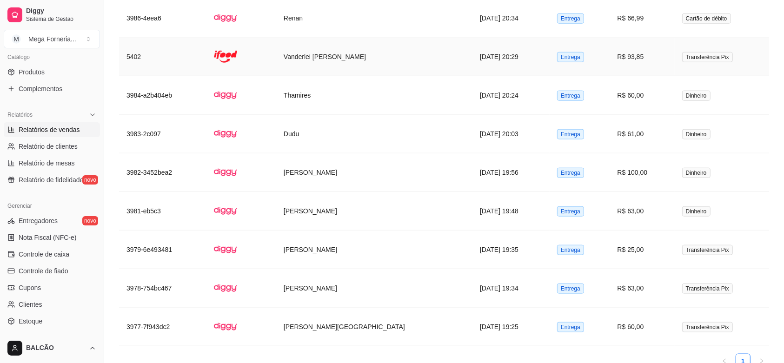
click at [374, 65] on td "Vanderlei [PERSON_NAME]" at bounding box center [374, 57] width 196 height 39
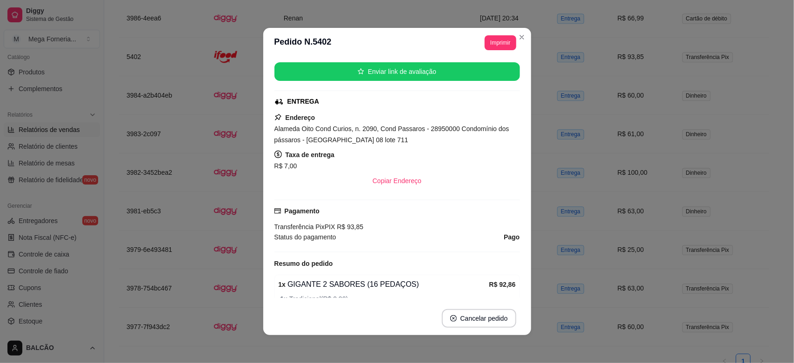
scroll to position [233, 0]
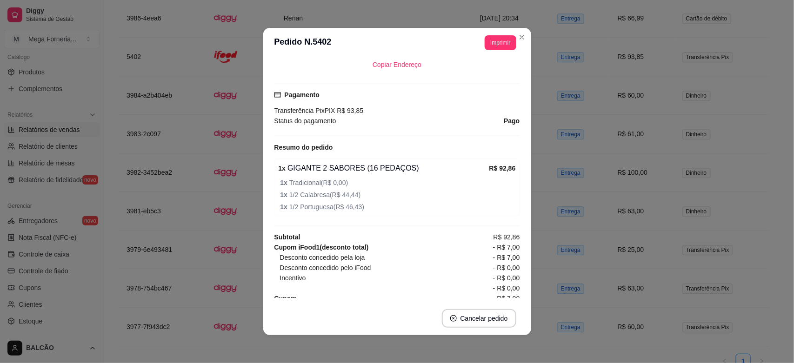
click at [516, 45] on header "**********" at bounding box center [397, 43] width 268 height 30
drag, startPoint x: 488, startPoint y: 262, endPoint x: 512, endPoint y: 261, distance: 24.7
click at [512, 261] on div "Horário do pedido [DATE] 20:29 Status do pedido FINALIZADO Nome do cliente Vand…" at bounding box center [397, 179] width 246 height 237
click at [356, 290] on div "- R$ 0,00" at bounding box center [400, 288] width 240 height 10
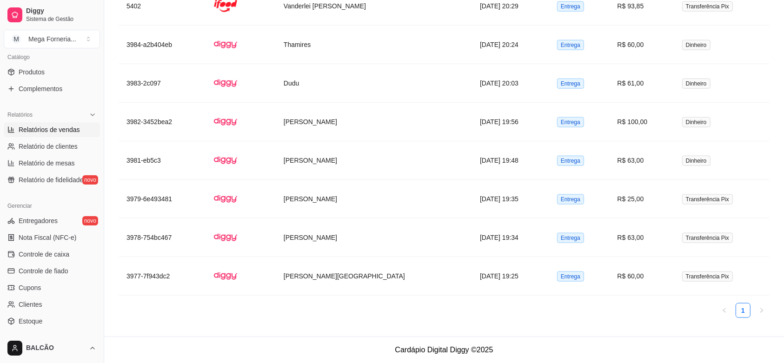
scroll to position [949, 0]
click at [375, 273] on td "[PERSON_NAME][GEOGRAPHIC_DATA]" at bounding box center [374, 276] width 196 height 39
click at [292, 239] on td "[PERSON_NAME]" at bounding box center [374, 238] width 196 height 39
click at [347, 211] on td "[PERSON_NAME]" at bounding box center [374, 199] width 196 height 39
click at [403, 164] on td "[PERSON_NAME]" at bounding box center [374, 160] width 196 height 39
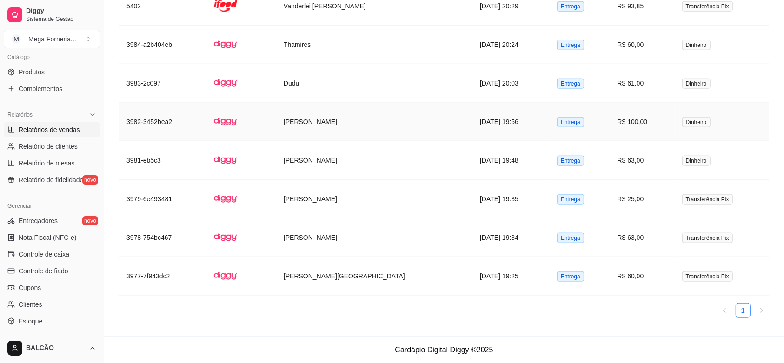
click at [473, 130] on td "[DATE] 19:56" at bounding box center [511, 122] width 77 height 39
click at [391, 87] on td "Dudu" at bounding box center [374, 83] width 196 height 39
click at [359, 54] on td "Thamires" at bounding box center [374, 45] width 196 height 39
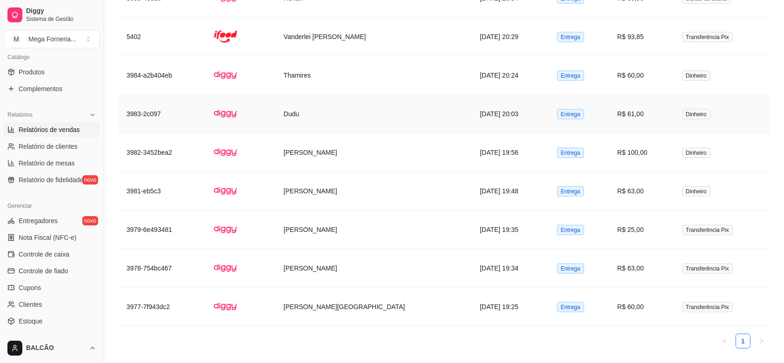
scroll to position [891, 0]
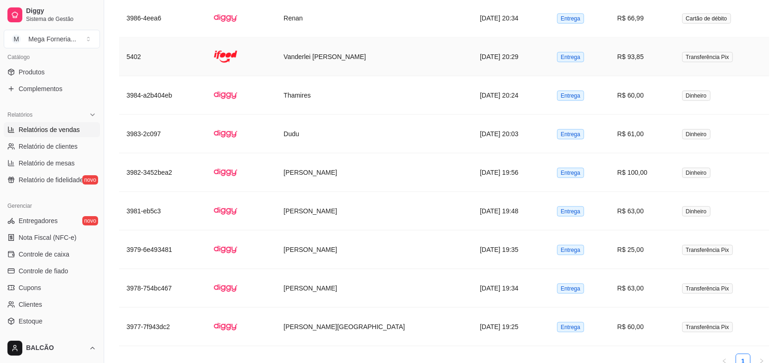
click at [396, 68] on td "Vanderlei [PERSON_NAME]" at bounding box center [374, 57] width 196 height 39
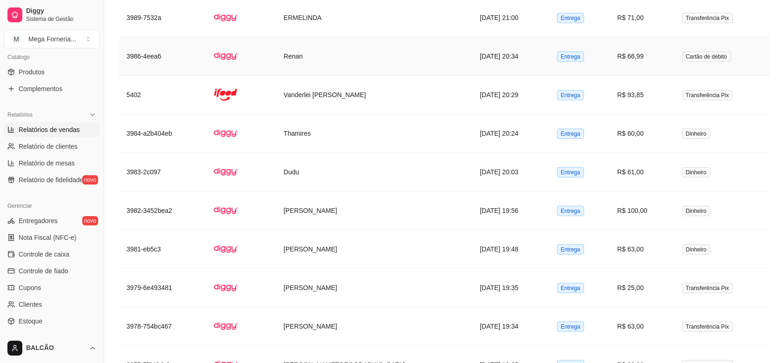
scroll to position [833, 0]
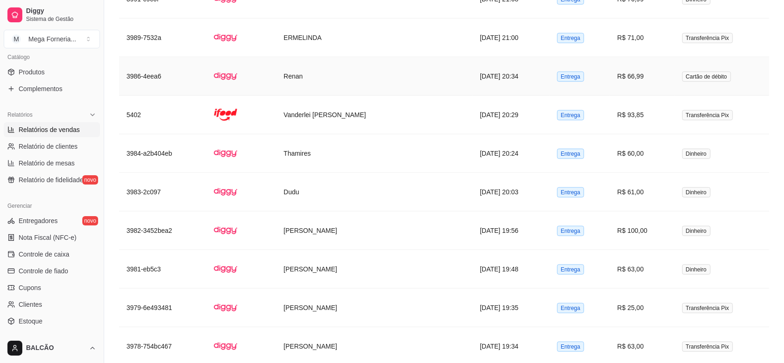
click at [370, 93] on td "Renan" at bounding box center [374, 76] width 196 height 39
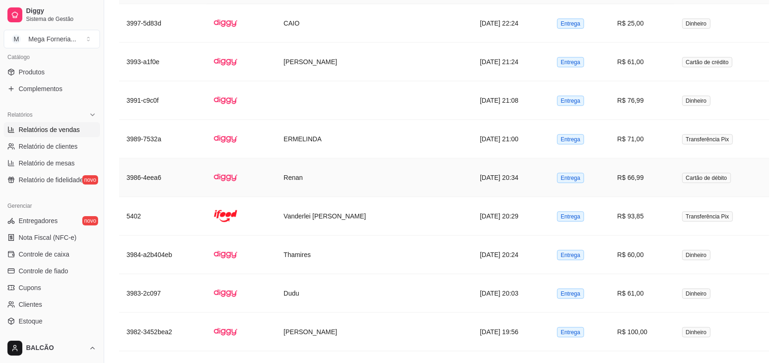
scroll to position [716, 0]
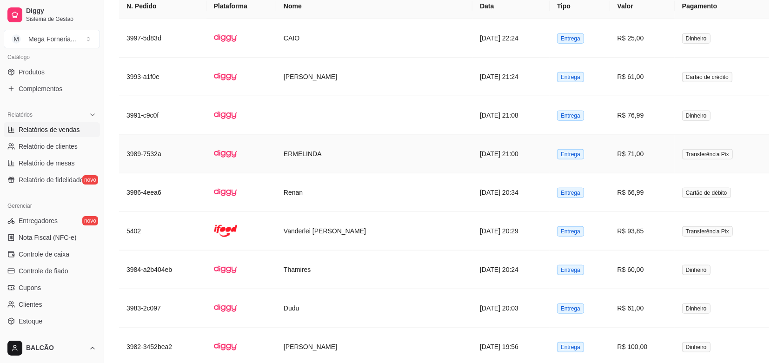
click at [352, 151] on td "ERMELINDA" at bounding box center [374, 154] width 196 height 39
click at [361, 116] on td at bounding box center [374, 115] width 196 height 39
click at [374, 91] on td "[PERSON_NAME]" at bounding box center [374, 77] width 196 height 39
click at [508, 47] on td "[DATE] 22:24" at bounding box center [511, 38] width 77 height 39
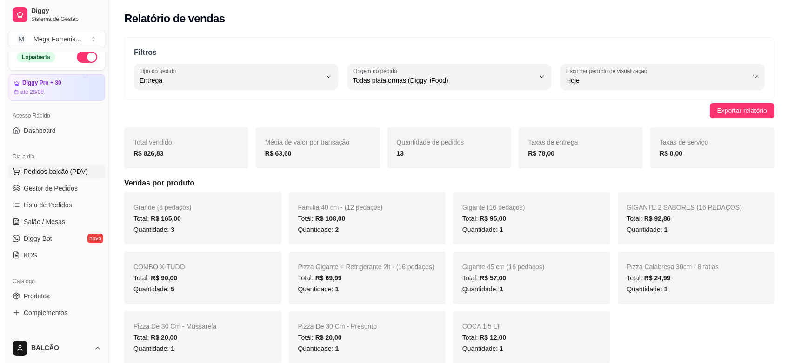
scroll to position [0, 0]
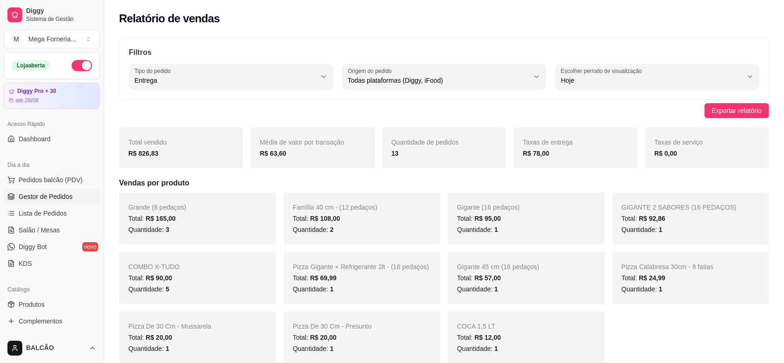
click at [52, 201] on span "Gestor de Pedidos" at bounding box center [46, 196] width 54 height 9
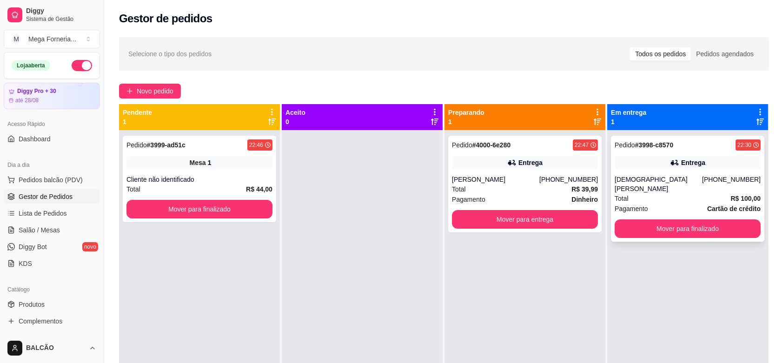
click at [723, 181] on div "[PHONE_NUMBER]" at bounding box center [731, 184] width 59 height 19
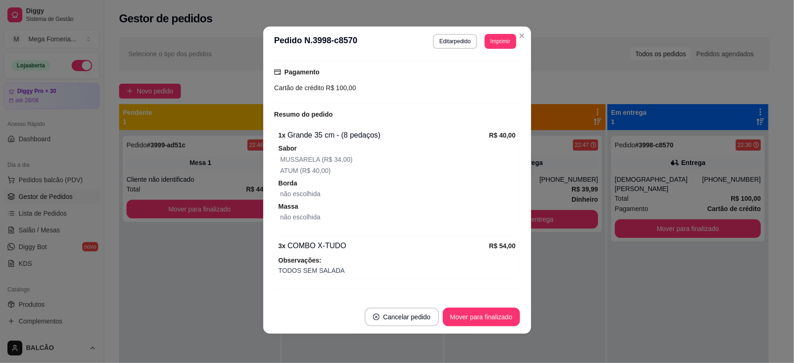
scroll to position [248, 0]
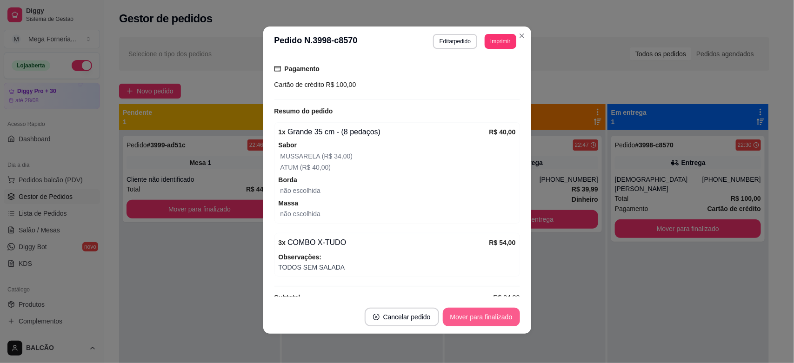
click at [475, 315] on button "Mover para finalizado" at bounding box center [481, 317] width 77 height 19
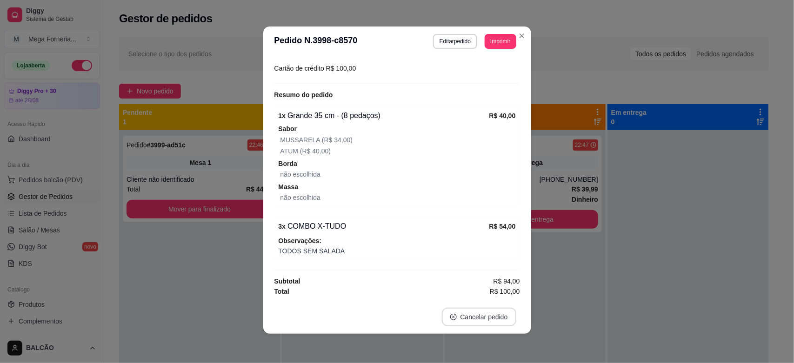
scroll to position [227, 0]
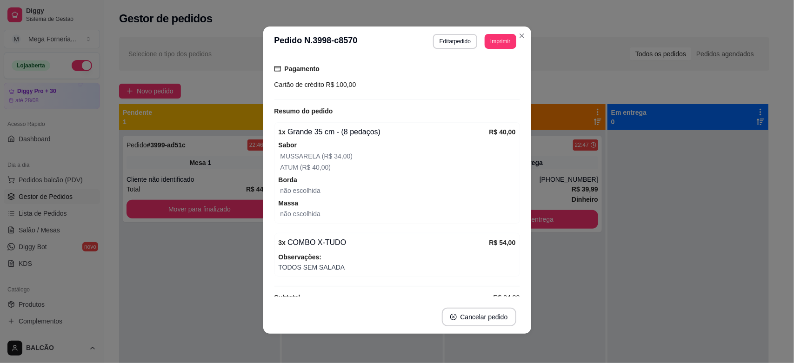
click at [515, 27] on header "**********" at bounding box center [397, 42] width 268 height 30
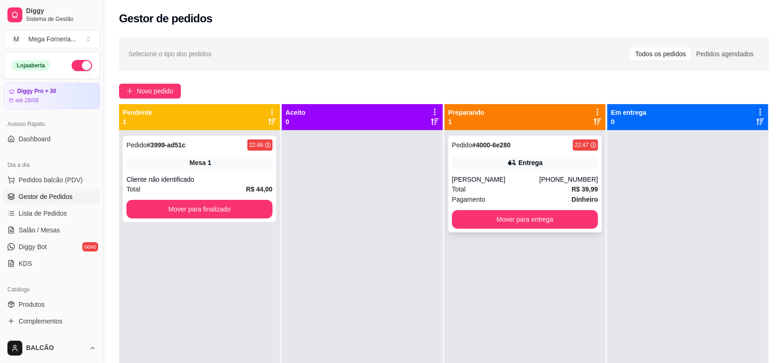
click at [547, 185] on div "Total R$ 39,99" at bounding box center [525, 189] width 146 height 10
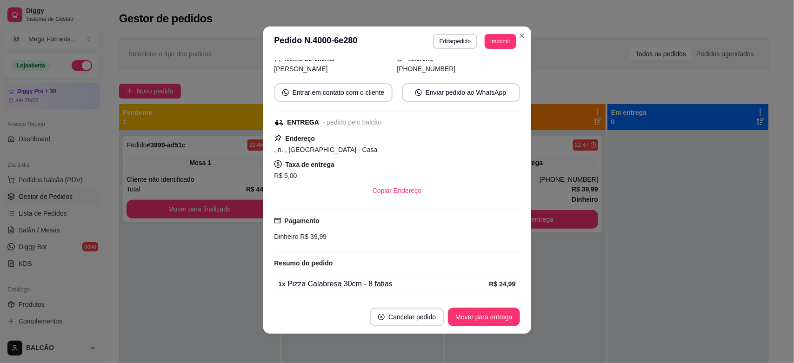
scroll to position [0, 0]
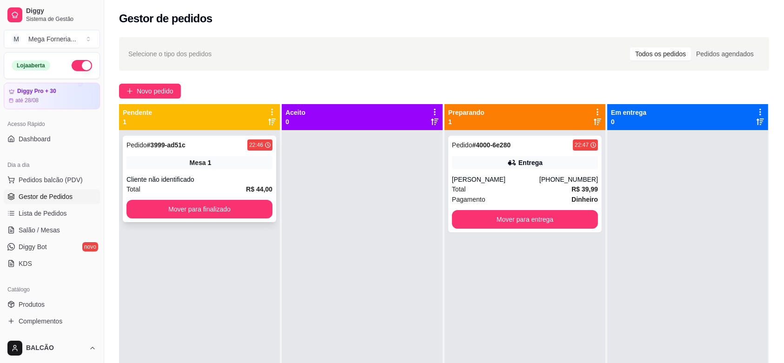
click at [203, 148] on div "Pedido # 3999-ad51c 22:46" at bounding box center [200, 145] width 146 height 11
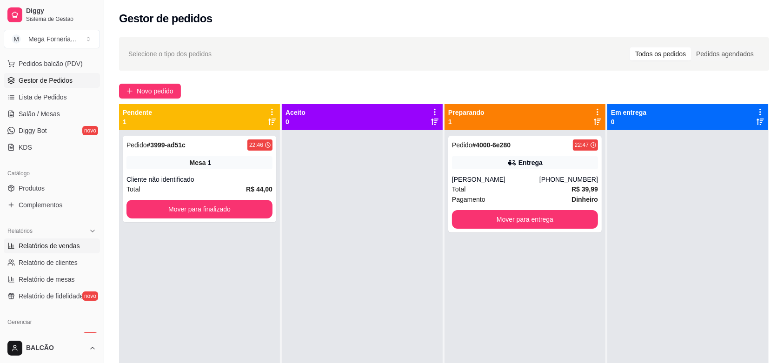
click at [47, 248] on span "Relatórios de vendas" at bounding box center [49, 245] width 61 height 9
select select "ALL"
select select "0"
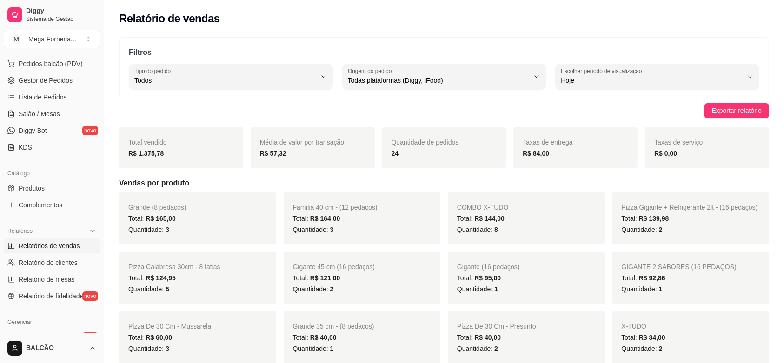
click at [529, 157] on strong "R$ 84,00" at bounding box center [536, 153] width 27 height 7
click at [530, 156] on strong "R$ 84,00" at bounding box center [536, 153] width 27 height 7
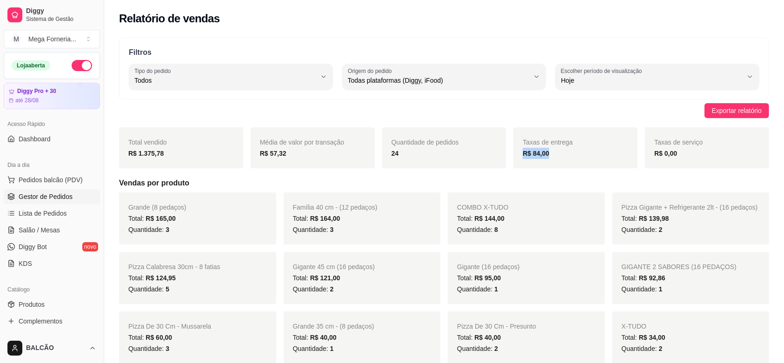
click at [26, 195] on span "Gestor de Pedidos" at bounding box center [46, 196] width 54 height 9
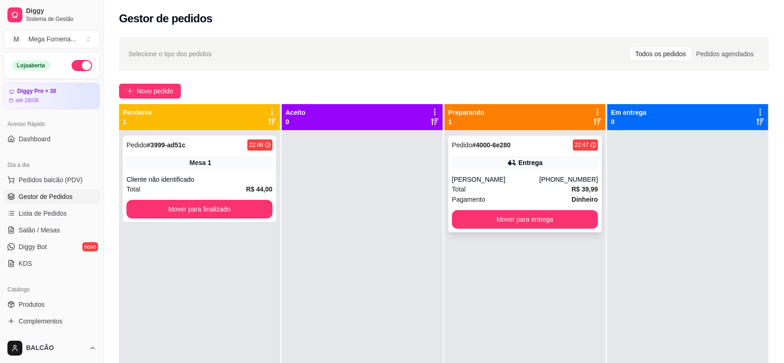
click at [497, 184] on div "[PERSON_NAME]" at bounding box center [495, 179] width 87 height 9
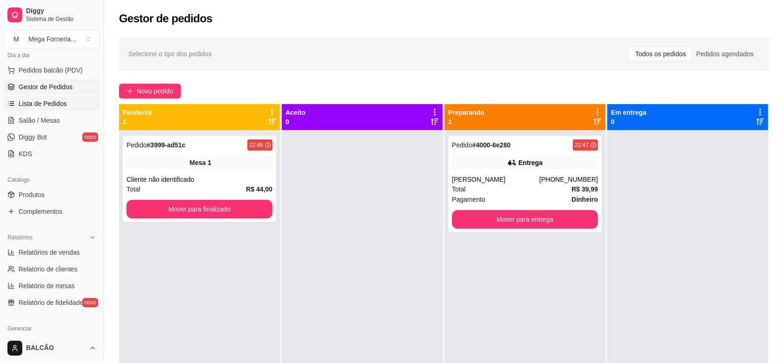
scroll to position [116, 0]
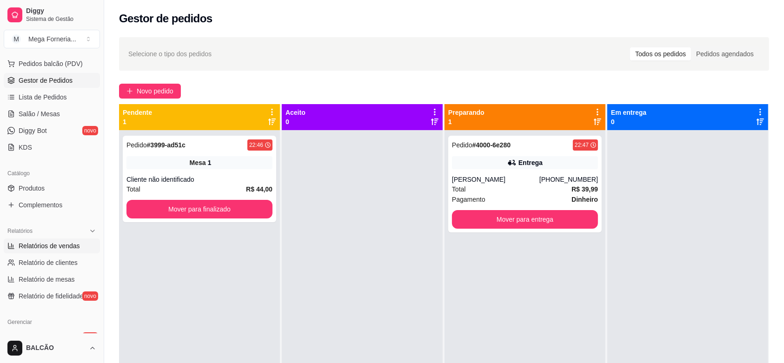
click at [24, 249] on span "Relatórios de vendas" at bounding box center [49, 245] width 61 height 9
select select "ALL"
select select "0"
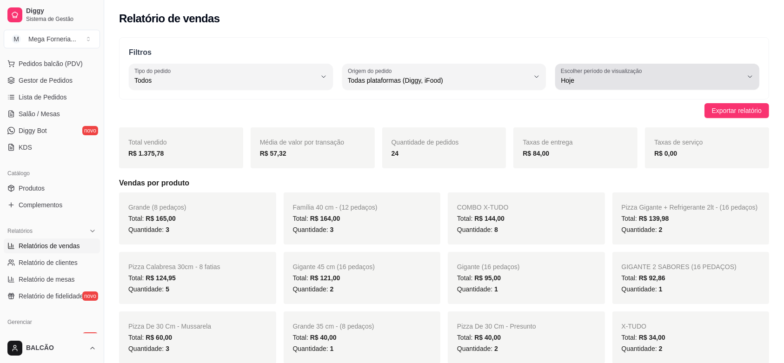
click at [618, 66] on button "Escolher período de visualização Hoje" at bounding box center [657, 77] width 204 height 26
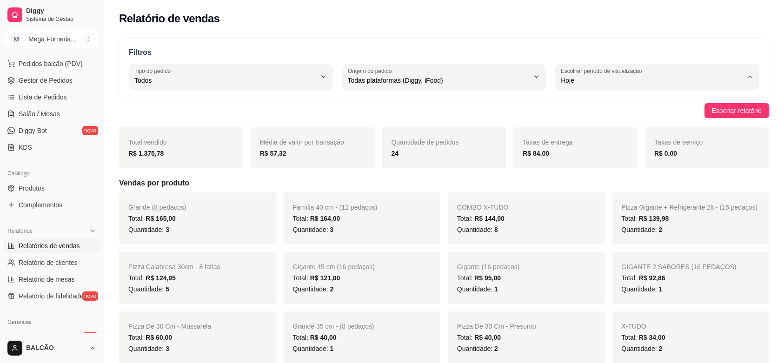
click at [583, 194] on span "Customizado" at bounding box center [653, 193] width 173 height 9
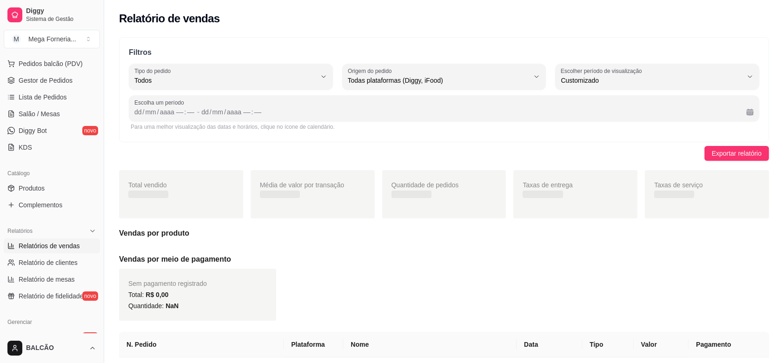
type input "-1"
select select "-1"
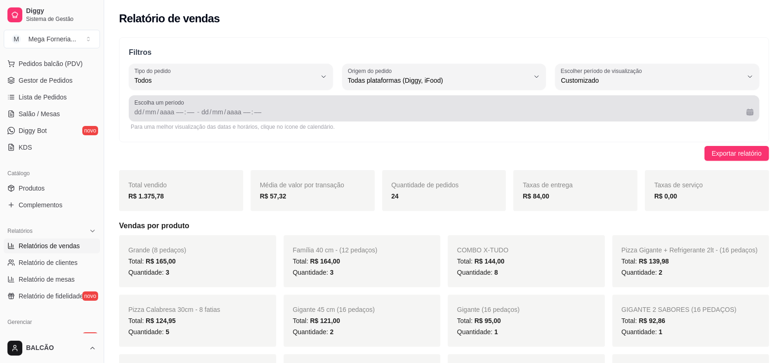
scroll to position [8, 0]
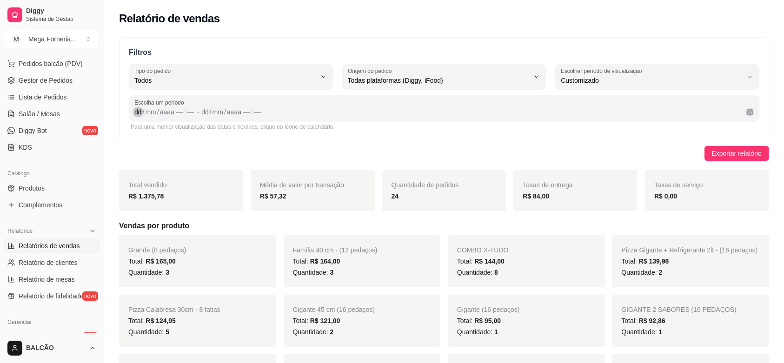
click at [140, 110] on div "dd" at bounding box center [138, 111] width 9 height 9
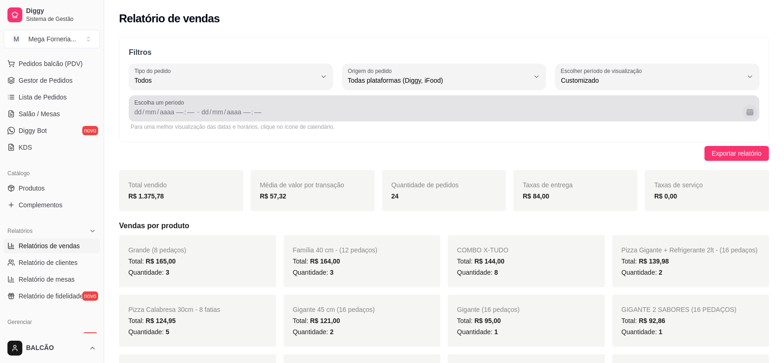
click at [748, 110] on button "Calendário" at bounding box center [750, 112] width 15 height 15
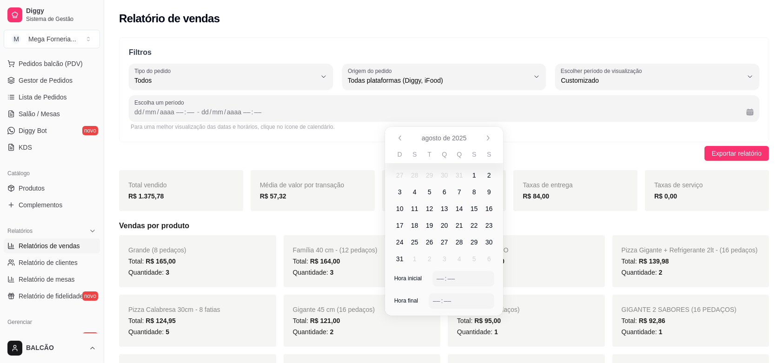
click at [426, 209] on span "12" at bounding box center [429, 208] width 7 height 9
click at [597, 139] on div "Filtros ALL Tipo do pedido Todos Entrega Retirada Mesa Consumo local Tipo do pe…" at bounding box center [444, 89] width 650 height 105
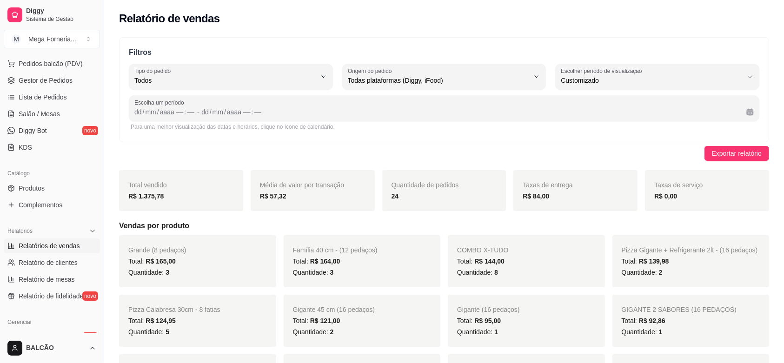
click at [128, 110] on div "Filtros ALL Tipo do pedido Todos Entrega Retirada Mesa Consumo local Tipo do pe…" at bounding box center [444, 89] width 650 height 105
click at [143, 113] on div "/" at bounding box center [144, 111] width 4 height 9
click at [139, 111] on div "dd" at bounding box center [138, 111] width 9 height 9
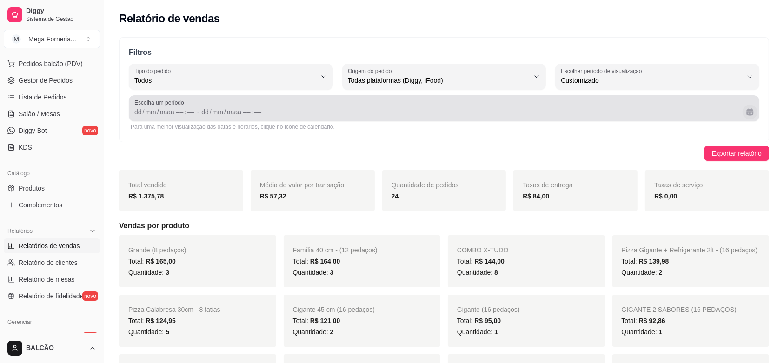
click at [748, 119] on button "Calendário" at bounding box center [750, 112] width 15 height 15
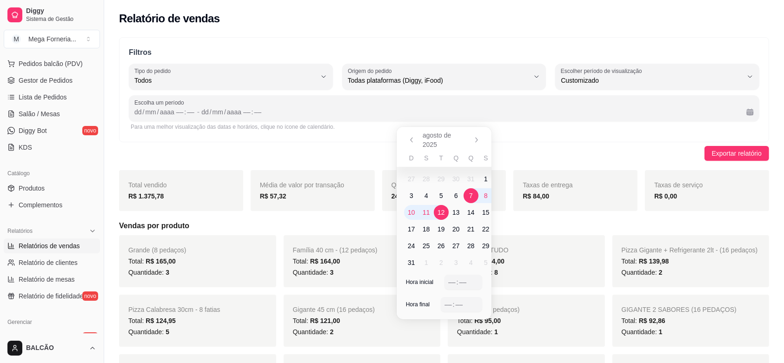
click at [441, 215] on span "12" at bounding box center [441, 212] width 7 height 9
click at [482, 213] on span "15" at bounding box center [485, 212] width 7 height 9
click at [452, 284] on div "––" at bounding box center [452, 282] width 9 height 9
drag, startPoint x: 442, startPoint y: 301, endPoint x: 452, endPoint y: 307, distance: 12.1
click at [442, 301] on div "–– : ––" at bounding box center [461, 304] width 41 height 15
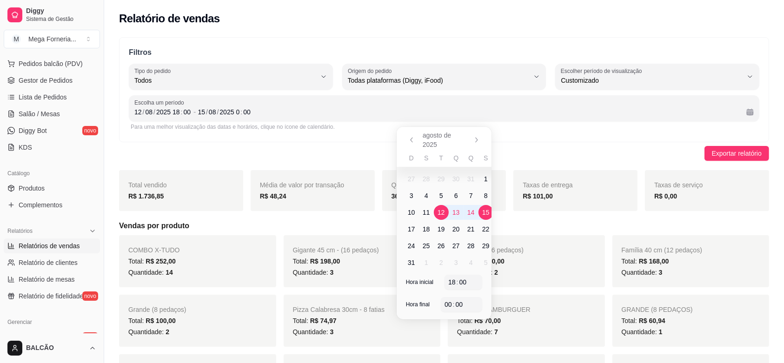
click at [573, 147] on div "Exportar relatório" at bounding box center [444, 153] width 650 height 15
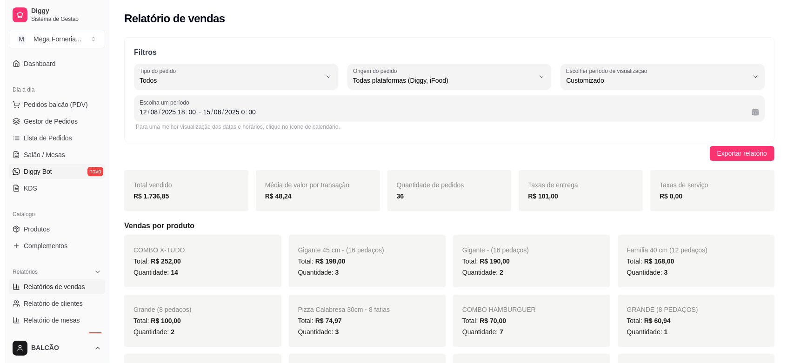
scroll to position [0, 0]
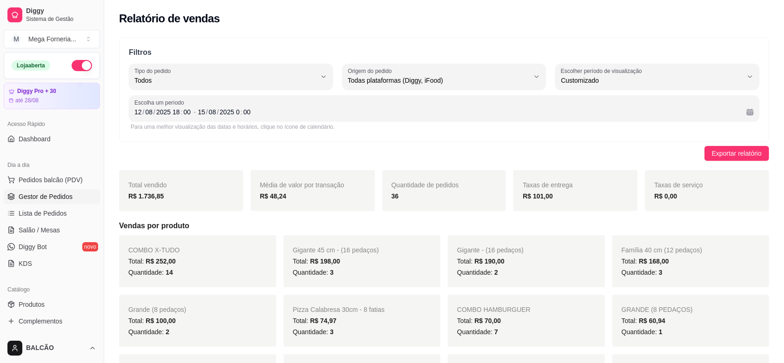
click at [53, 196] on span "Gestor de Pedidos" at bounding box center [46, 196] width 54 height 9
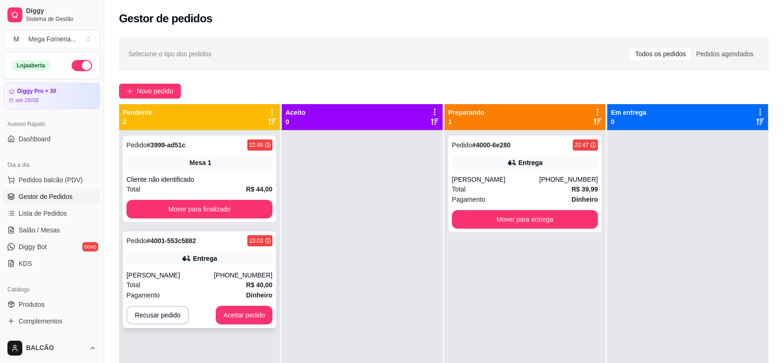
click at [241, 282] on div "Total R$ 40,00" at bounding box center [200, 285] width 146 height 10
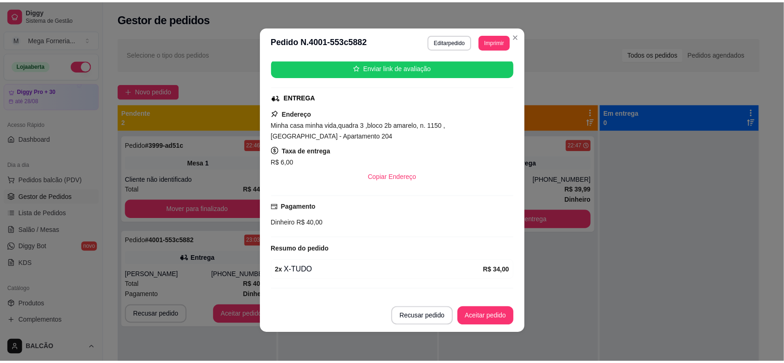
scroll to position [150, 0]
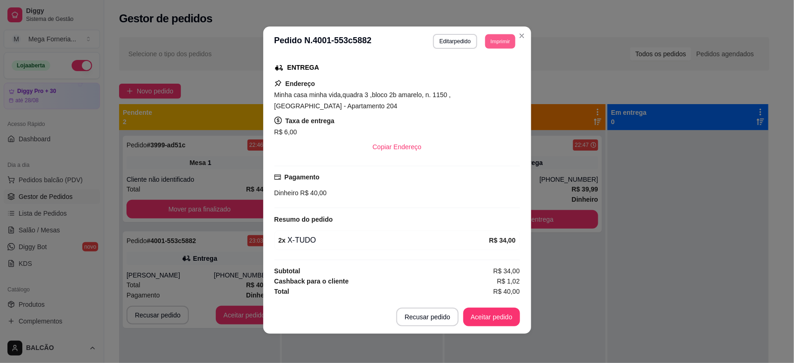
click at [496, 44] on button "Imprimir" at bounding box center [500, 41] width 30 height 14
click at [484, 72] on button "IMPRESSORA" at bounding box center [478, 74] width 65 height 14
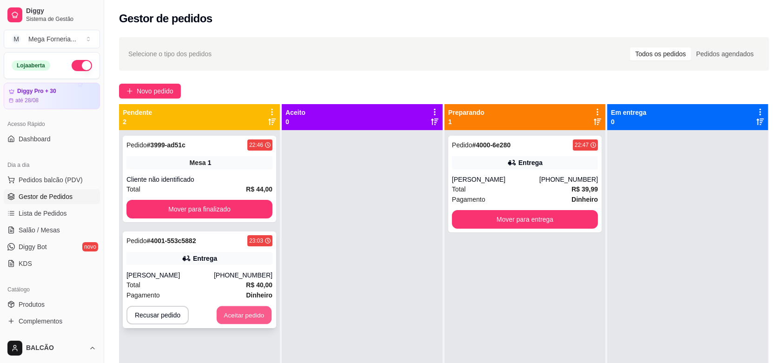
click at [246, 307] on button "Aceitar pedido" at bounding box center [244, 316] width 55 height 18
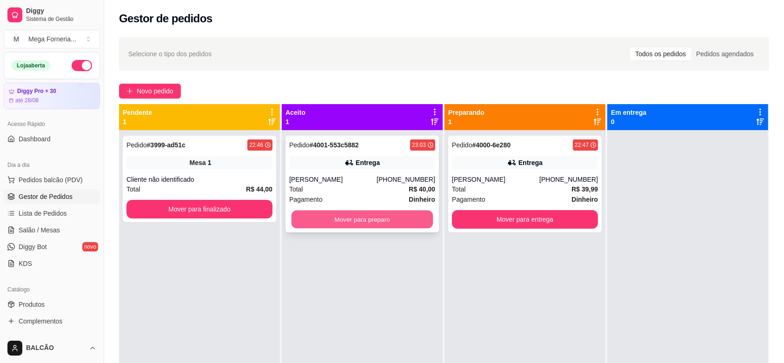
click at [361, 213] on button "Mover para preparo" at bounding box center [363, 220] width 142 height 18
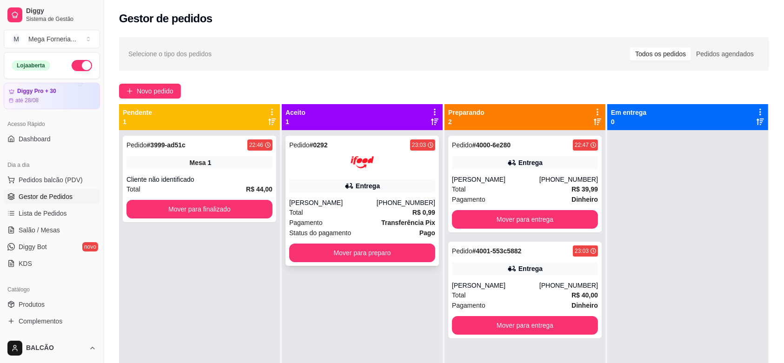
click at [388, 215] on div "Total R$ 0,99" at bounding box center [362, 212] width 146 height 10
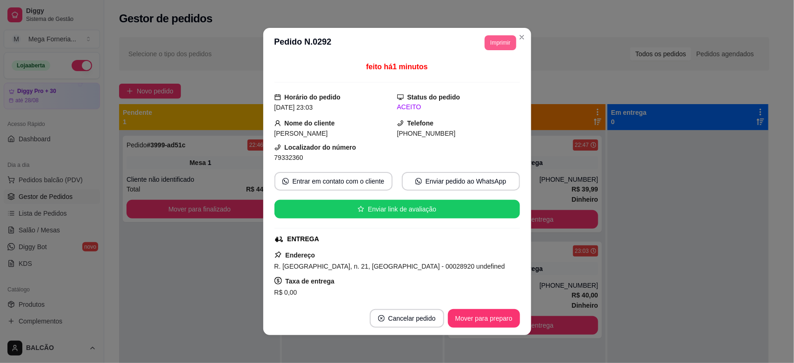
click at [485, 47] on button "Imprimir" at bounding box center [500, 42] width 31 height 15
click at [482, 78] on button "IMPRESSORA" at bounding box center [478, 75] width 67 height 15
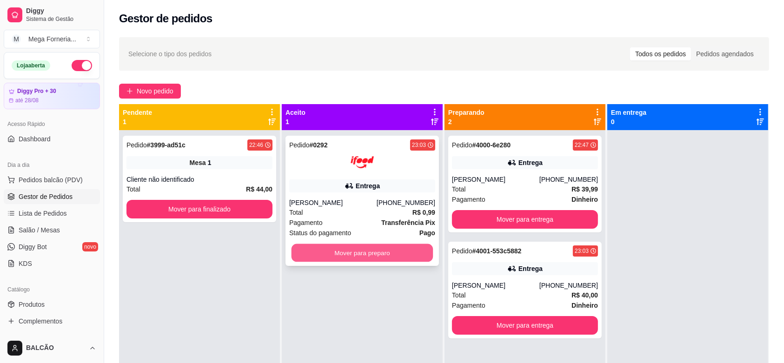
click at [365, 254] on button "Mover para preparo" at bounding box center [363, 253] width 142 height 18
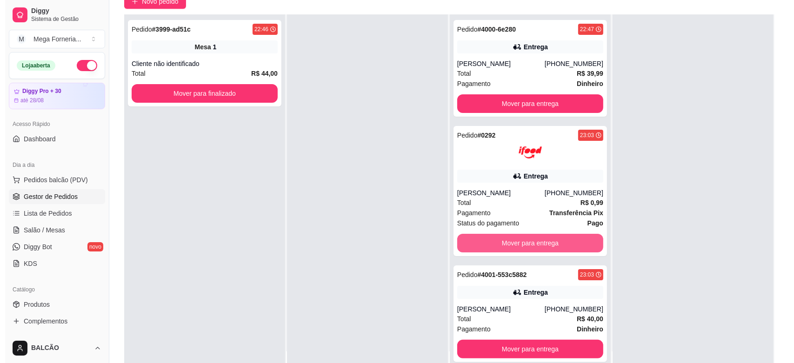
scroll to position [116, 0]
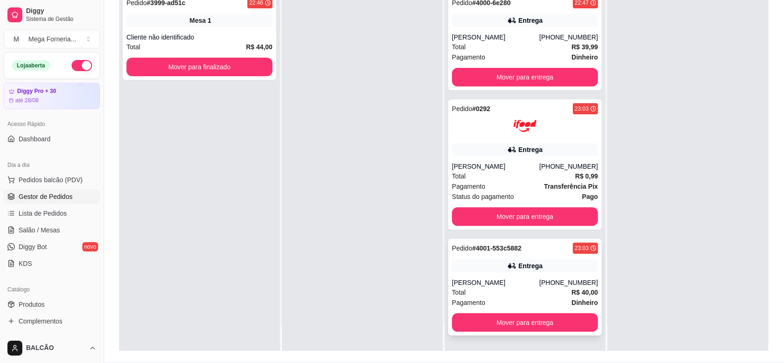
click at [496, 254] on div "Pedido # 4001-553c5882" at bounding box center [487, 248] width 70 height 11
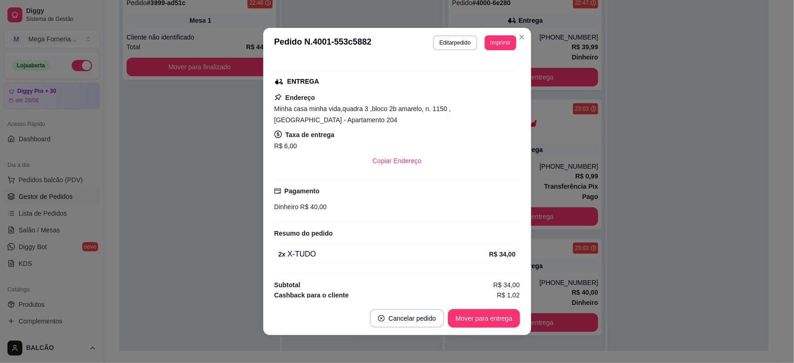
scroll to position [150, 0]
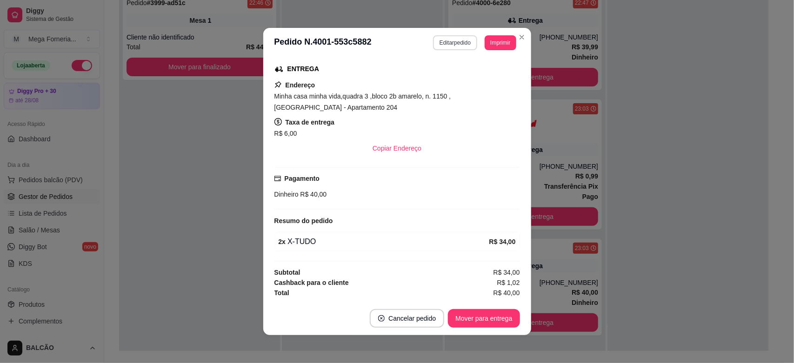
click at [433, 40] on button "Editar pedido" at bounding box center [455, 42] width 44 height 15
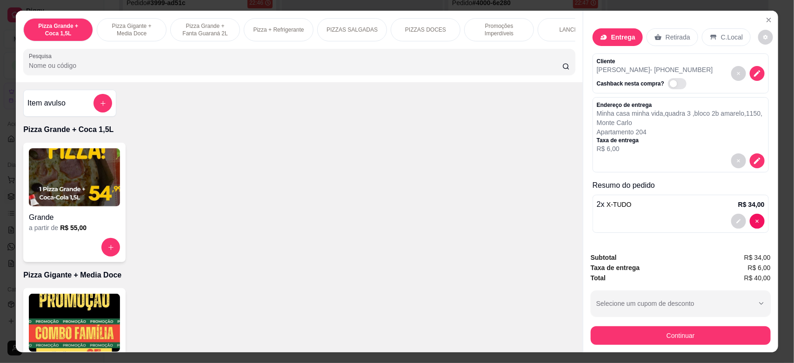
scroll to position [5, 0]
type input "0"
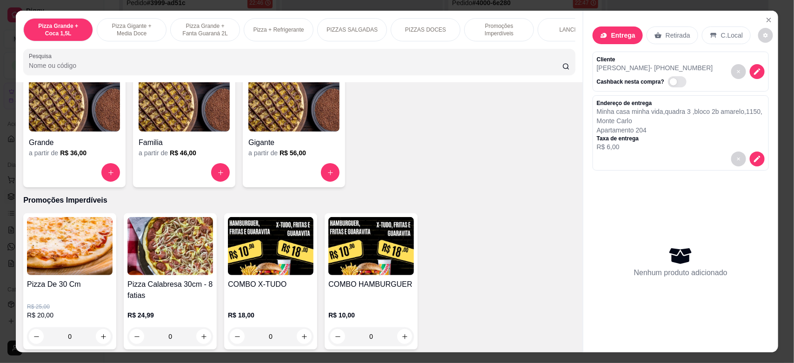
scroll to position [930, 0]
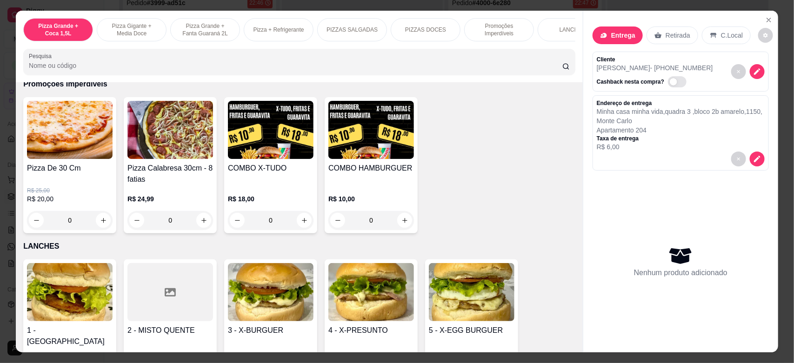
click at [296, 230] on div "0" at bounding box center [271, 220] width 86 height 19
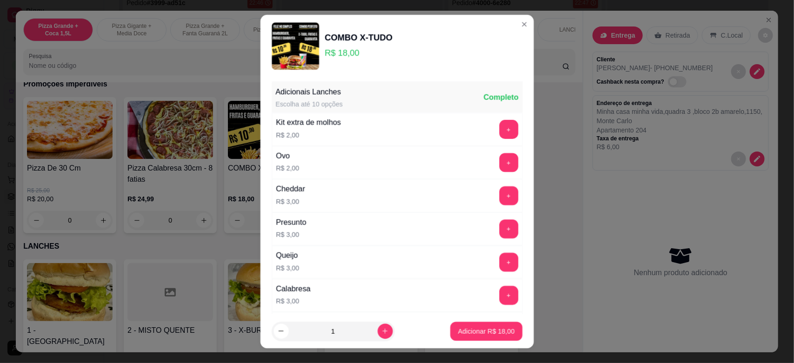
click at [296, 231] on p "R$ 3,00" at bounding box center [291, 234] width 30 height 9
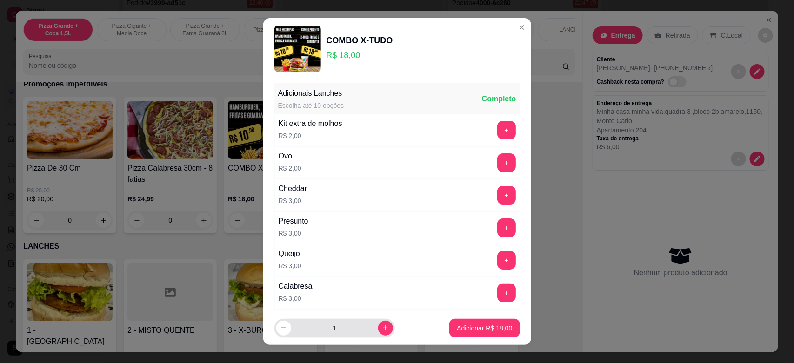
click at [360, 330] on input "1" at bounding box center [334, 328] width 87 height 19
click at [364, 329] on input "1" at bounding box center [334, 328] width 87 height 19
click at [382, 327] on icon "increase-product-quantity" at bounding box center [385, 328] width 7 height 7
type input "2"
click at [457, 325] on p "Adicionar R$ 36,00" at bounding box center [484, 328] width 55 height 9
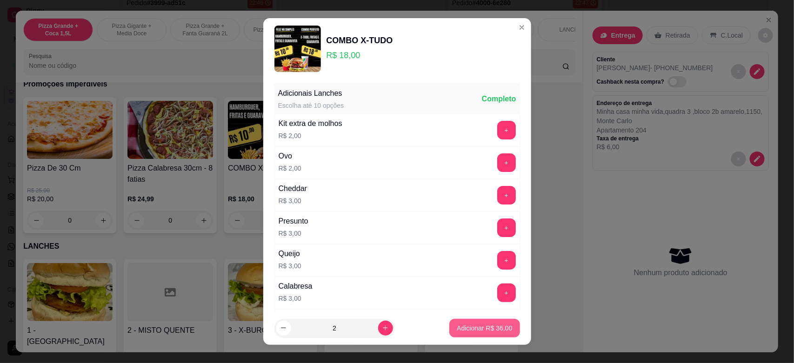
type input "2"
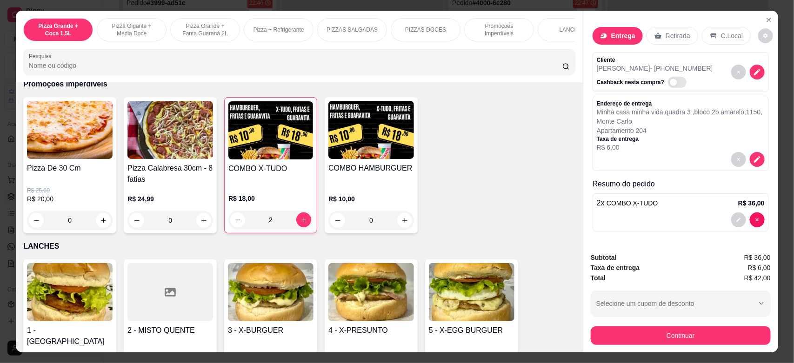
scroll to position [14, 0]
click at [671, 329] on button "Continuar" at bounding box center [681, 336] width 180 height 19
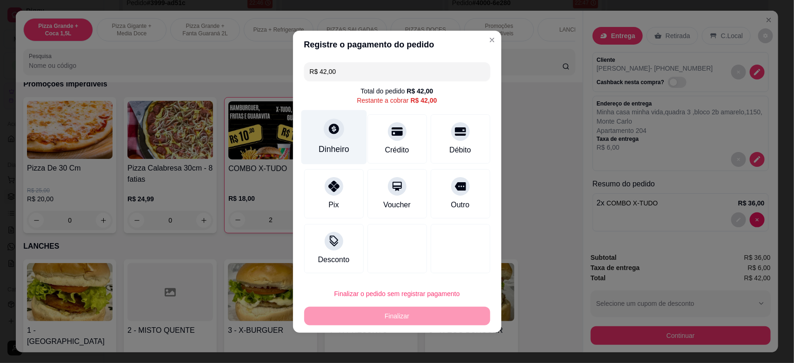
click at [317, 137] on div "Dinheiro" at bounding box center [334, 137] width 66 height 54
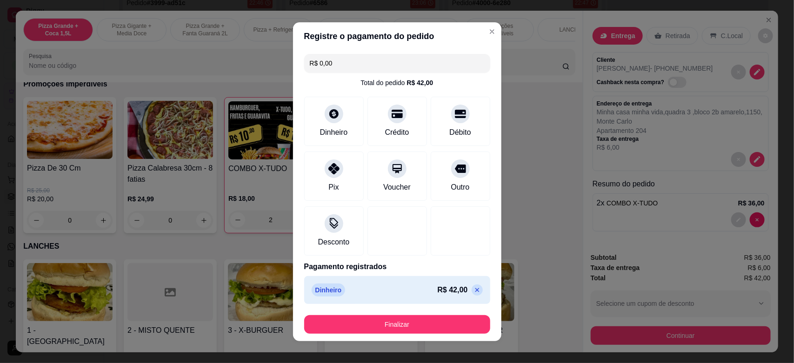
type input "R$ 0,00"
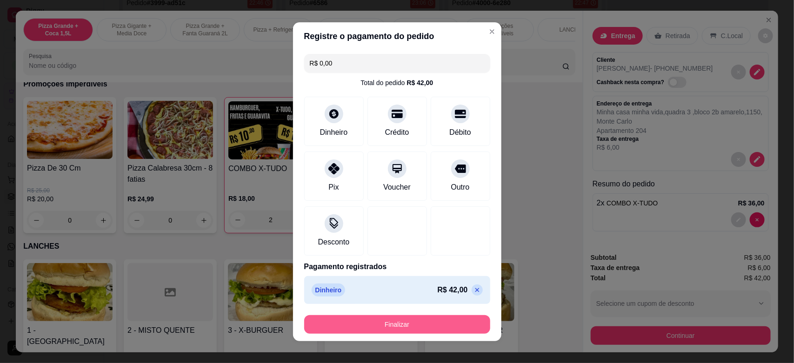
click at [427, 319] on button "Finalizar" at bounding box center [397, 324] width 186 height 19
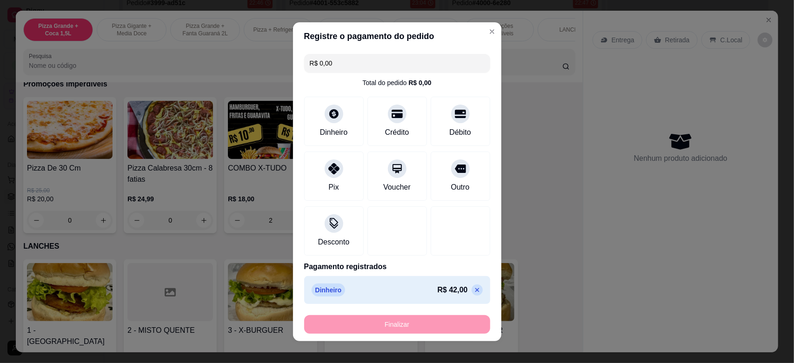
type input "0"
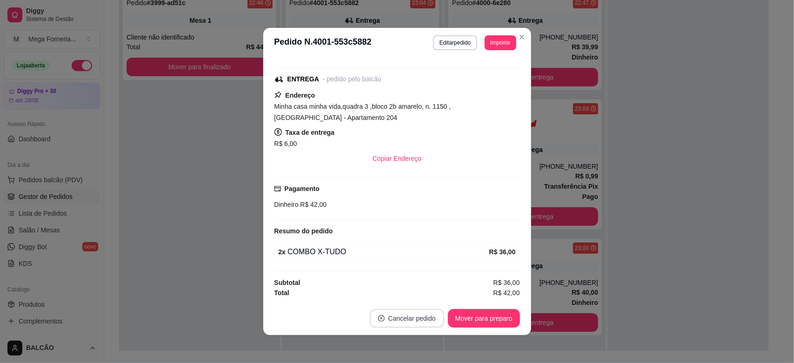
scroll to position [133, 0]
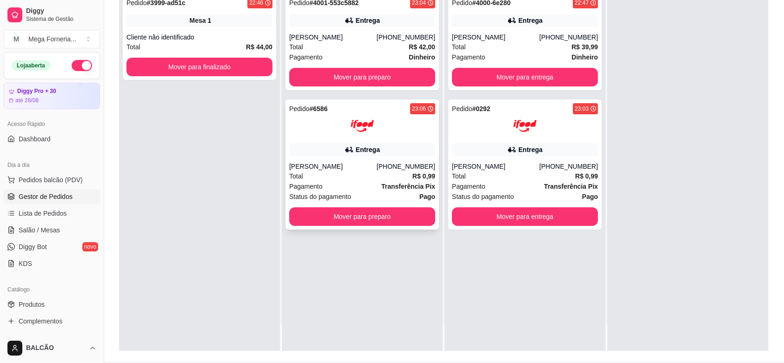
click at [319, 135] on div at bounding box center [362, 125] width 146 height 23
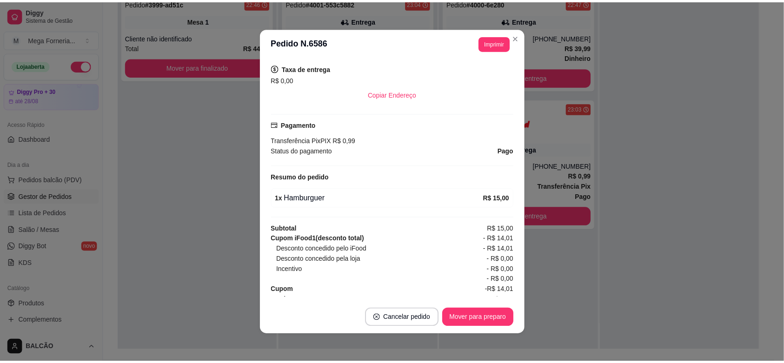
scroll to position [1, 0]
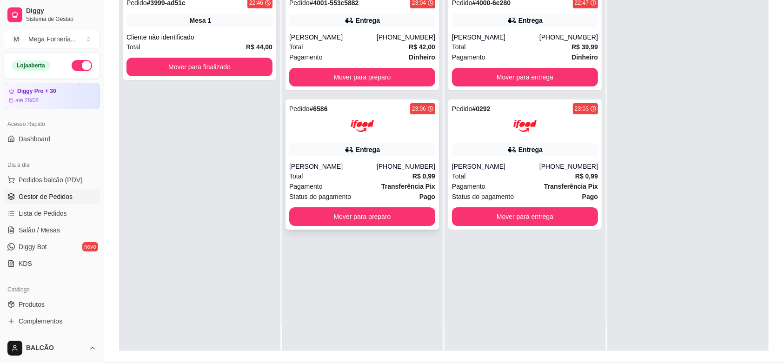
click at [391, 135] on div at bounding box center [362, 125] width 146 height 23
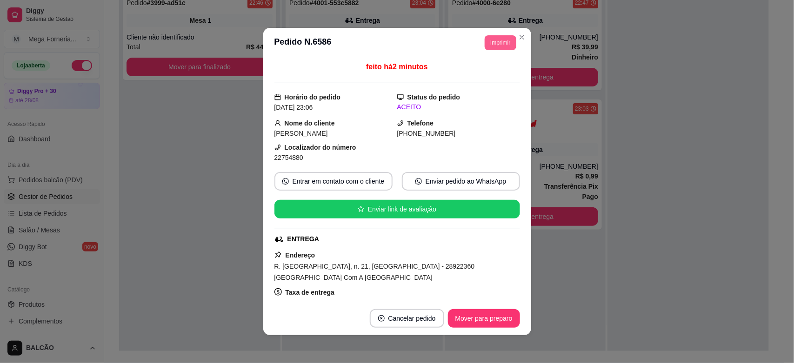
click at [485, 48] on button "Imprimir" at bounding box center [500, 42] width 31 height 15
click at [478, 75] on button "IMPRESSORA" at bounding box center [478, 75] width 67 height 15
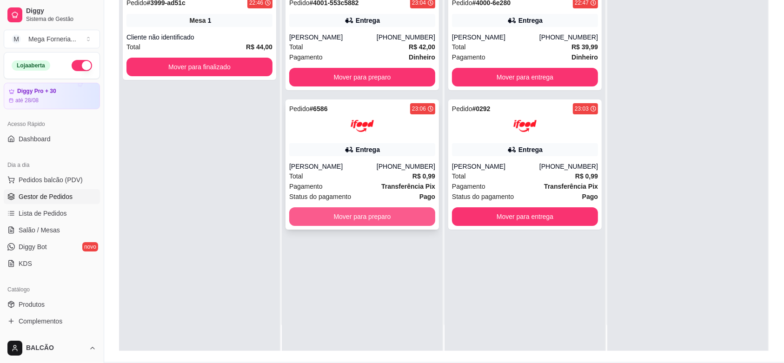
click at [364, 211] on button "Mover para preparo" at bounding box center [362, 216] width 146 height 19
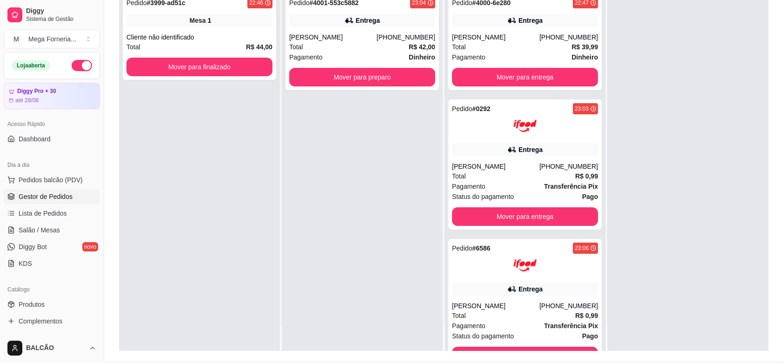
scroll to position [0, 0]
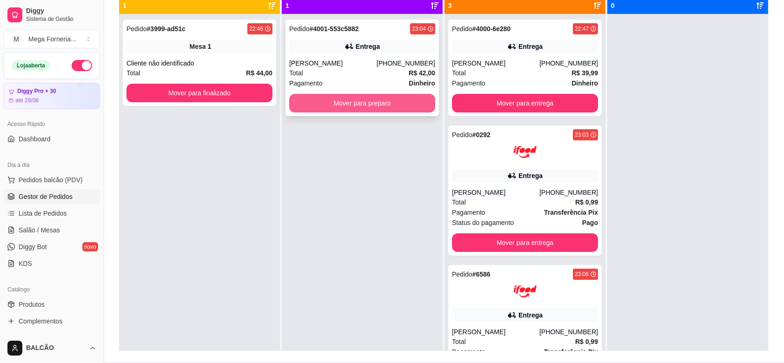
click at [356, 108] on button "Mover para preparo" at bounding box center [362, 103] width 146 height 19
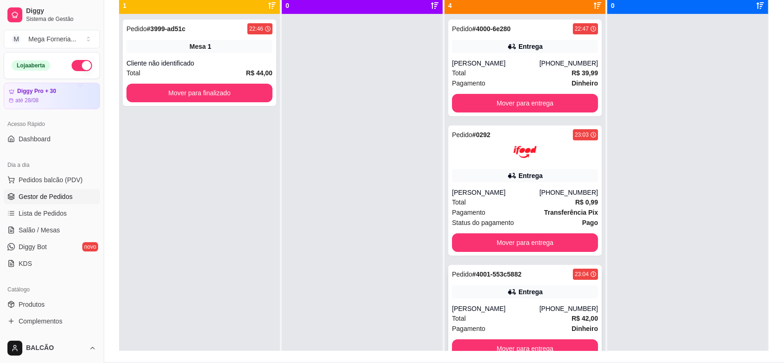
click at [556, 295] on div "Entrega" at bounding box center [525, 292] width 146 height 13
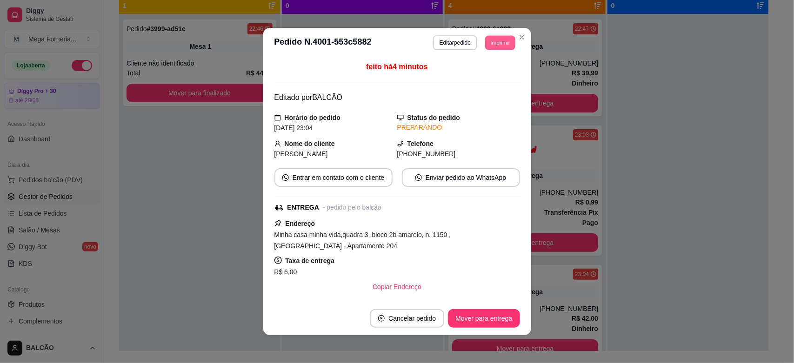
click at [496, 45] on button "Imprimir" at bounding box center [500, 42] width 30 height 14
click at [481, 75] on button "IMPRESSORA" at bounding box center [478, 75] width 67 height 15
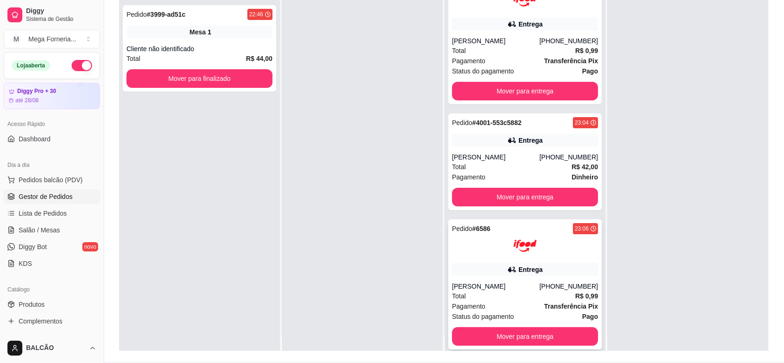
scroll to position [26, 0]
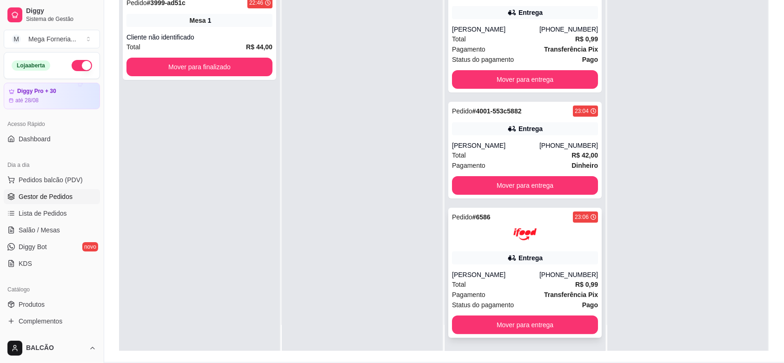
click at [514, 241] on img at bounding box center [525, 234] width 23 height 23
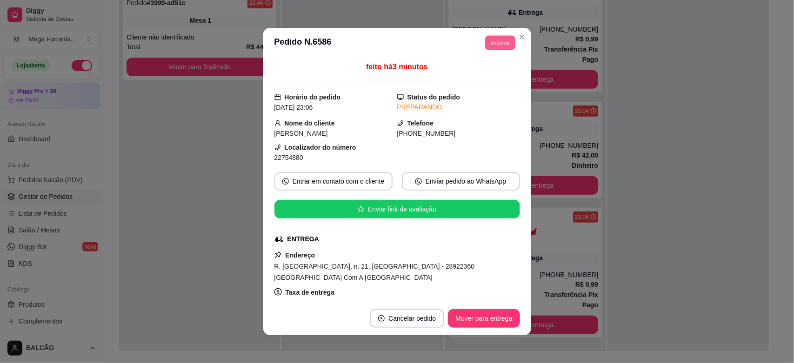
click at [489, 44] on button "Imprimir" at bounding box center [500, 42] width 30 height 14
click at [475, 80] on button "IMPRESSORA" at bounding box center [478, 75] width 65 height 14
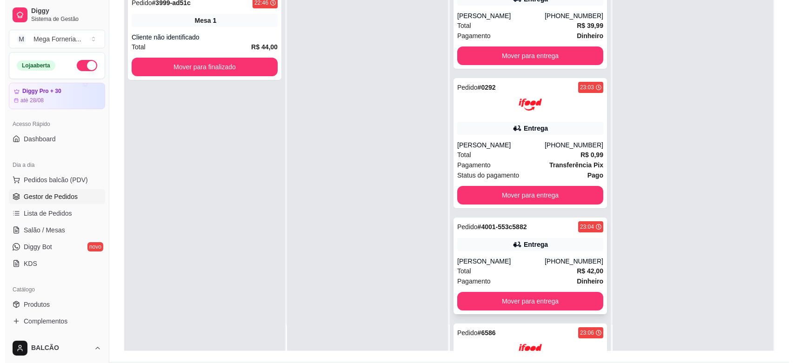
scroll to position [0, 0]
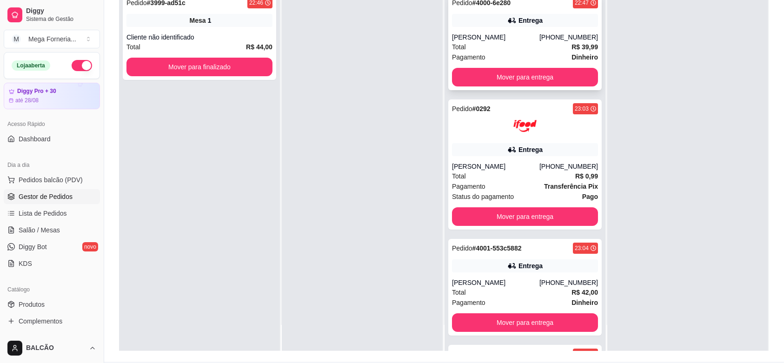
click at [485, 38] on div "[PERSON_NAME]" at bounding box center [495, 37] width 87 height 9
click at [514, 81] on button "Mover para entrega" at bounding box center [525, 77] width 146 height 19
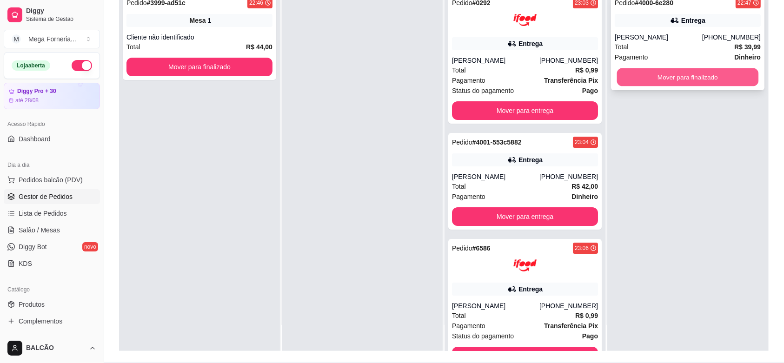
click at [663, 73] on button "Mover para finalizado" at bounding box center [688, 77] width 142 height 18
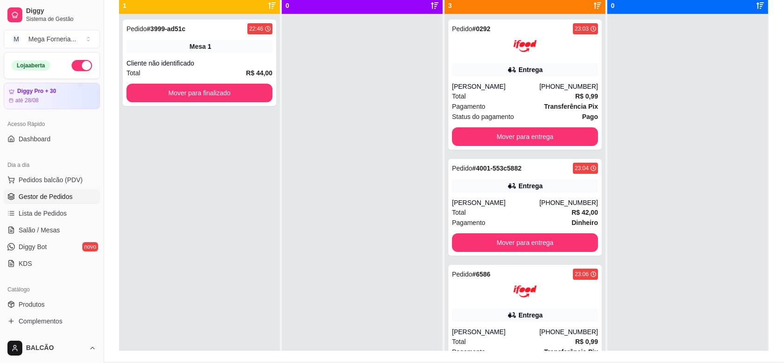
drag, startPoint x: 757, startPoint y: 116, endPoint x: 761, endPoint y: 135, distance: 18.9
click at [761, 135] on div "Pendente 1 Pedido # 3999-ad51c 22:46 Mesa 1 Cliente não identificado Total R$ 4…" at bounding box center [444, 169] width 650 height 363
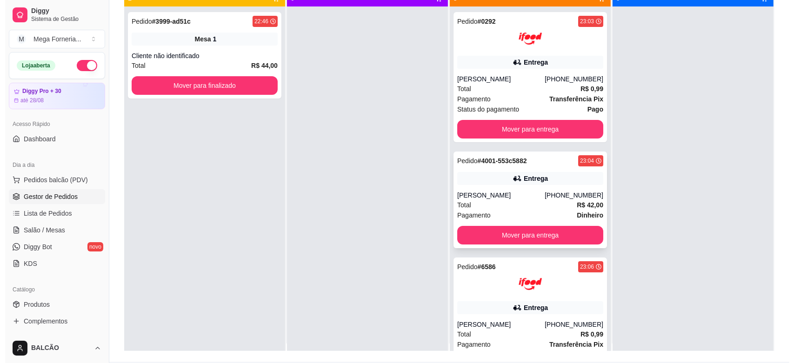
scroll to position [31, 0]
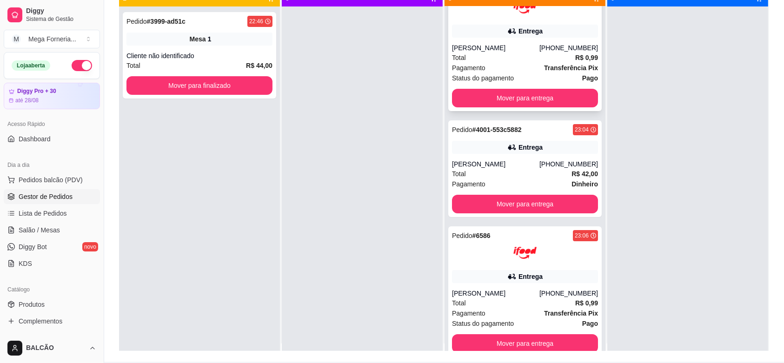
click at [575, 57] on strong "R$ 0,99" at bounding box center [586, 57] width 23 height 7
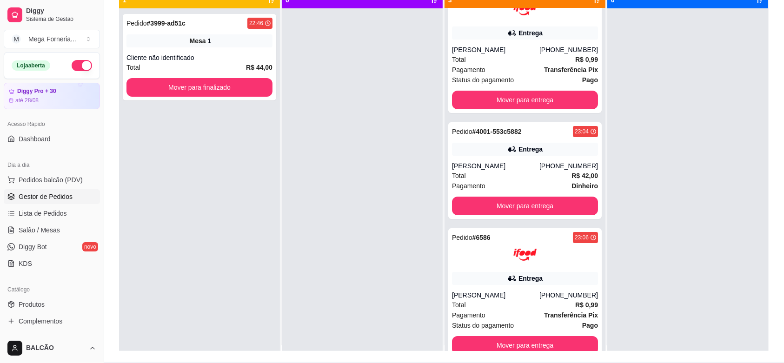
scroll to position [0, 0]
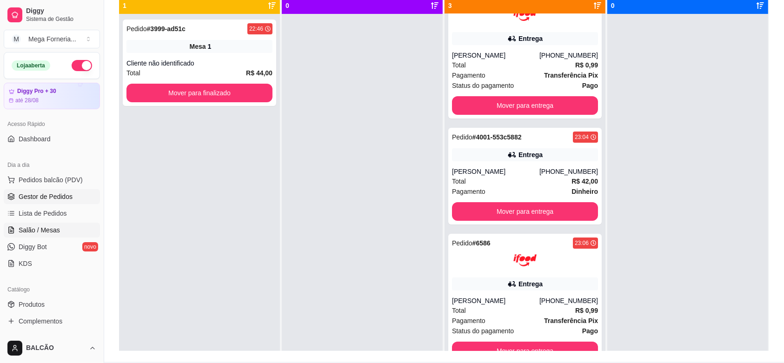
click at [21, 229] on span "Salão / Mesas" at bounding box center [39, 230] width 41 height 9
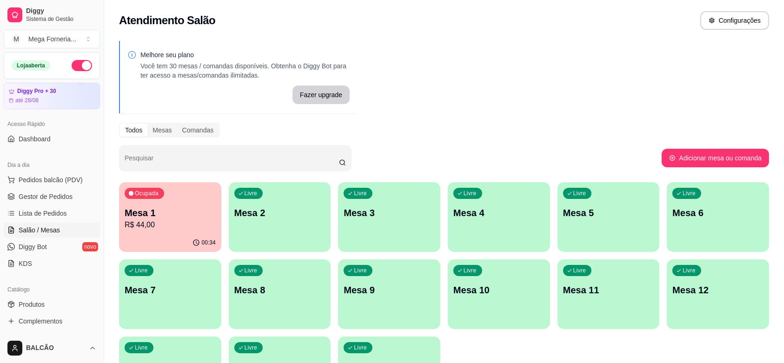
click at [156, 226] on p "R$ 44,00" at bounding box center [170, 225] width 91 height 11
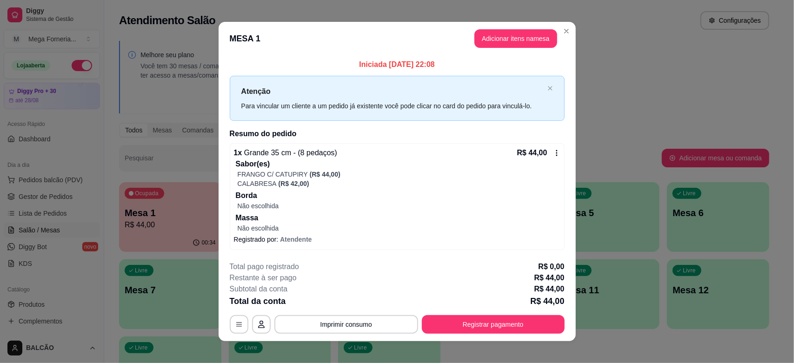
click at [505, 40] on button "Adicionar itens na mesa" at bounding box center [516, 38] width 83 height 19
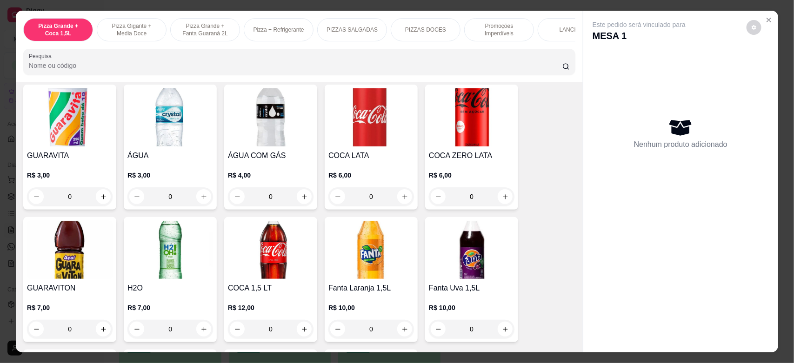
scroll to position [1686, 0]
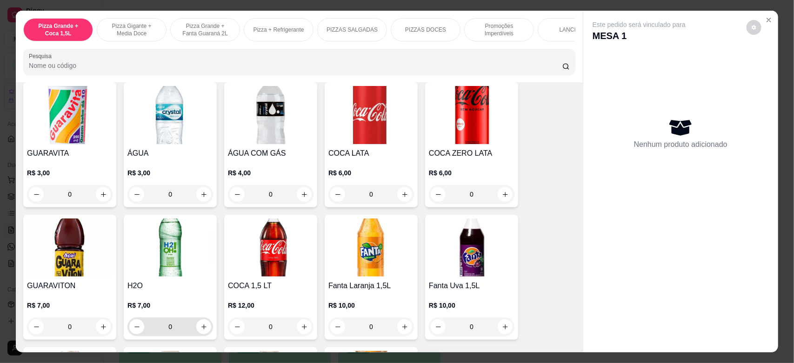
click at [197, 318] on div "0" at bounding box center [170, 327] width 82 height 19
click at [197, 320] on button "increase-product-quantity" at bounding box center [204, 327] width 14 height 14
click at [198, 320] on button "increase-product-quantity" at bounding box center [204, 327] width 14 height 14
type input "2"
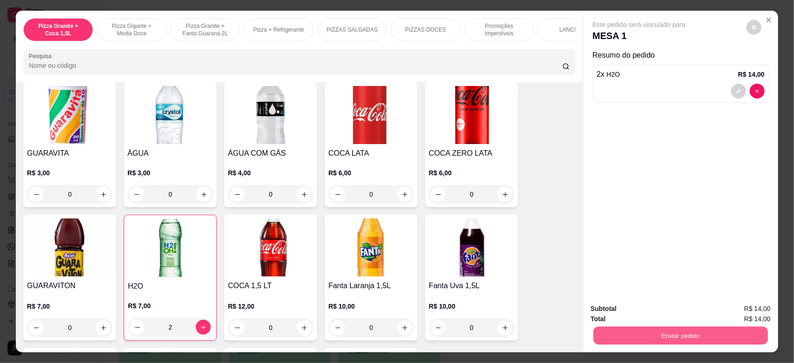
click at [662, 338] on button "Enviar pedido" at bounding box center [681, 336] width 174 height 18
click at [622, 313] on button "Não registrar e enviar pedido" at bounding box center [649, 313] width 97 height 18
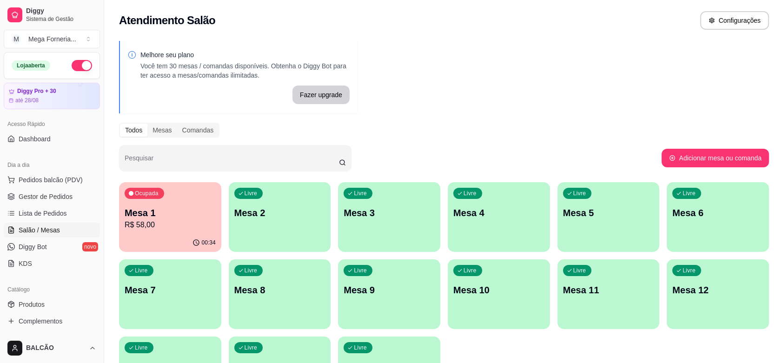
click at [165, 231] on div "Ocupada Mesa 1 R$ 58,00" at bounding box center [170, 208] width 102 height 52
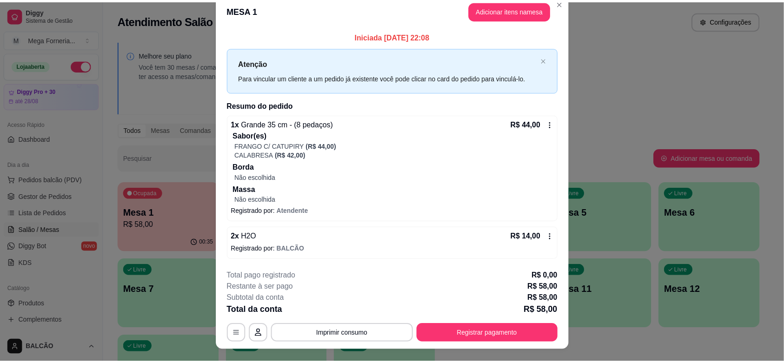
scroll to position [0, 0]
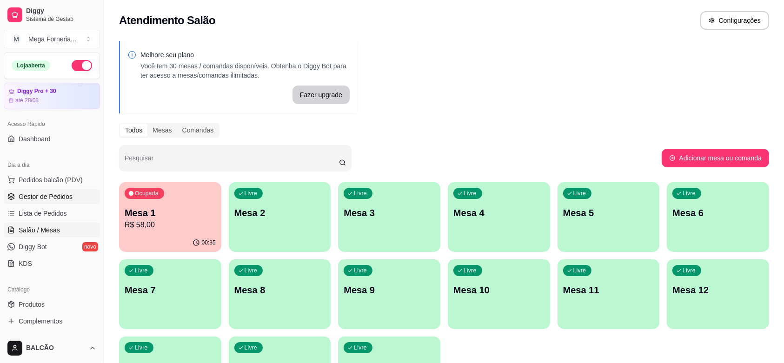
click at [44, 194] on span "Gestor de Pedidos" at bounding box center [46, 196] width 54 height 9
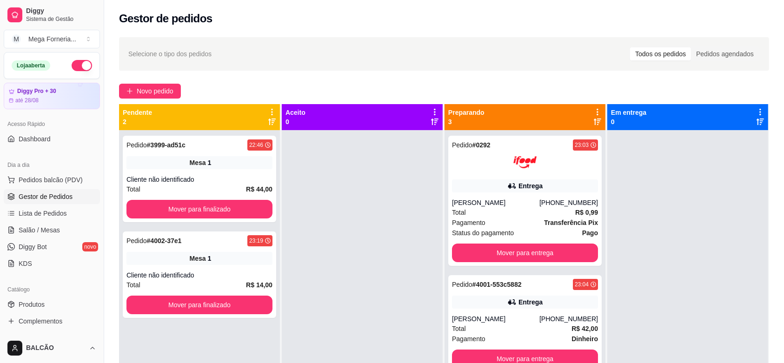
scroll to position [26, 0]
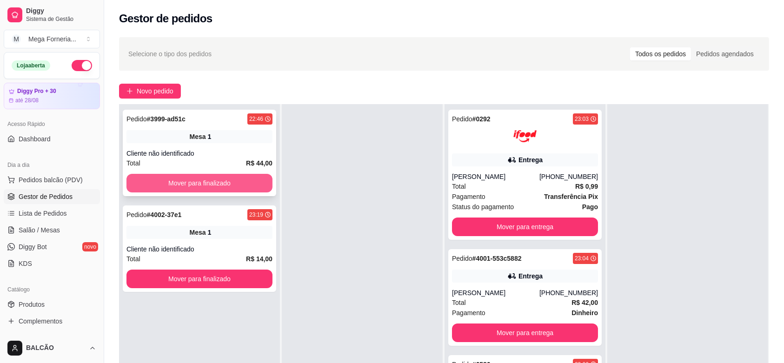
click at [232, 181] on button "Mover para finalizado" at bounding box center [200, 183] width 146 height 19
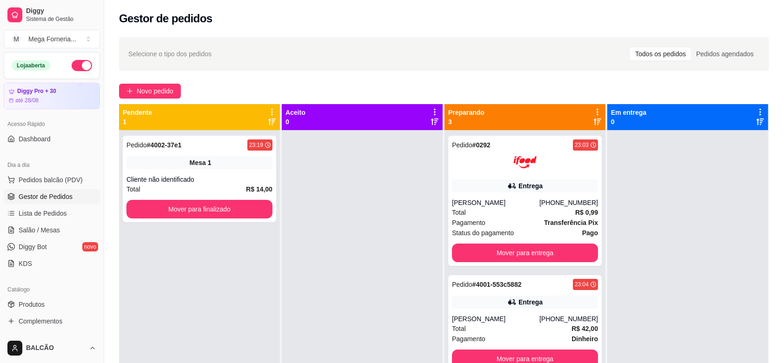
click at [232, 181] on div "Cliente não identificado" at bounding box center [200, 179] width 146 height 9
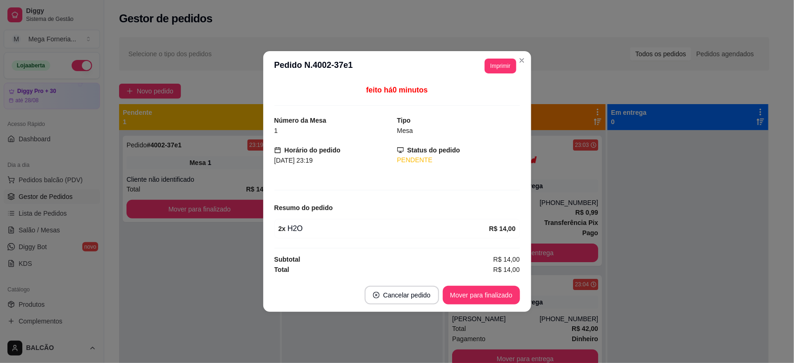
click at [482, 301] on button "Mover para finalizado" at bounding box center [481, 295] width 77 height 19
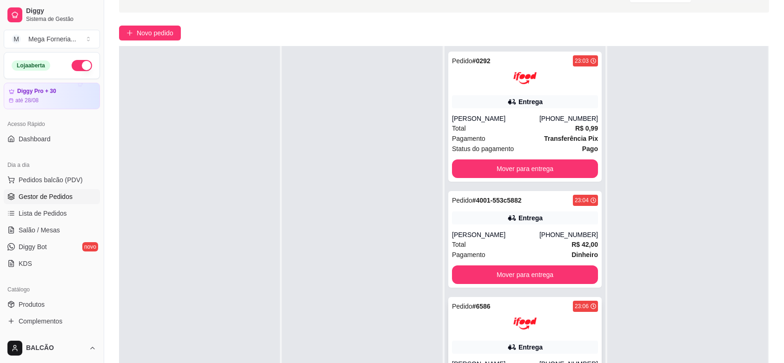
click at [570, 318] on div at bounding box center [525, 323] width 146 height 23
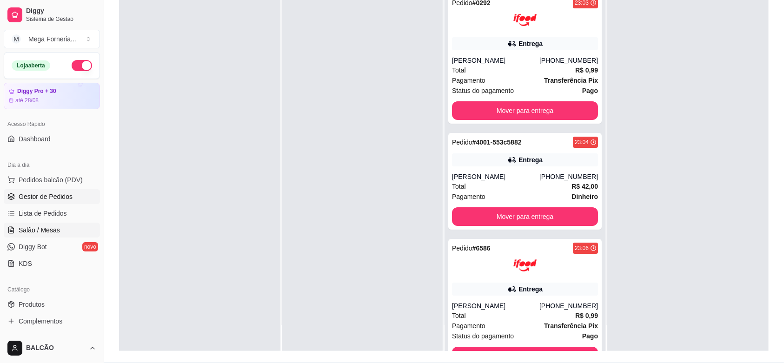
click at [52, 236] on link "Salão / Mesas" at bounding box center [52, 230] width 96 height 15
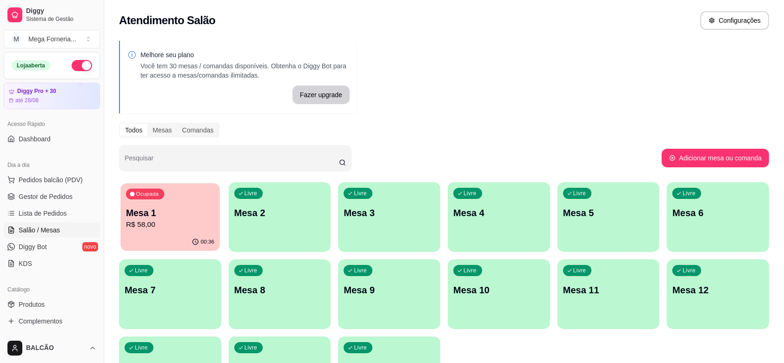
click at [158, 214] on p "Mesa 1" at bounding box center [170, 213] width 88 height 13
click at [187, 214] on p "Mesa 1" at bounding box center [170, 213] width 91 height 13
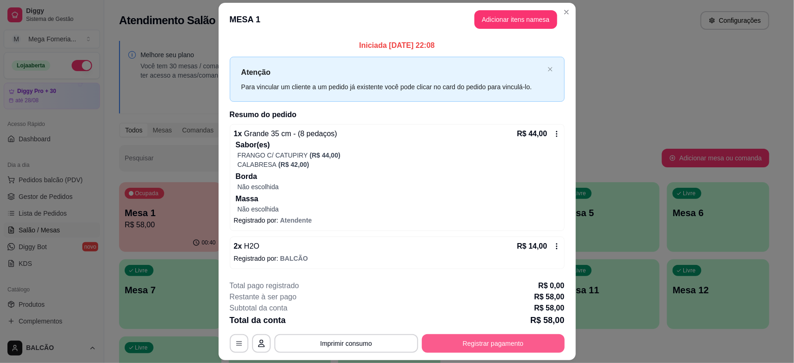
click at [468, 342] on button "Registrar pagamento" at bounding box center [493, 344] width 143 height 19
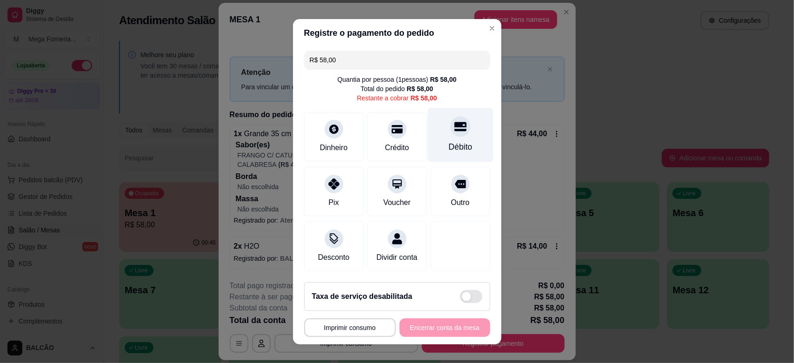
click at [450, 134] on div at bounding box center [460, 126] width 20 height 20
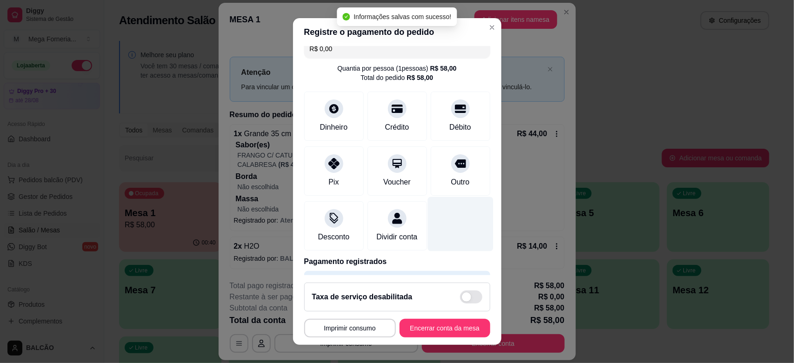
type input "R$ 0,00"
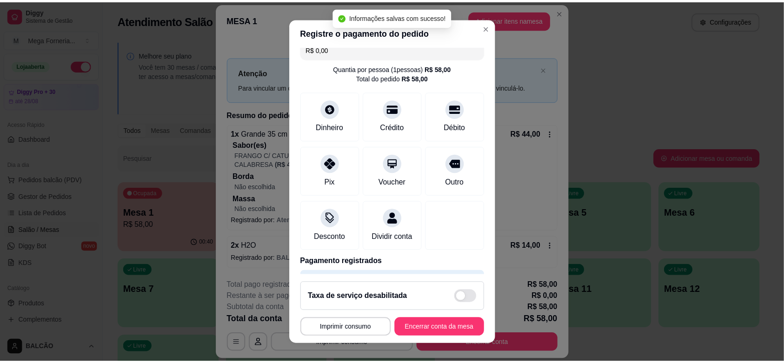
scroll to position [49, 0]
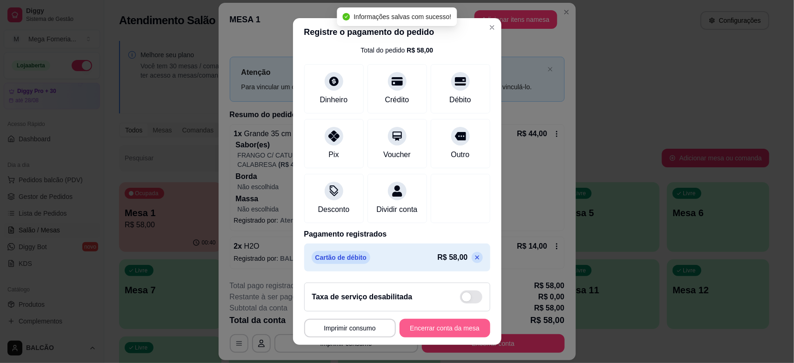
click at [433, 324] on button "Encerrar conta da mesa" at bounding box center [445, 328] width 91 height 19
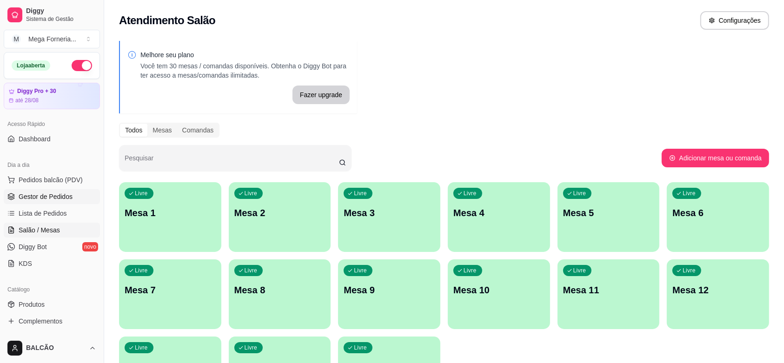
click at [70, 195] on span "Gestor de Pedidos" at bounding box center [46, 196] width 54 height 9
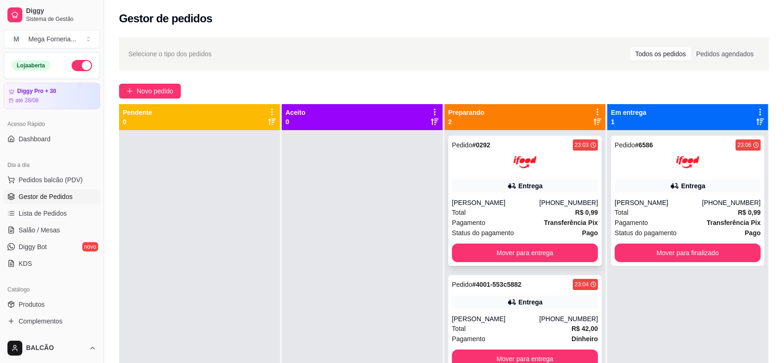
scroll to position [26, 0]
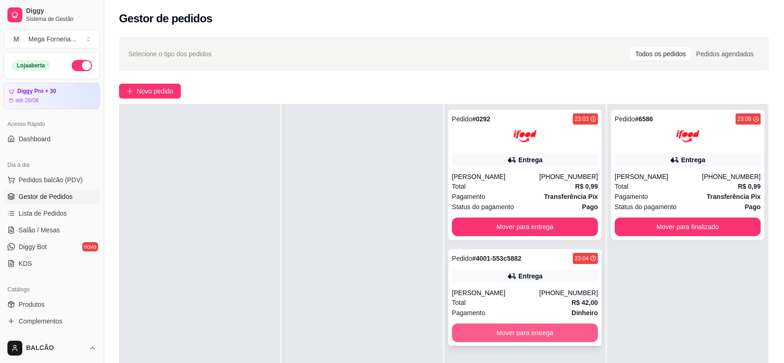
click at [482, 335] on button "Mover para entrega" at bounding box center [525, 333] width 146 height 19
